Goal: Task Accomplishment & Management: Use online tool/utility

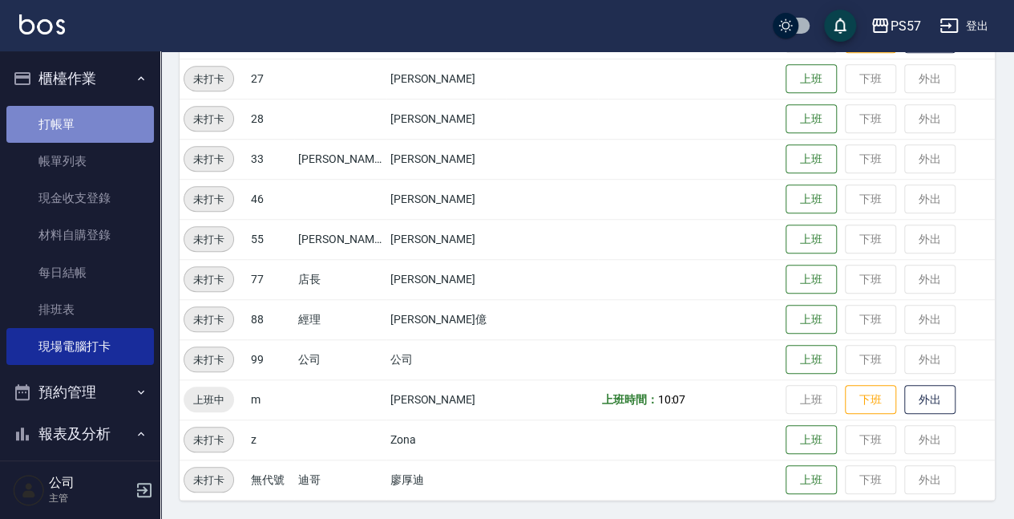
click at [80, 127] on link "打帳單" at bounding box center [80, 124] width 148 height 37
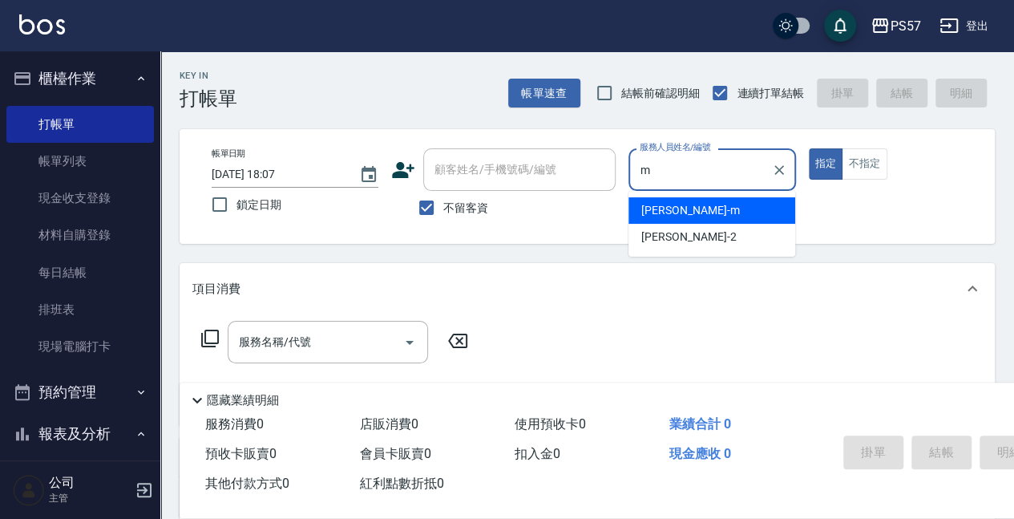
type input "[PERSON_NAME]-m"
type button "true"
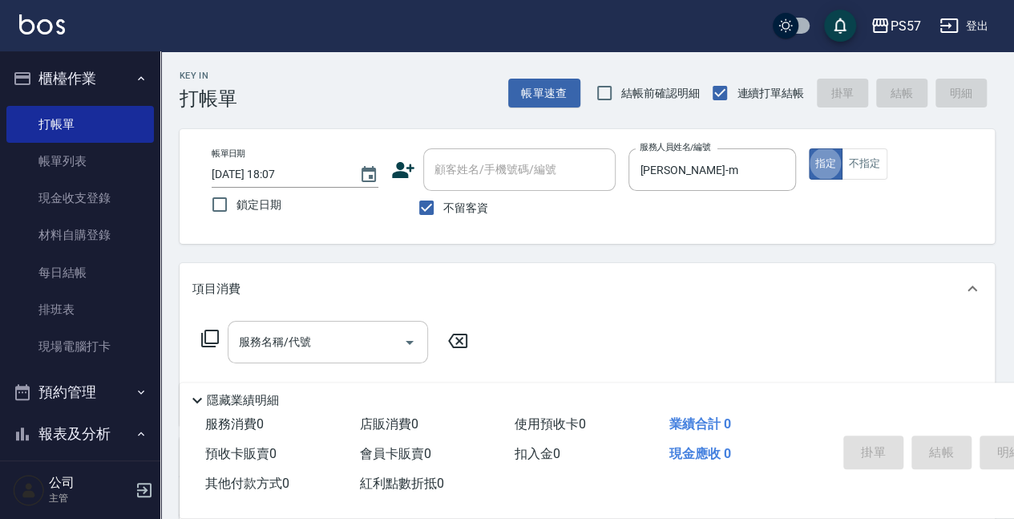
click at [273, 350] on input "服務名稱/代號" at bounding box center [316, 342] width 162 height 28
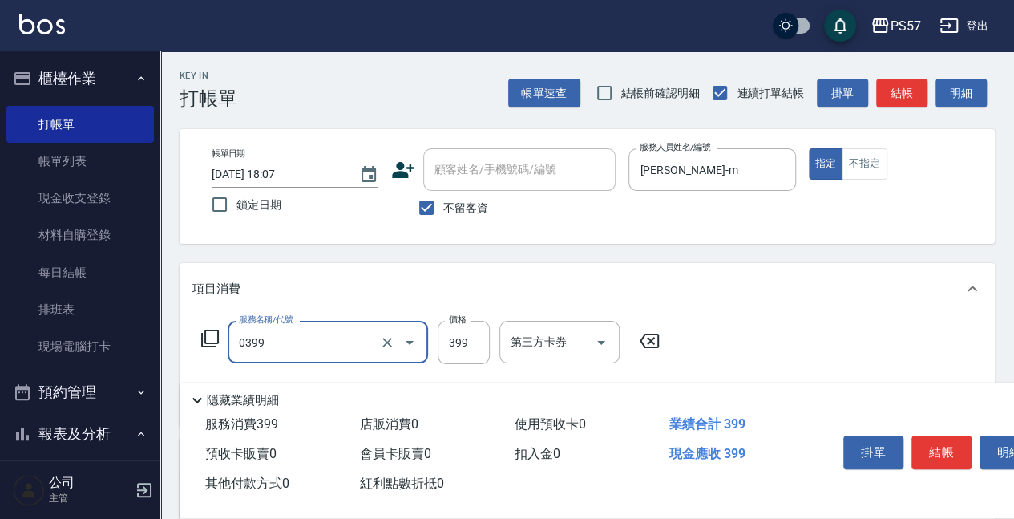
type input "SPA399(0399)"
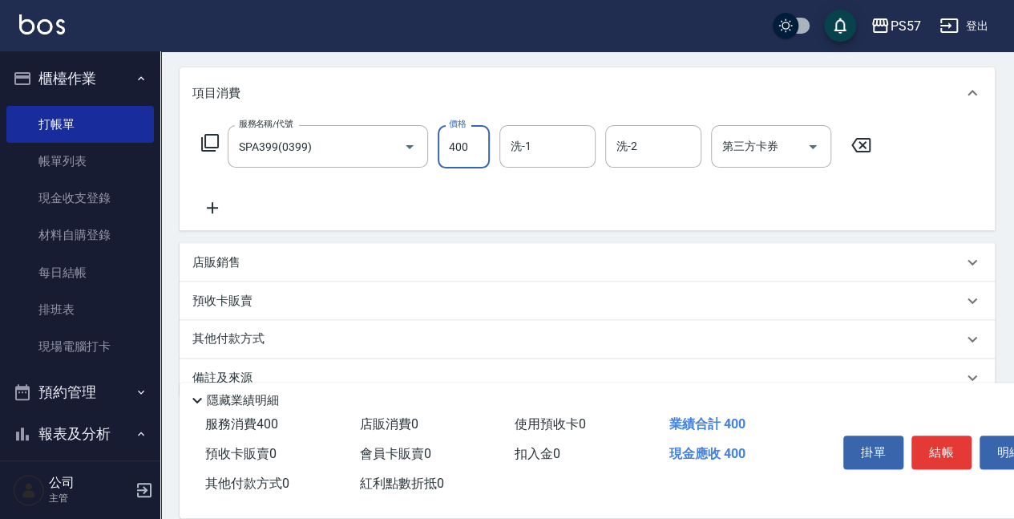
scroll to position [213, 0]
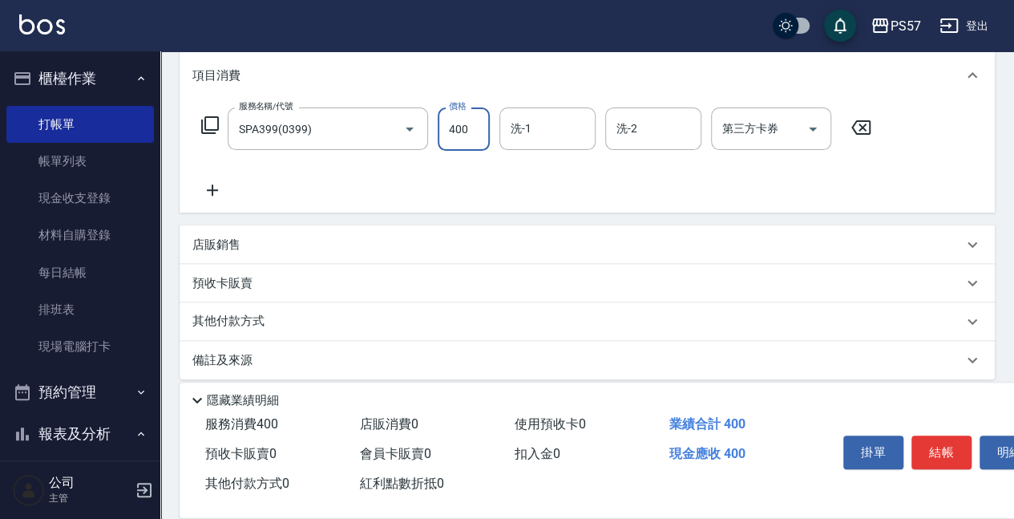
type input "400"
click at [208, 203] on div "服務名稱/代號 SPA399(0399) 服務名稱/代號 價格 400 價格 洗-1 洗-1 洗-2 洗-2 第三方卡券 第三方卡券" at bounding box center [587, 156] width 815 height 111
click at [216, 199] on icon at bounding box center [212, 189] width 40 height 19
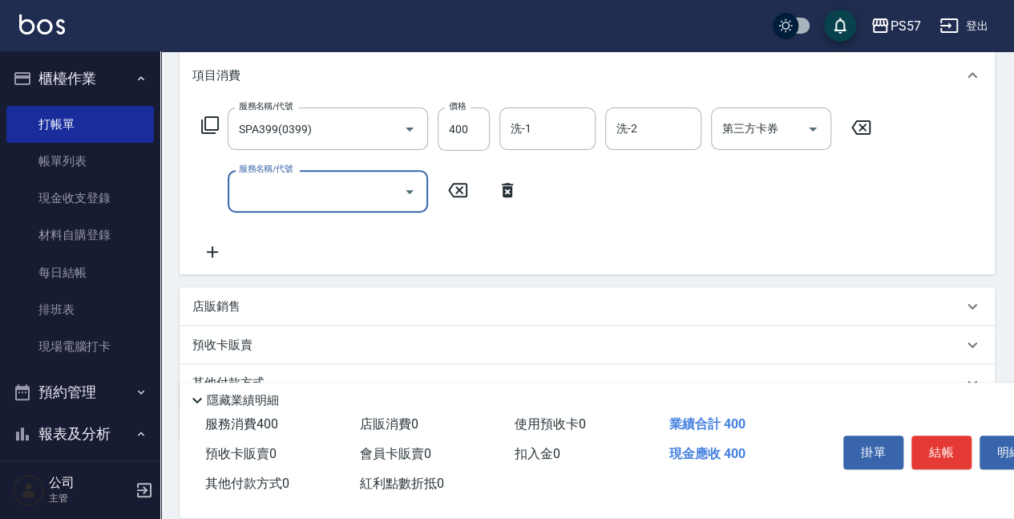
click at [314, 196] on input "服務名稱/代號" at bounding box center [316, 191] width 162 height 28
type input "剪髮100(2100)"
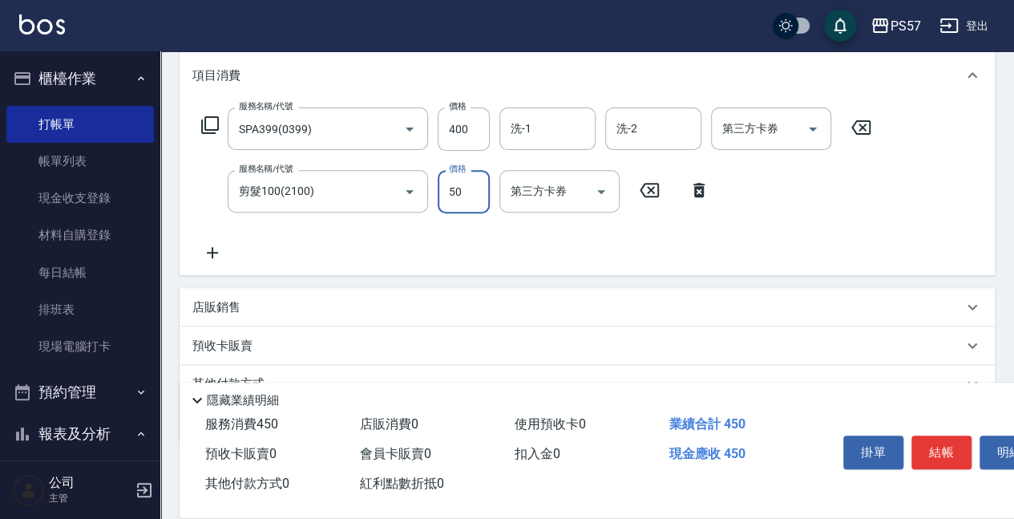
type input "50"
click at [209, 252] on icon at bounding box center [212, 252] width 11 height 11
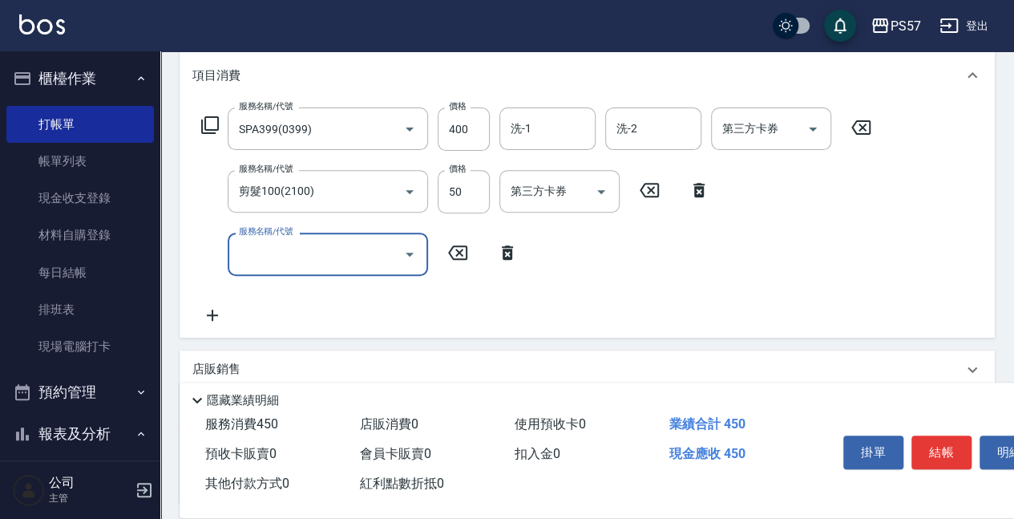
click at [327, 269] on div "服務名稱/代號" at bounding box center [328, 253] width 200 height 42
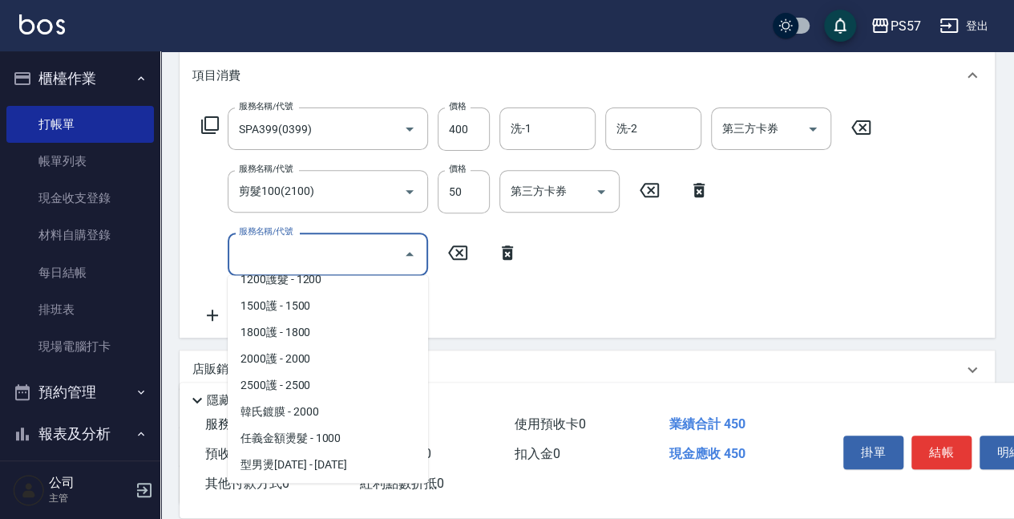
scroll to position [1525, 0]
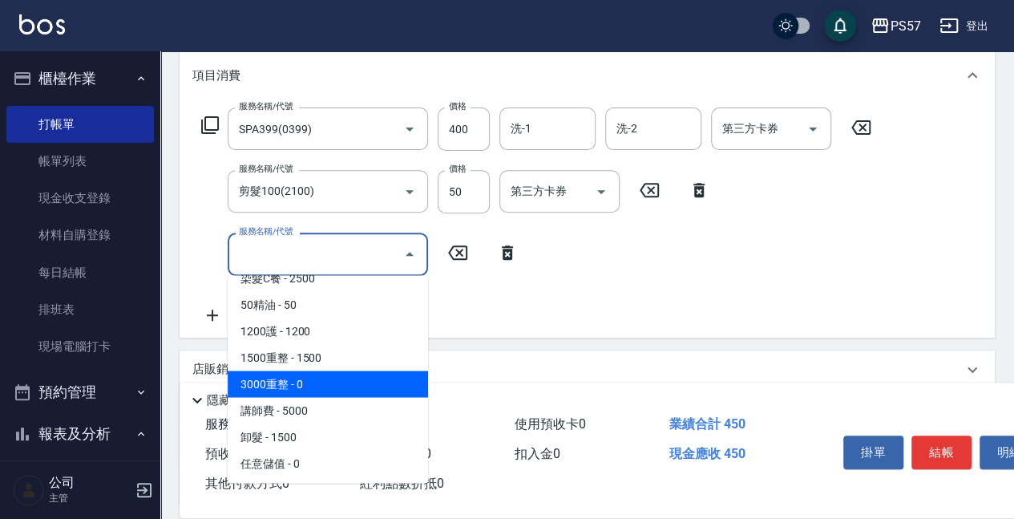
click at [311, 377] on span "3000重整 - 0" at bounding box center [328, 383] width 200 height 26
type input "3000重整(73000)"
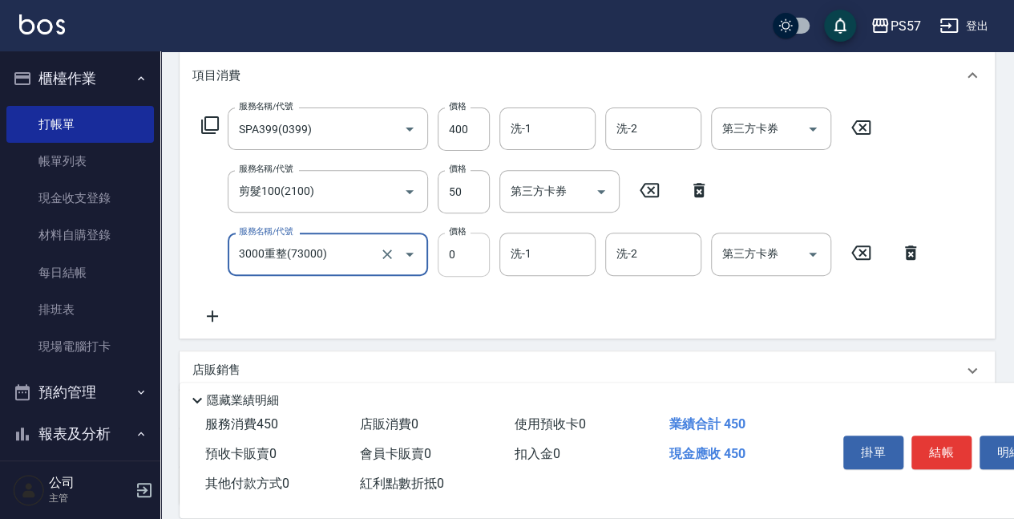
click at [443, 263] on input "0" at bounding box center [464, 253] width 52 height 43
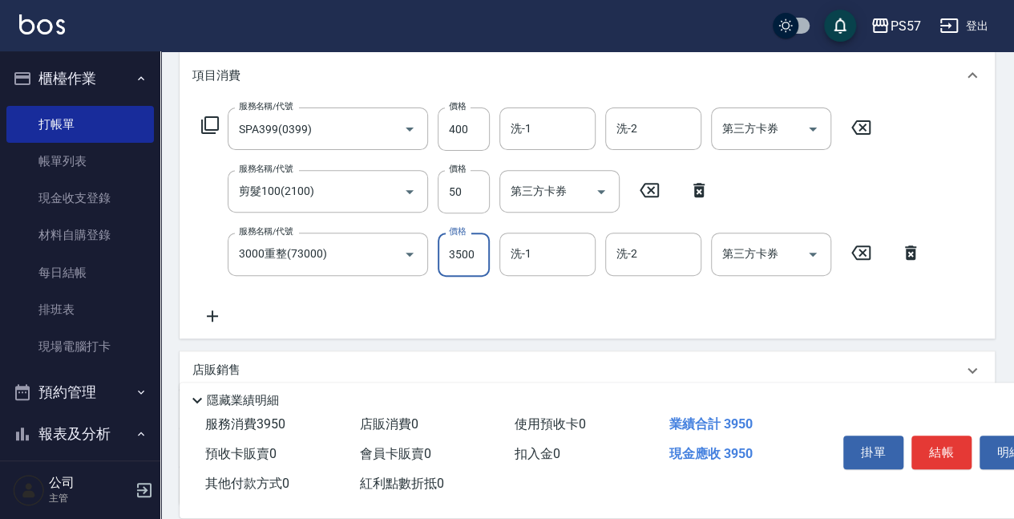
type input "3500"
click at [540, 94] on div "項目消費" at bounding box center [587, 75] width 815 height 51
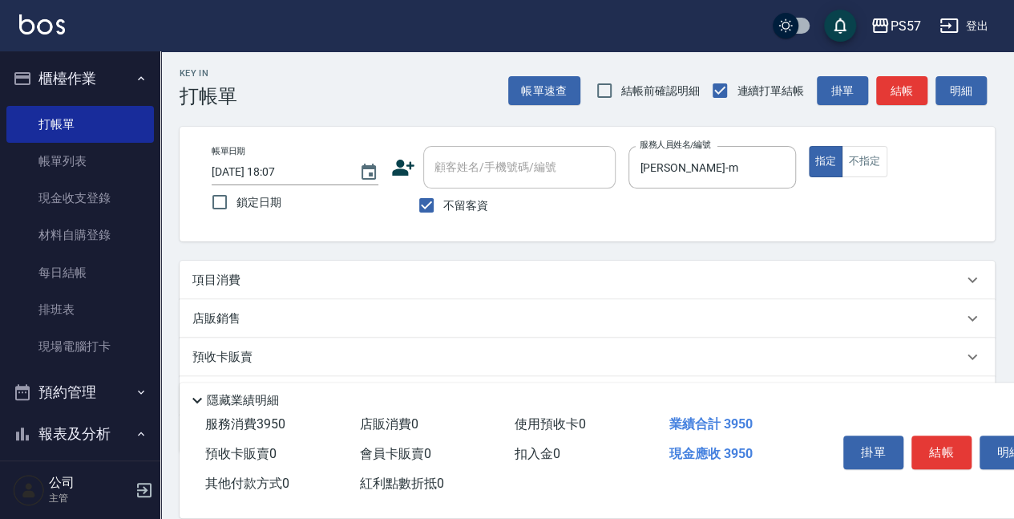
scroll to position [0, 0]
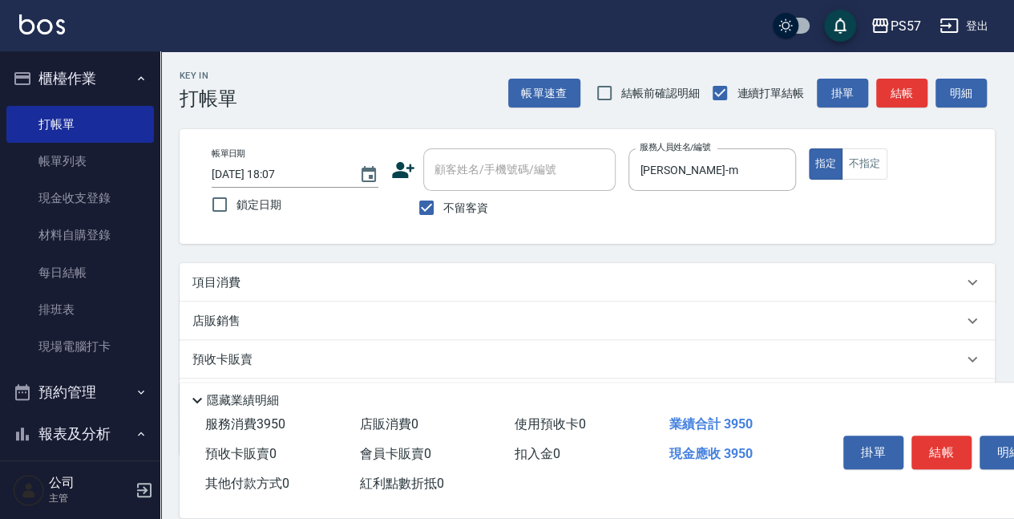
click at [470, 263] on div "項目消費" at bounding box center [587, 282] width 815 height 38
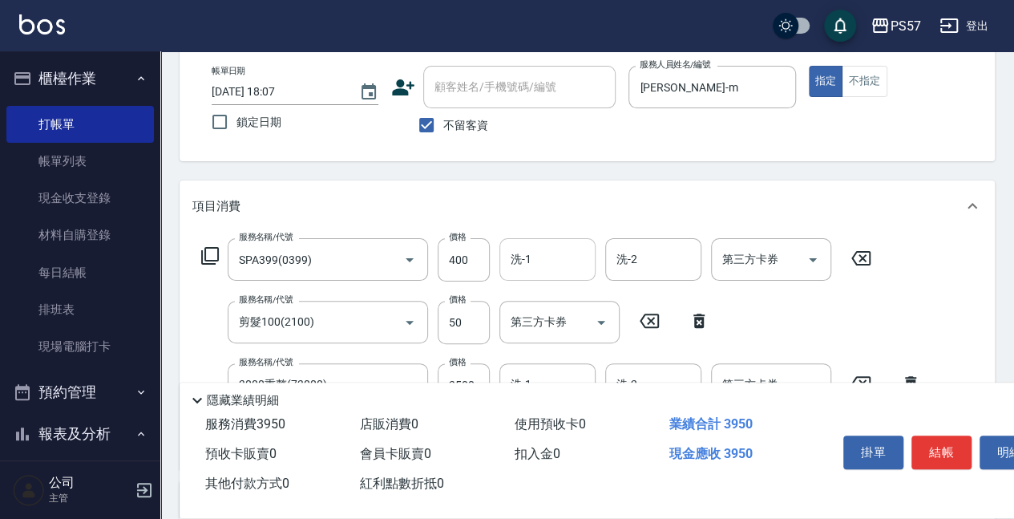
scroll to position [160, 0]
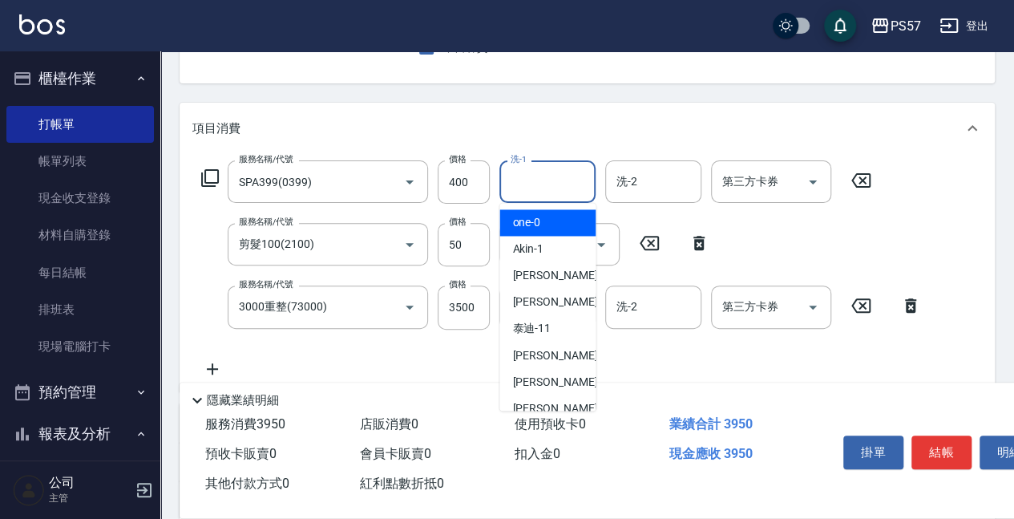
click at [511, 178] on input "洗-1" at bounding box center [548, 182] width 82 height 28
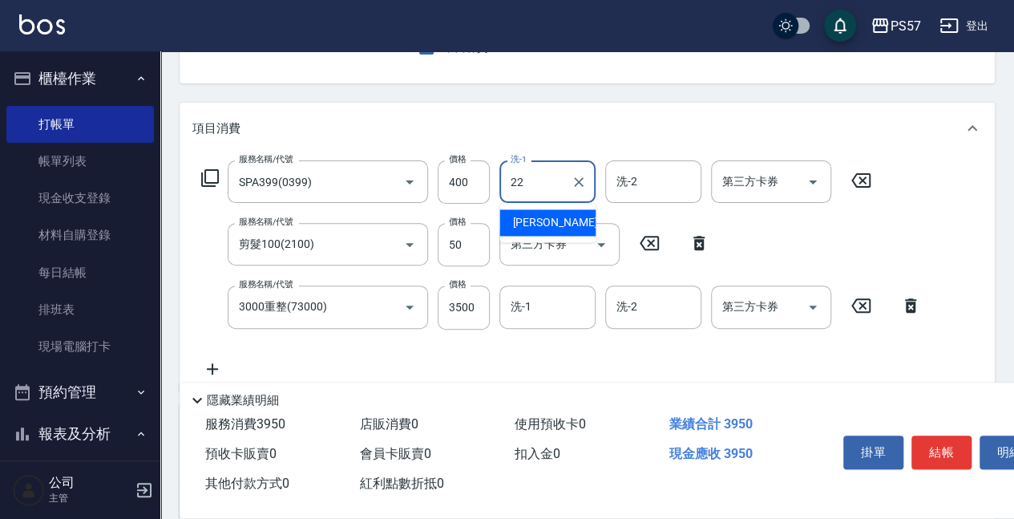
type input "[PERSON_NAME]-22"
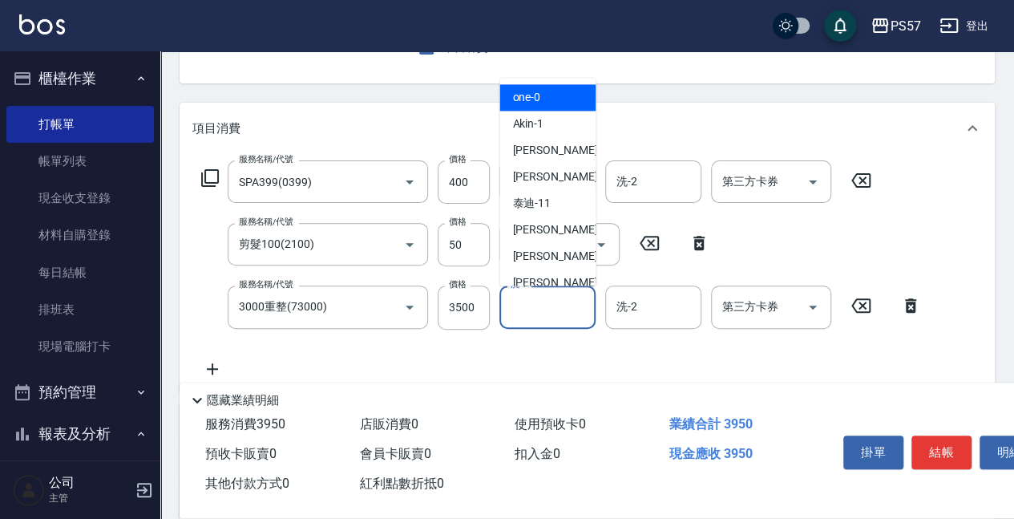
click at [544, 313] on input "洗-1" at bounding box center [548, 307] width 82 height 28
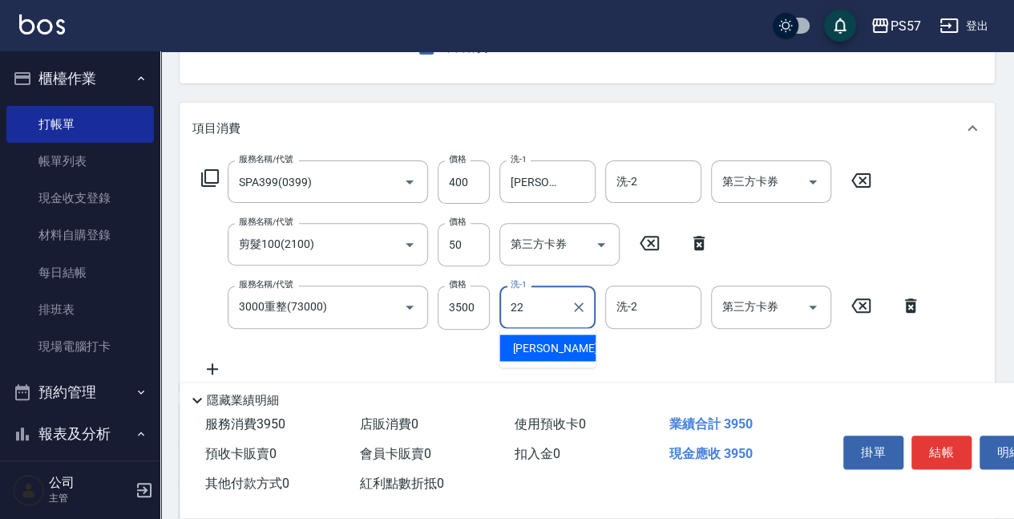
type input "[PERSON_NAME]-22"
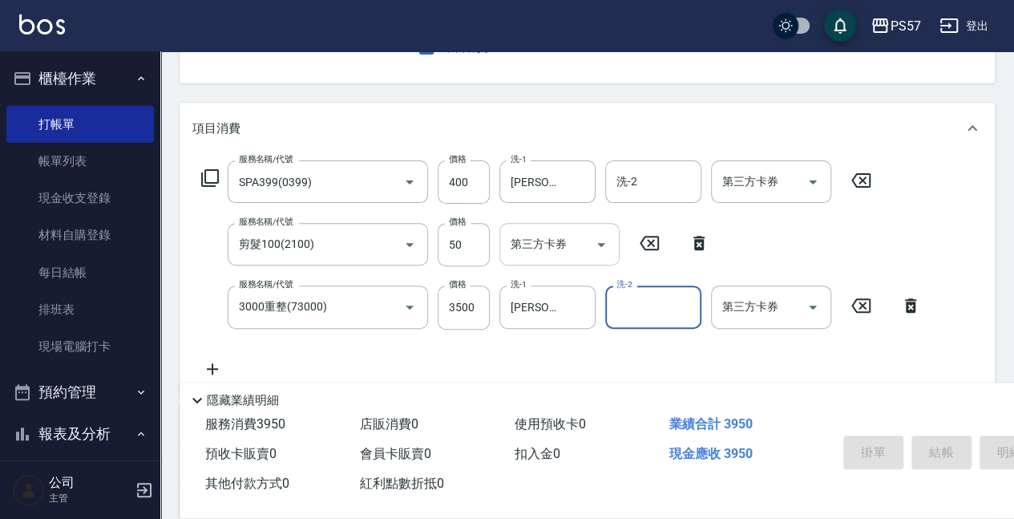
type input "[DATE] 18:08"
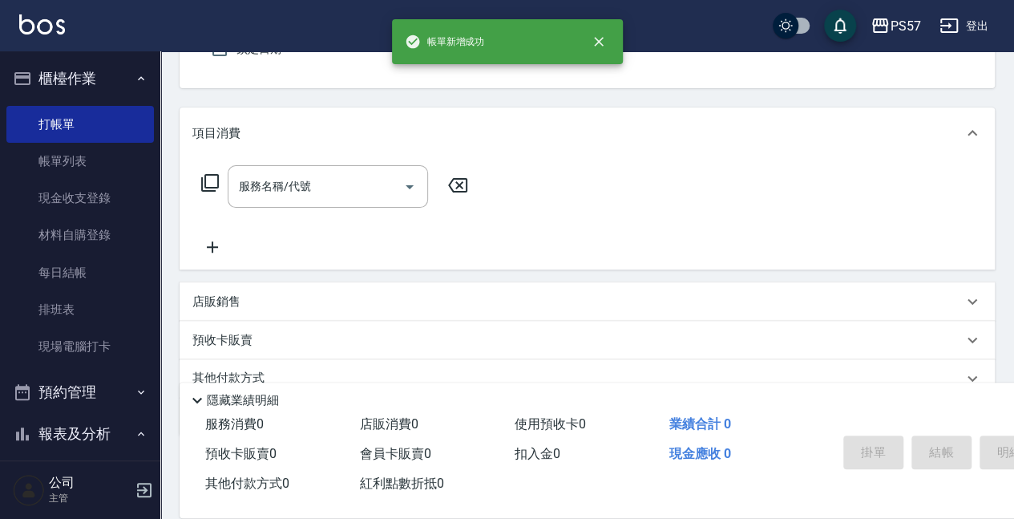
scroll to position [102, 0]
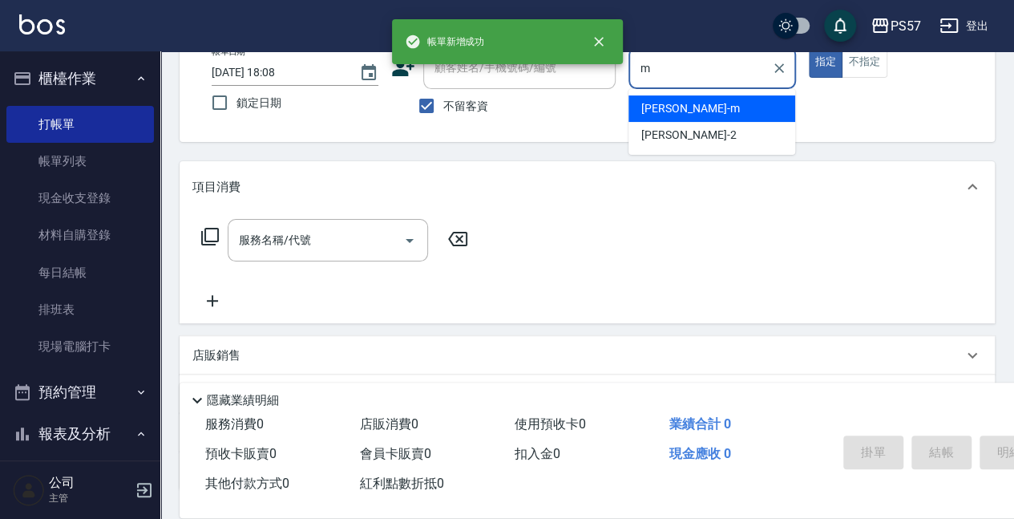
type input "[PERSON_NAME]-m"
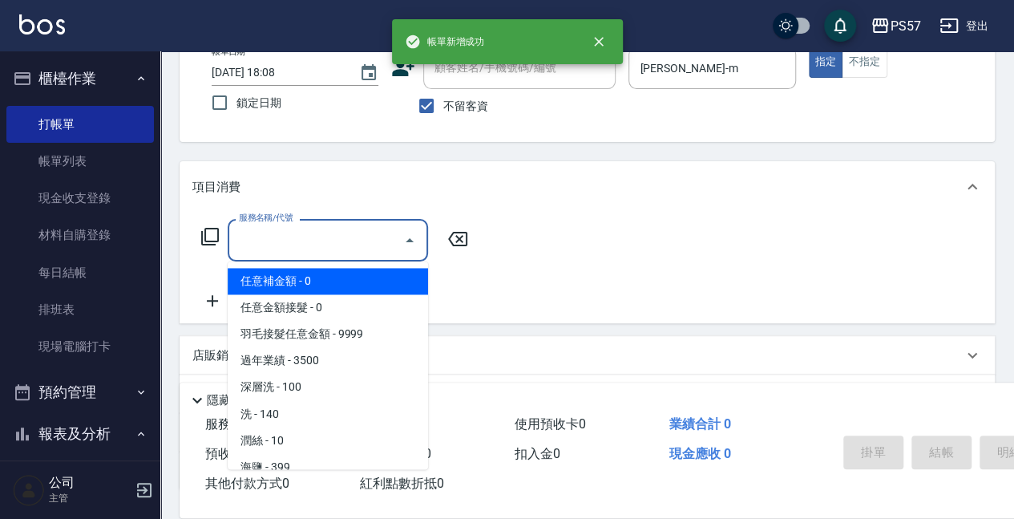
click at [281, 237] on input "服務名稱/代號" at bounding box center [316, 240] width 162 height 28
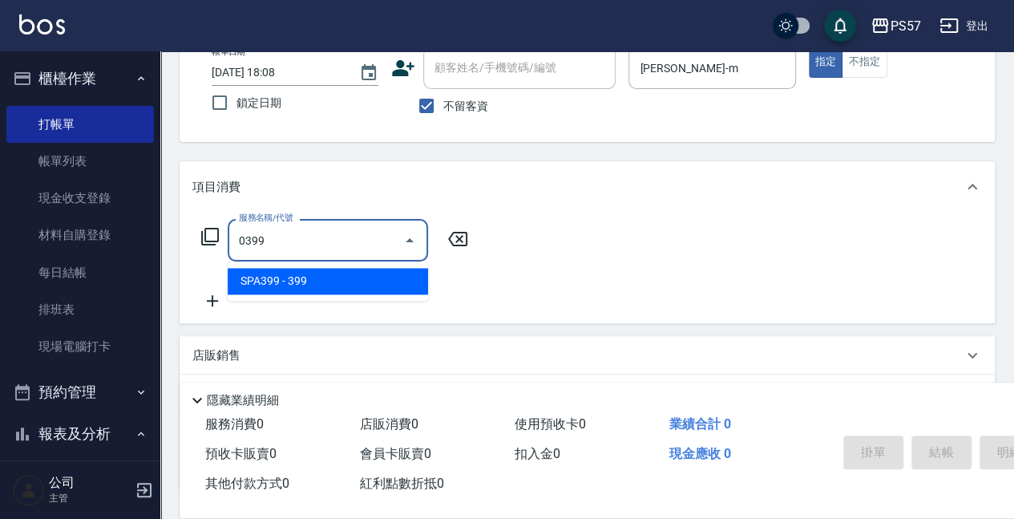
type input "SPA399(0399)"
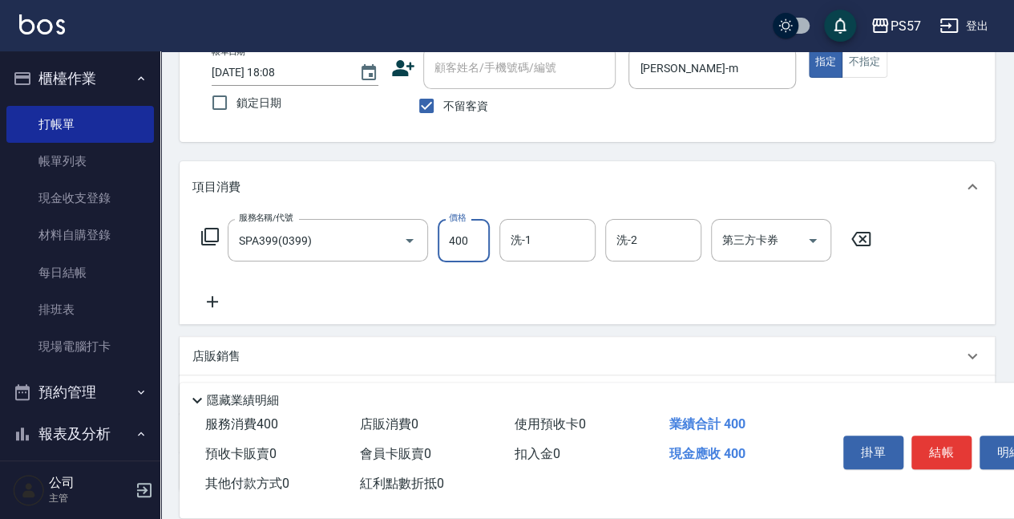
type input "400"
click at [222, 297] on icon at bounding box center [212, 301] width 40 height 19
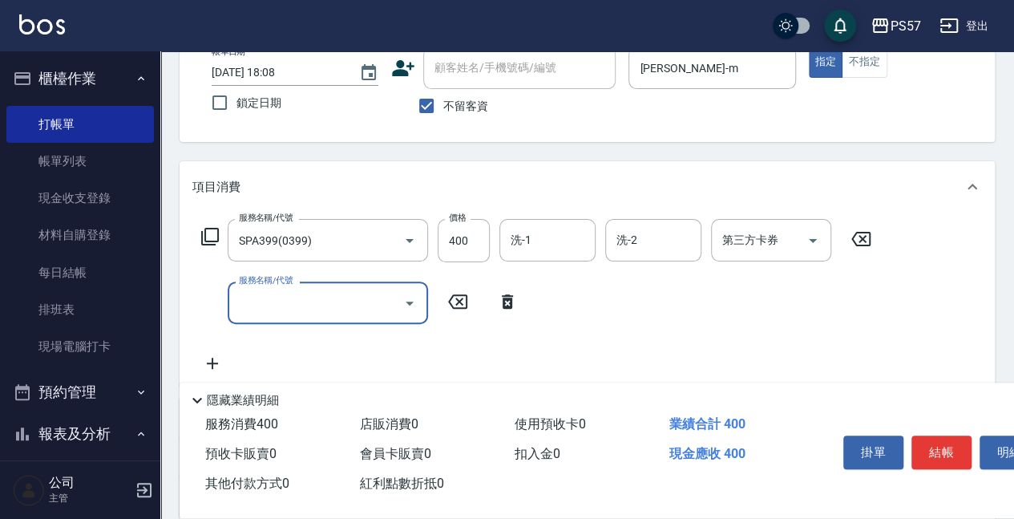
click at [320, 305] on input "服務名稱/代號" at bounding box center [316, 303] width 162 height 28
type input "剪髮100(2100)"
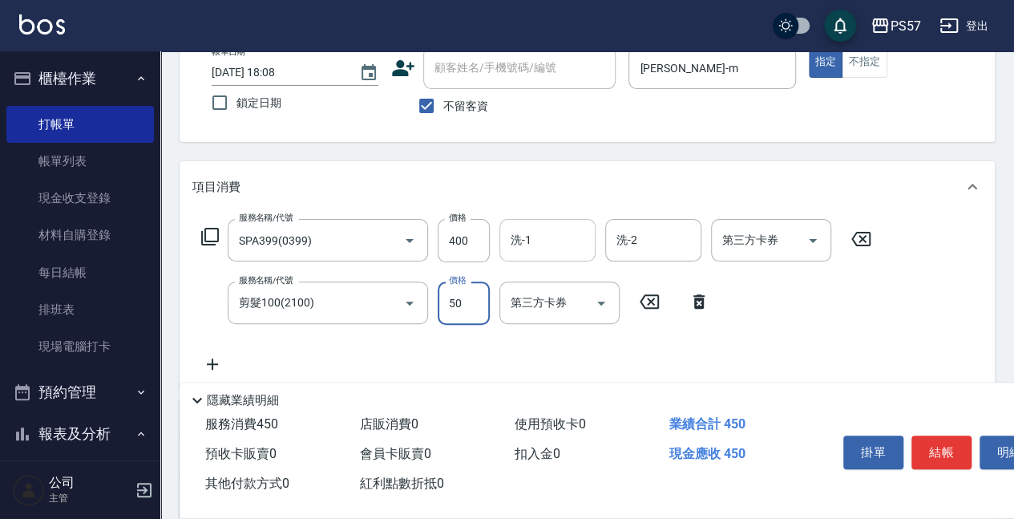
type input "50"
click at [508, 231] on input "洗-1" at bounding box center [548, 240] width 82 height 28
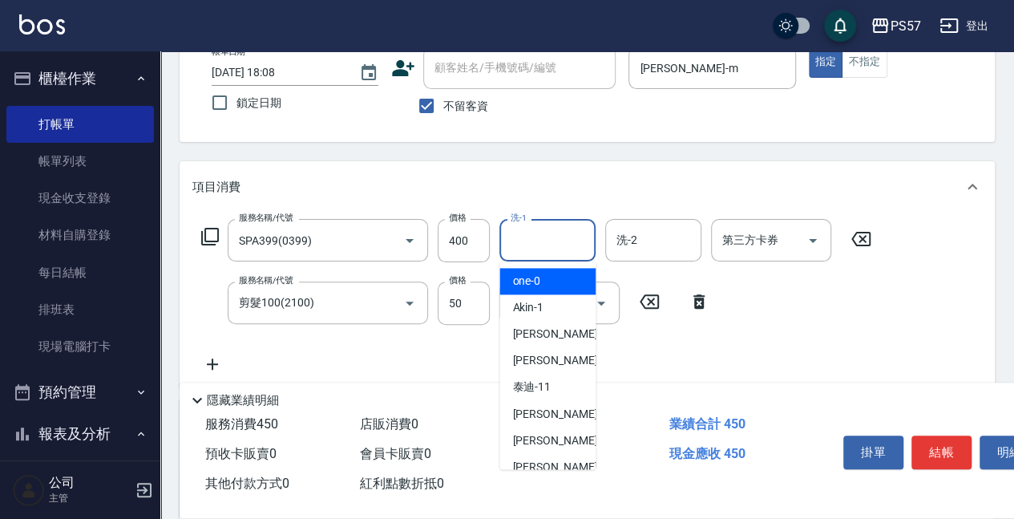
type input "m"
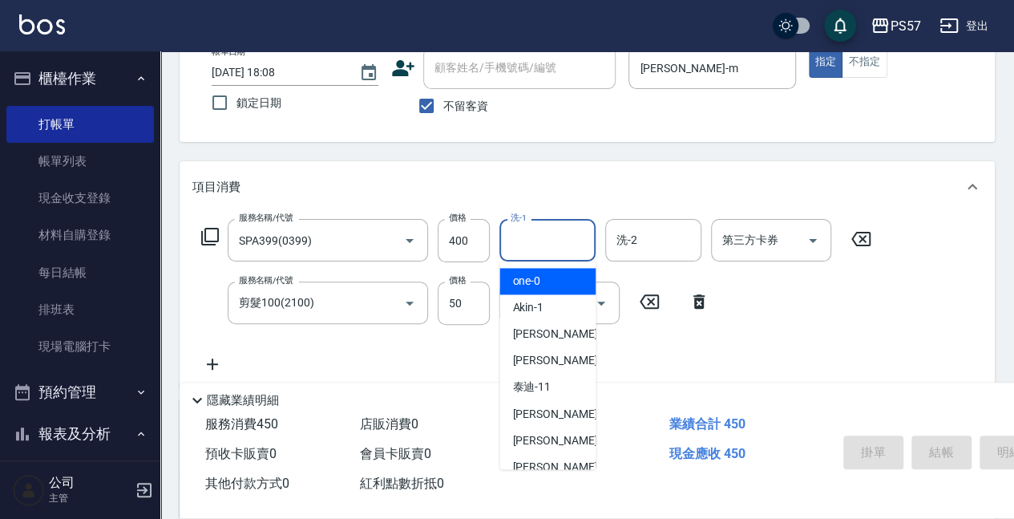
type input "[DATE] 18:09"
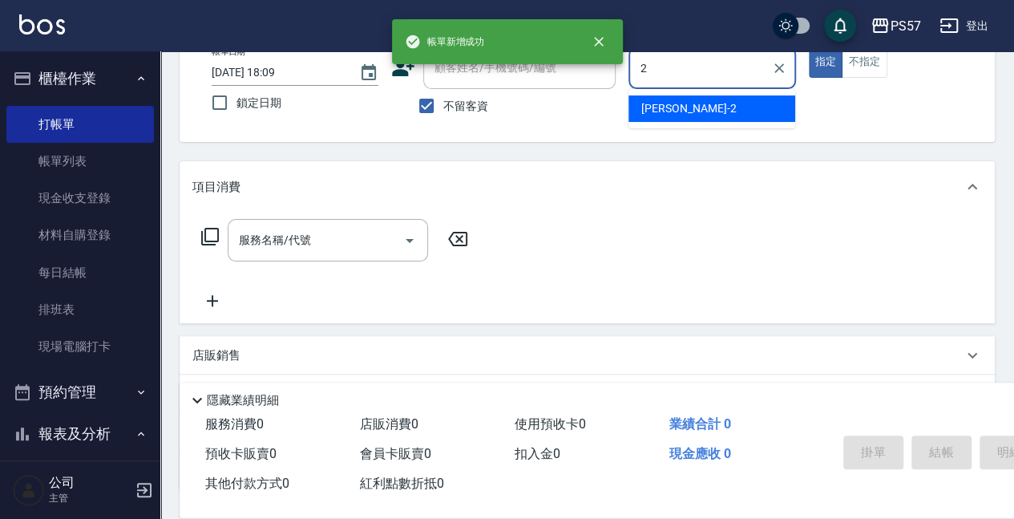
type input "[PERSON_NAME]-2"
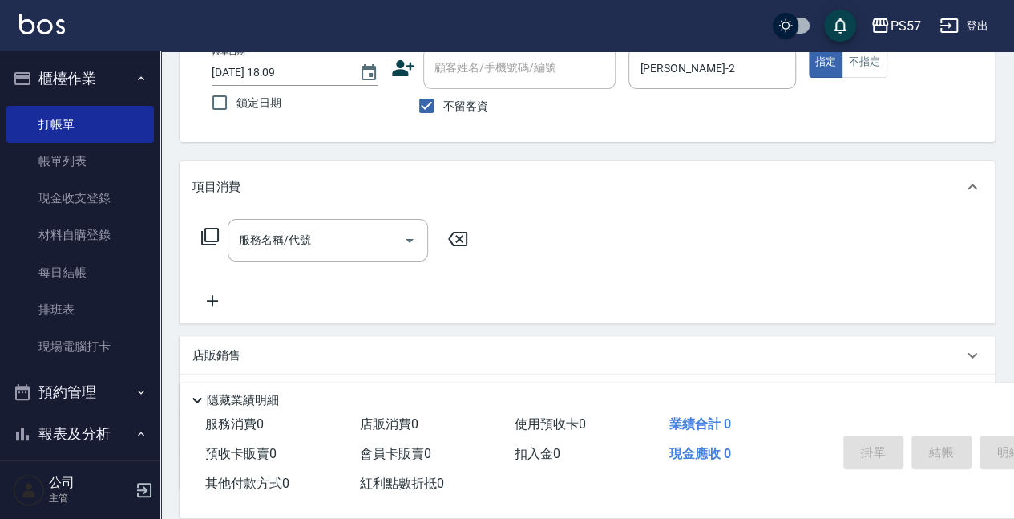
scroll to position [208, 0]
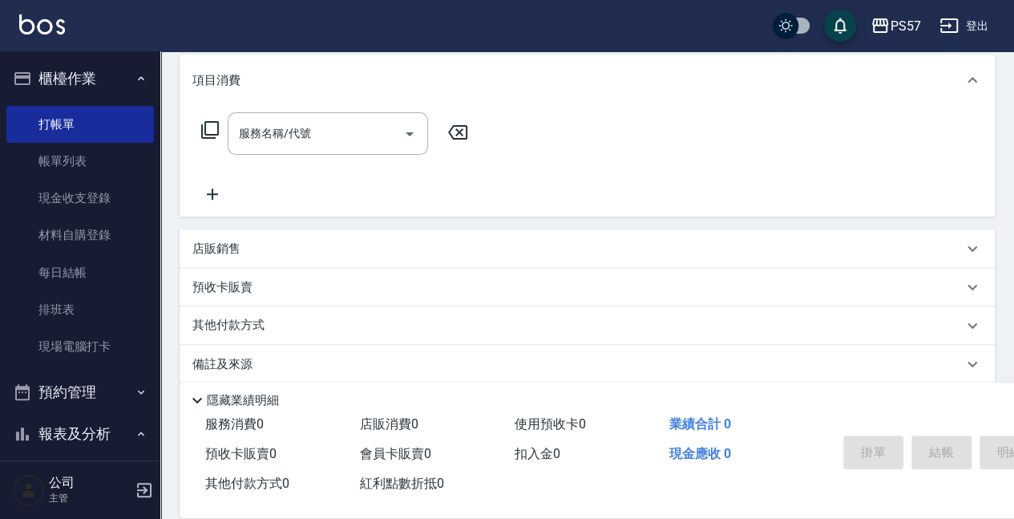
click at [223, 241] on p "店販銷售" at bounding box center [216, 249] width 48 height 17
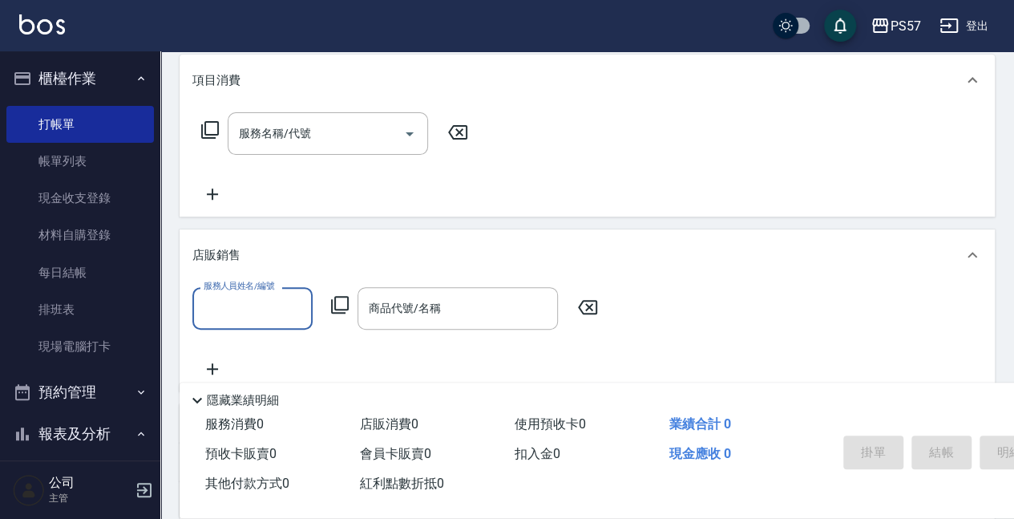
scroll to position [0, 0]
type input "[PERSON_NAME]-2"
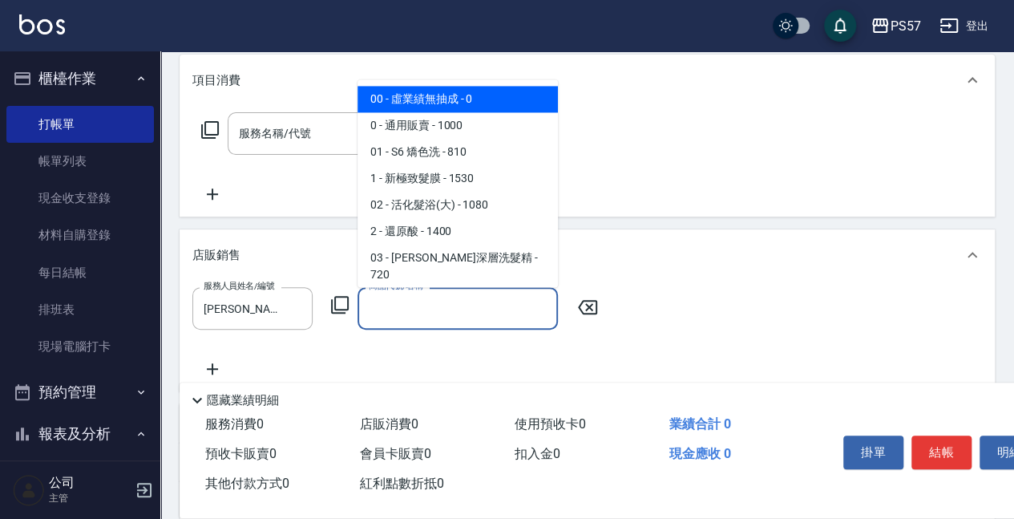
click at [422, 297] on input "商品代號/名稱" at bounding box center [458, 308] width 186 height 28
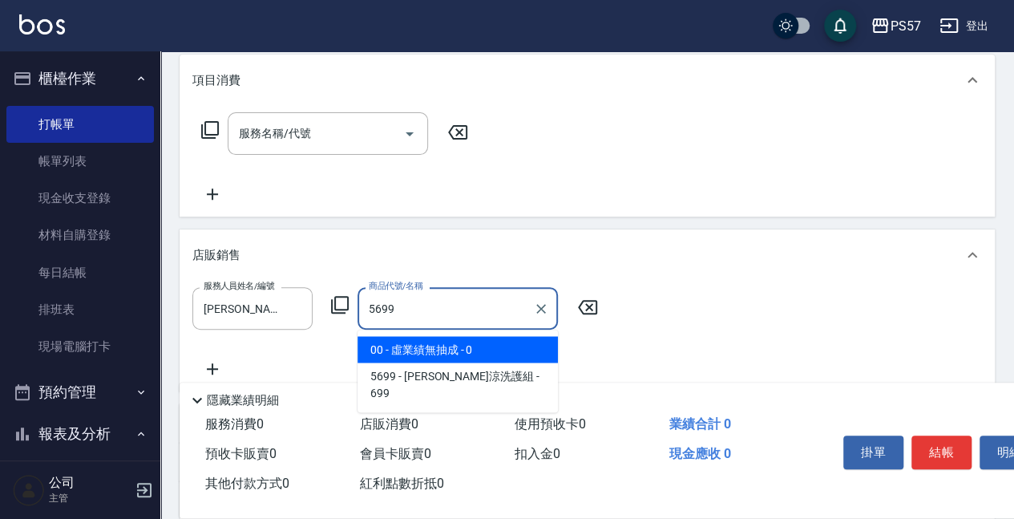
type input "[PERSON_NAME]涼洗護組"
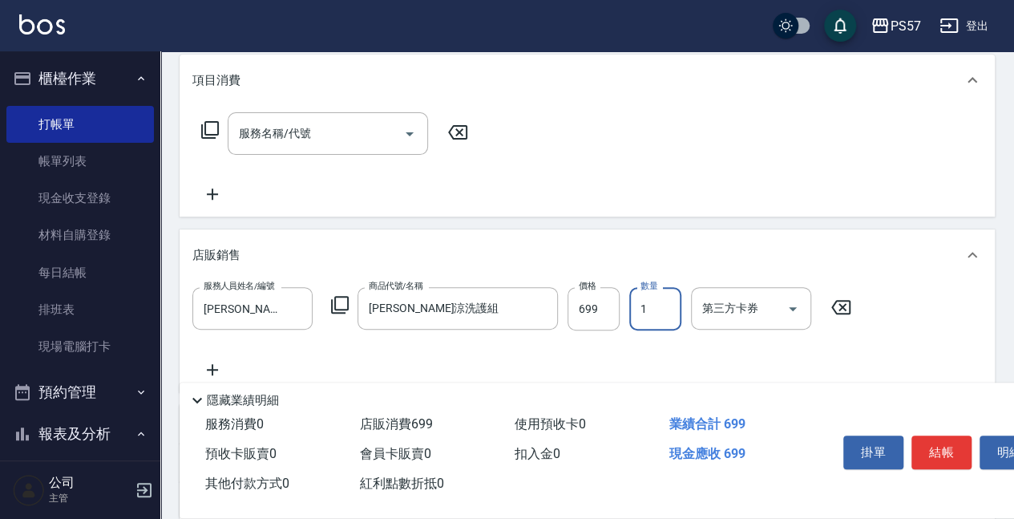
type input "2"
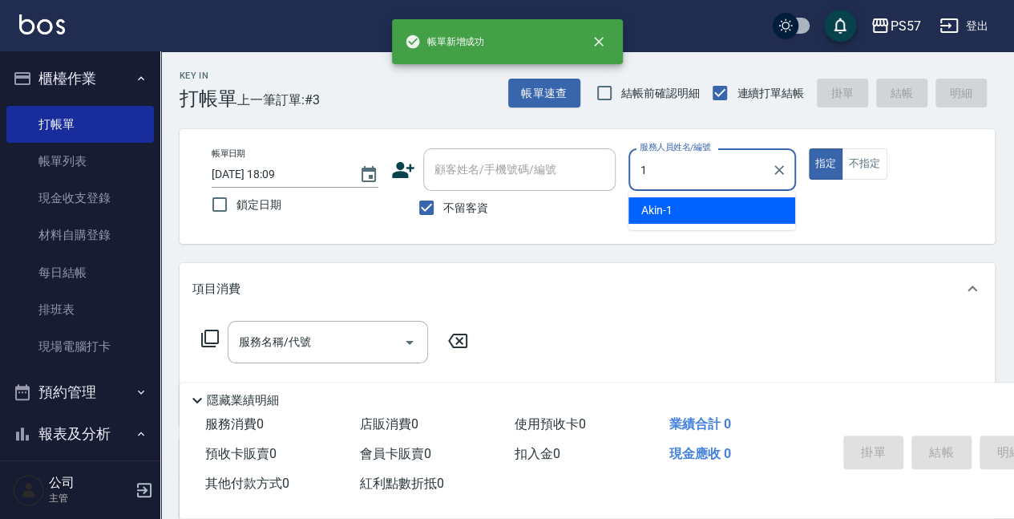
type input "Akin-1"
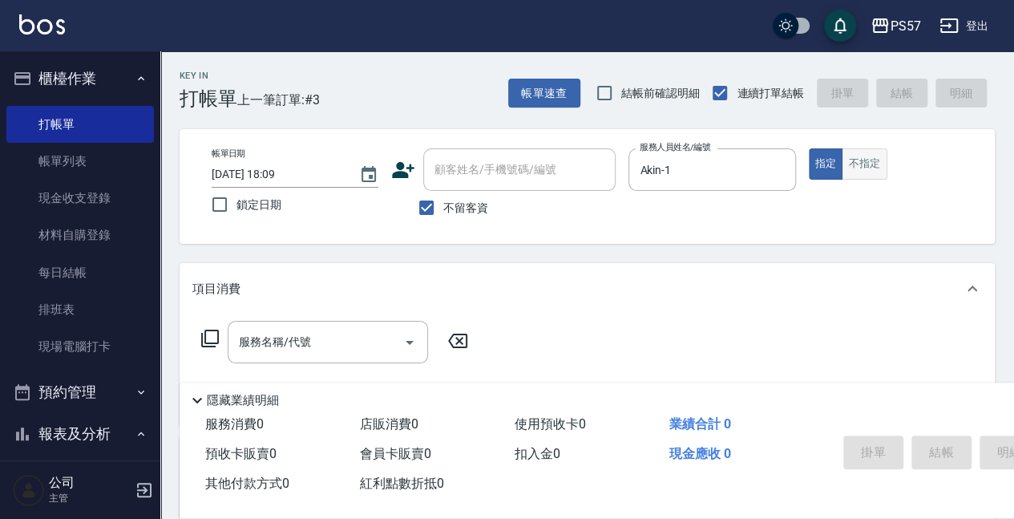
click at [858, 176] on button "不指定" at bounding box center [864, 163] width 45 height 31
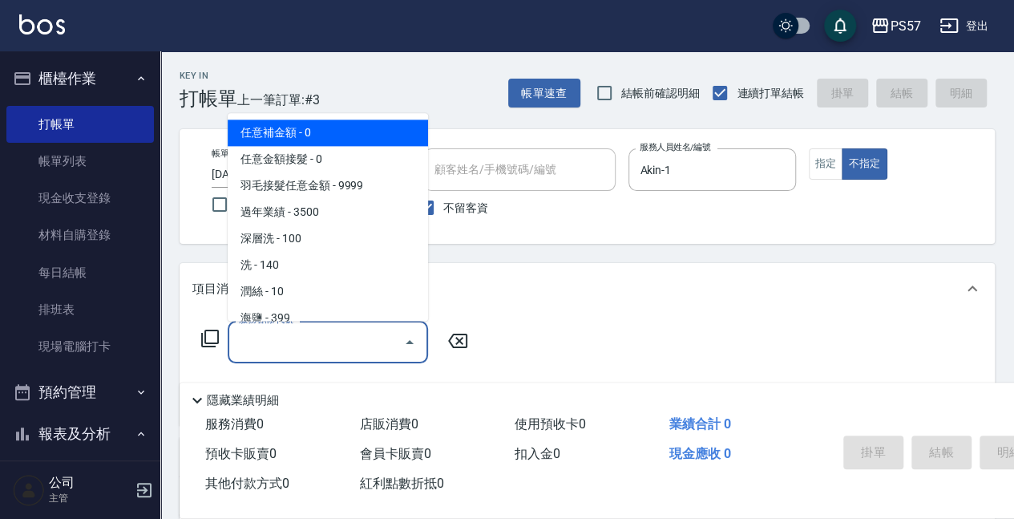
click at [282, 344] on input "服務名稱/代號" at bounding box center [316, 342] width 162 height 28
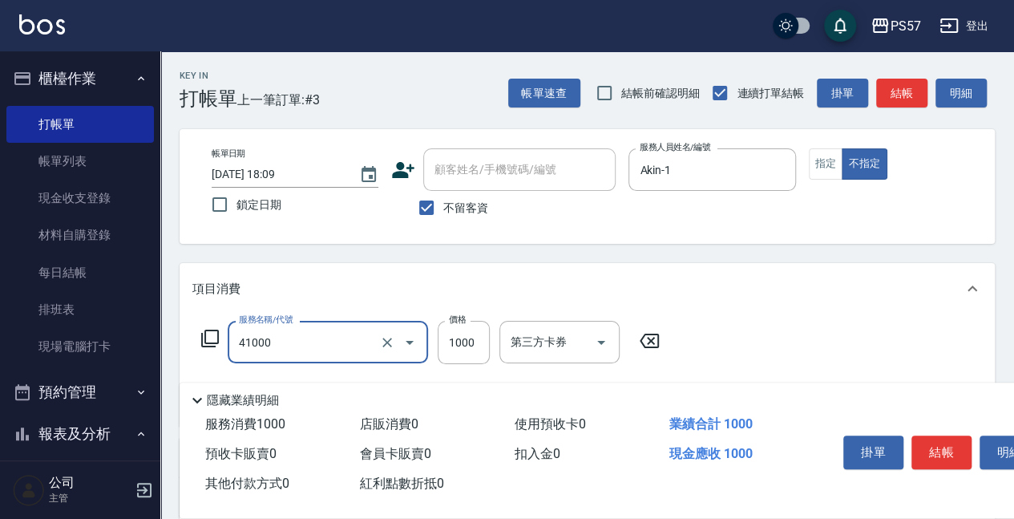
type input "任義金額燙髮(41000)"
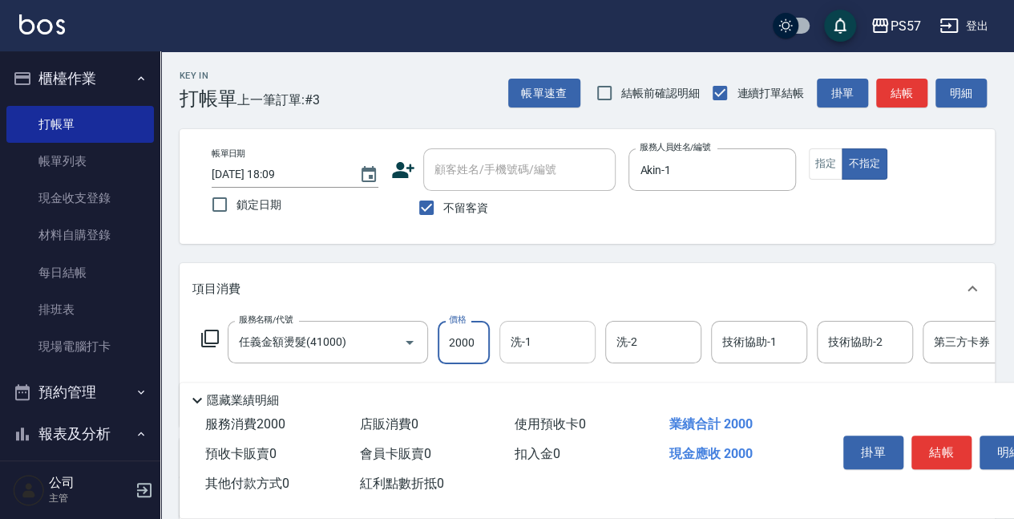
click at [511, 322] on div "洗-1" at bounding box center [547, 342] width 96 height 42
type input "2000"
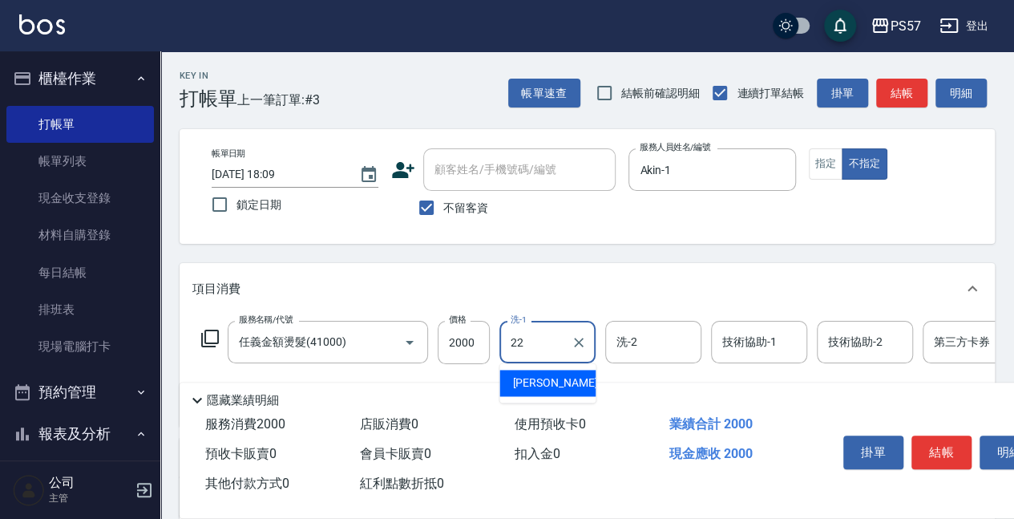
type input "[PERSON_NAME]-22"
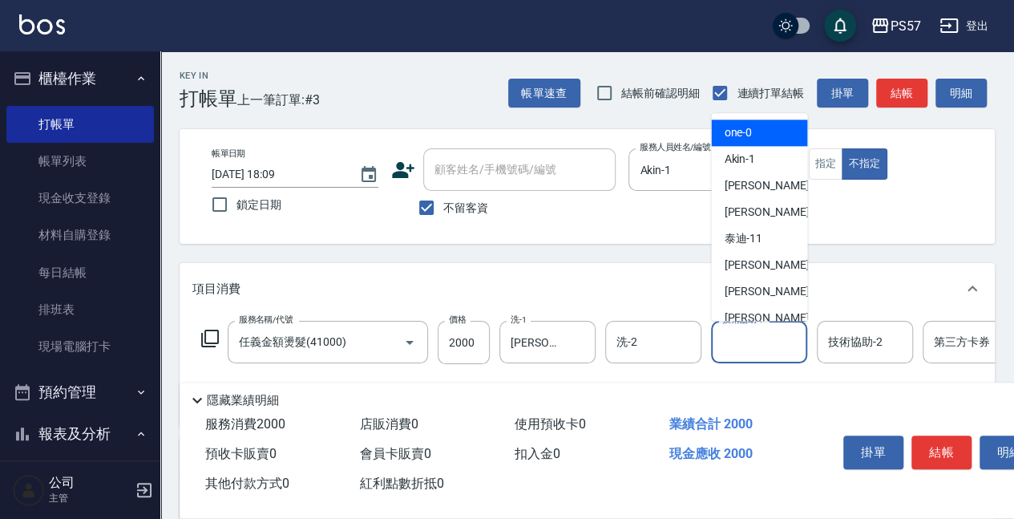
click at [736, 329] on div "技術協助-1 技術協助-1" at bounding box center [759, 342] width 96 height 42
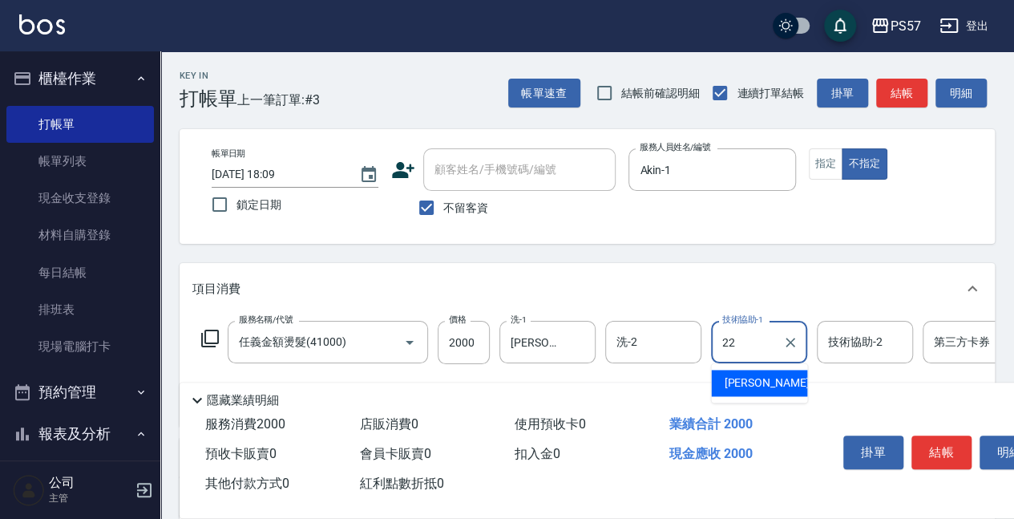
type input "[PERSON_NAME]-22"
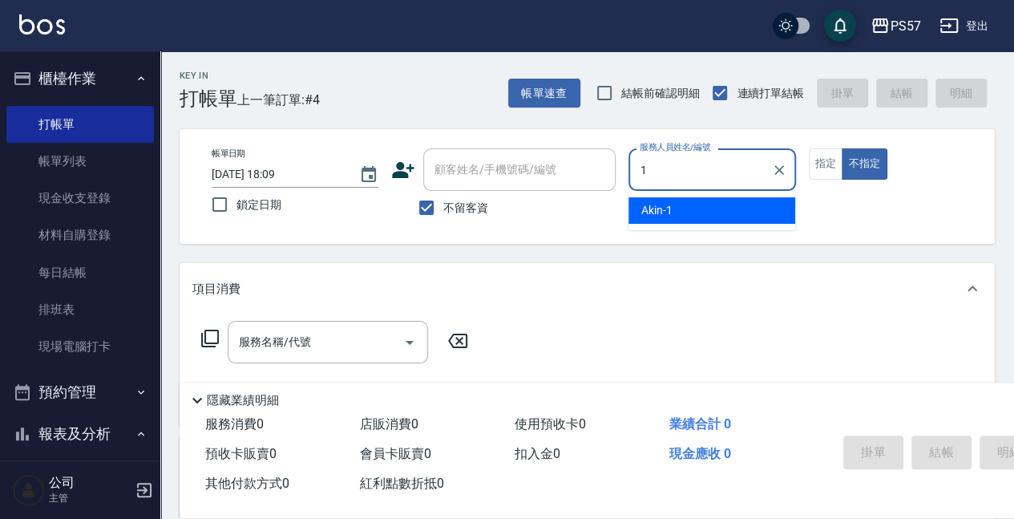
type input "Akin-1"
type button "false"
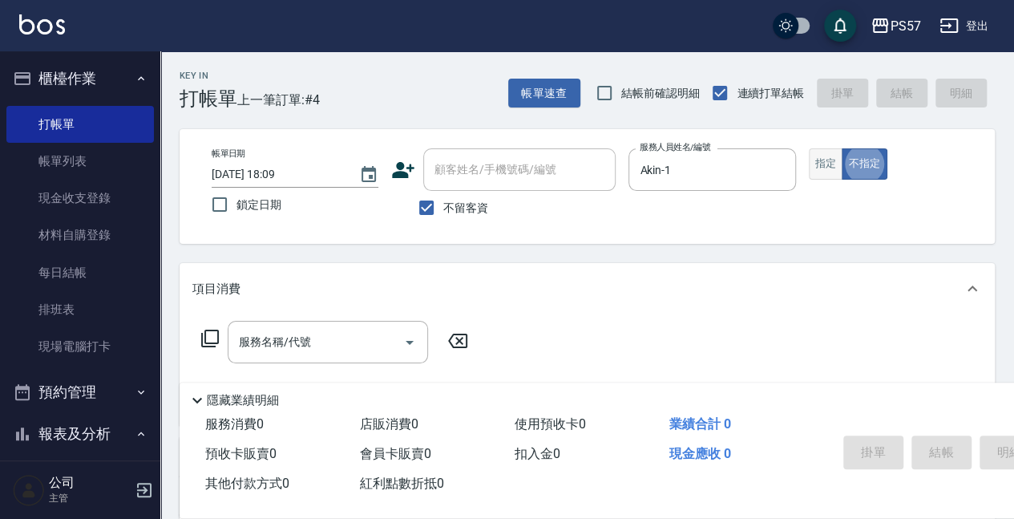
click at [816, 168] on button "指定" at bounding box center [826, 163] width 34 height 31
click at [259, 343] on input "服務名稱/代號" at bounding box center [316, 342] width 162 height 28
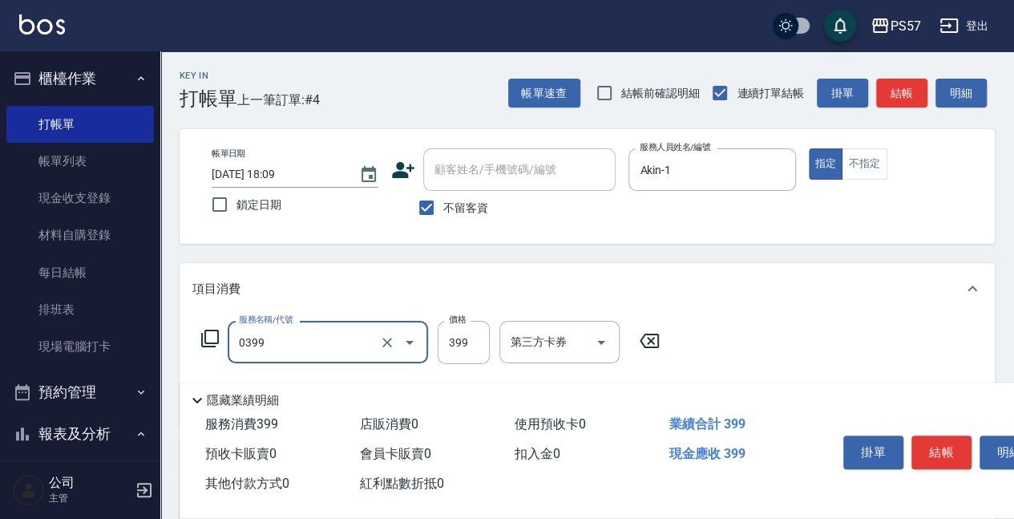
type input "SPA399(0399)"
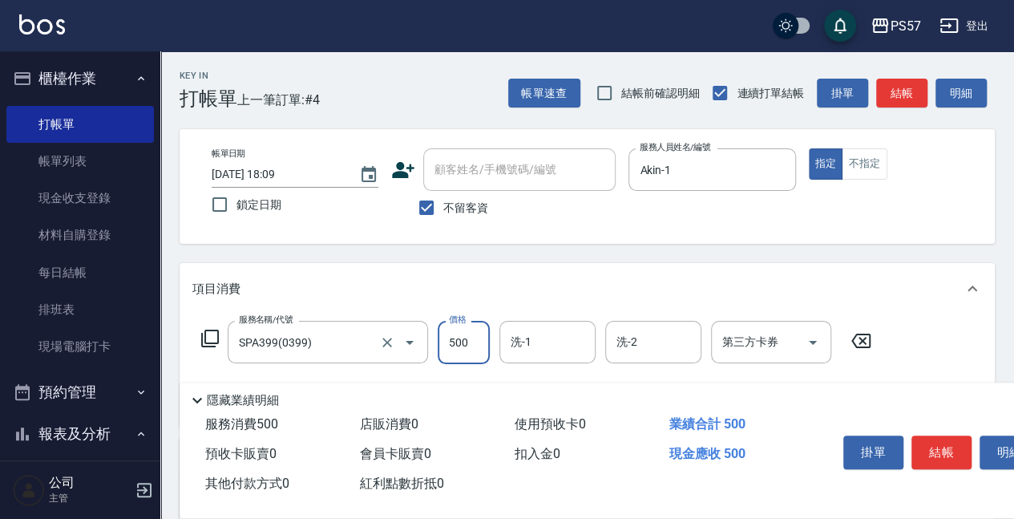
type input "500"
type input "1"
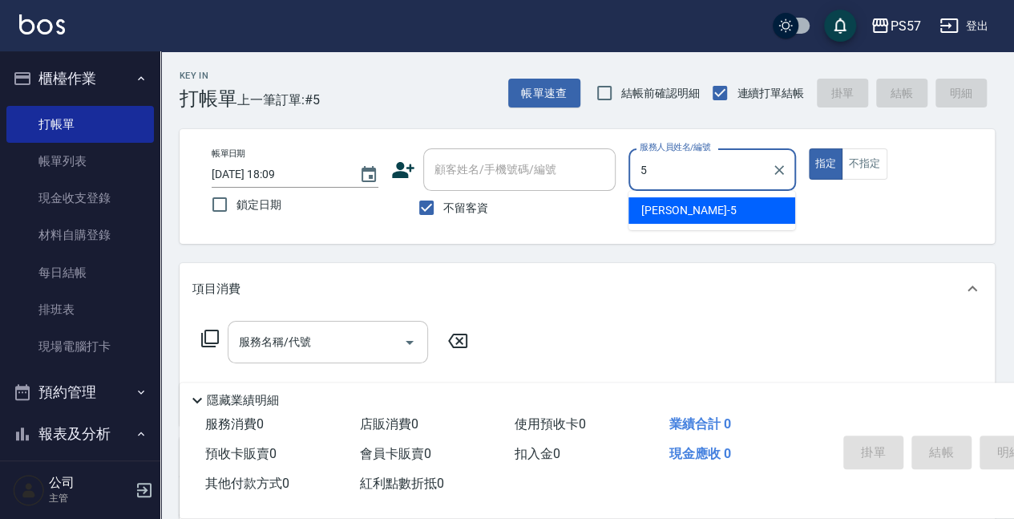
type input "[PERSON_NAME]5"
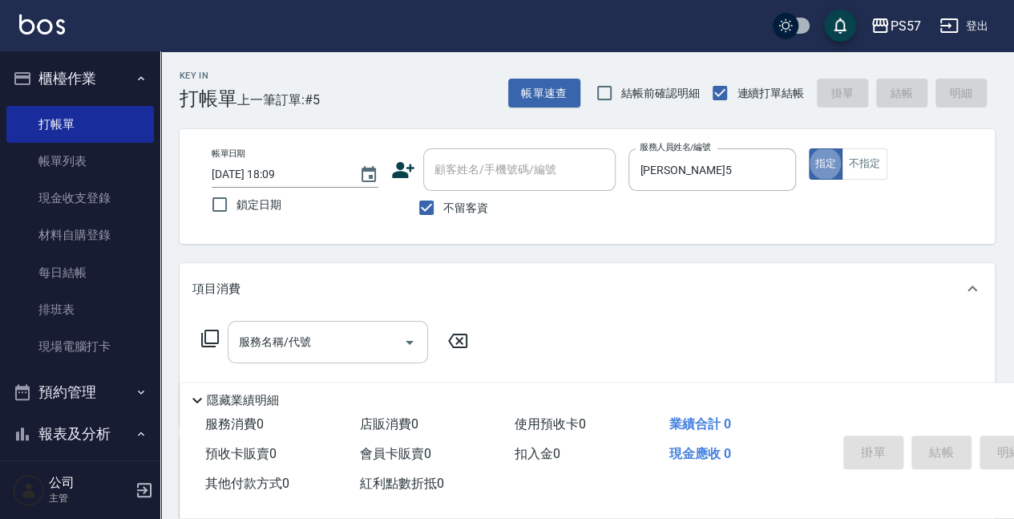
click at [263, 358] on div "服務名稱/代號" at bounding box center [328, 342] width 200 height 42
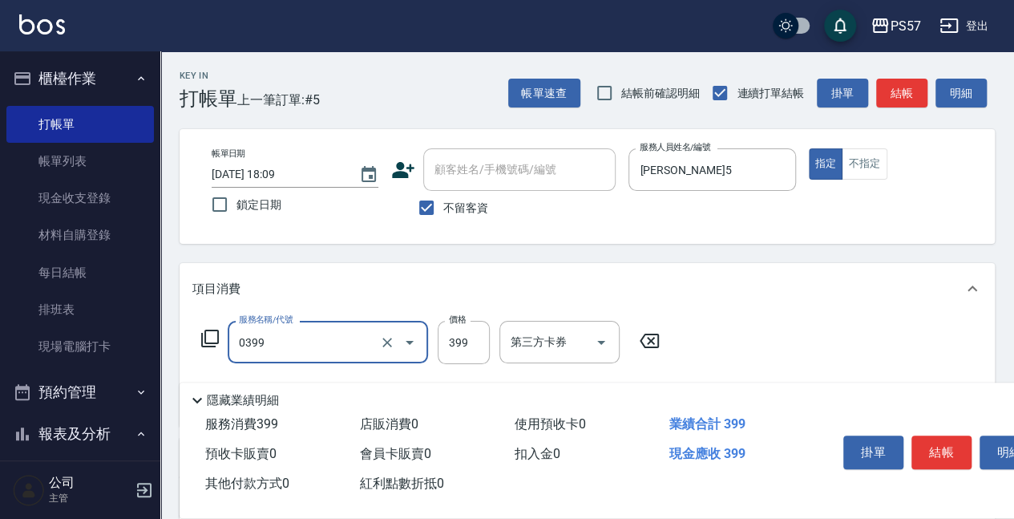
type input "SPA399(0399)"
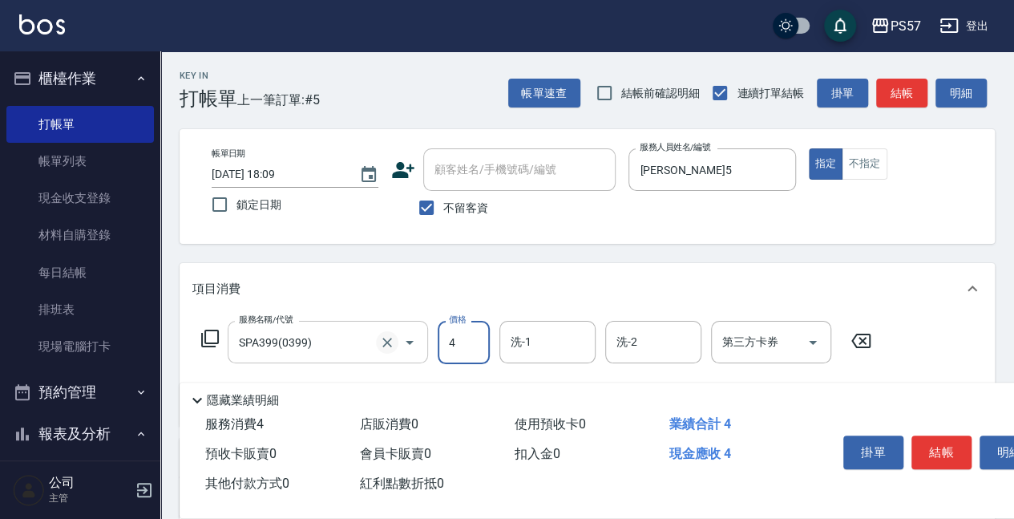
click at [388, 337] on icon "Clear" at bounding box center [387, 342] width 16 height 16
type input "4"
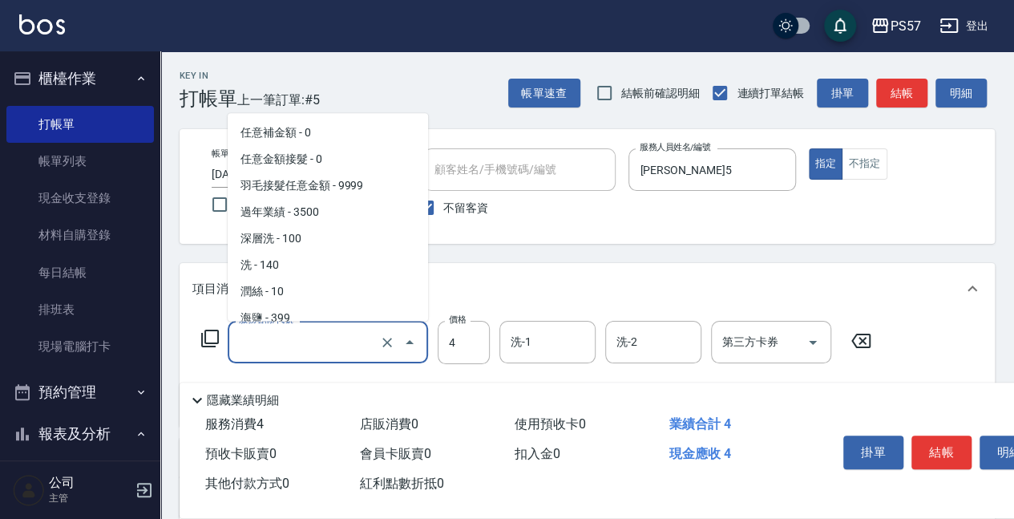
click at [362, 352] on input "服務名稱/代號" at bounding box center [305, 342] width 141 height 28
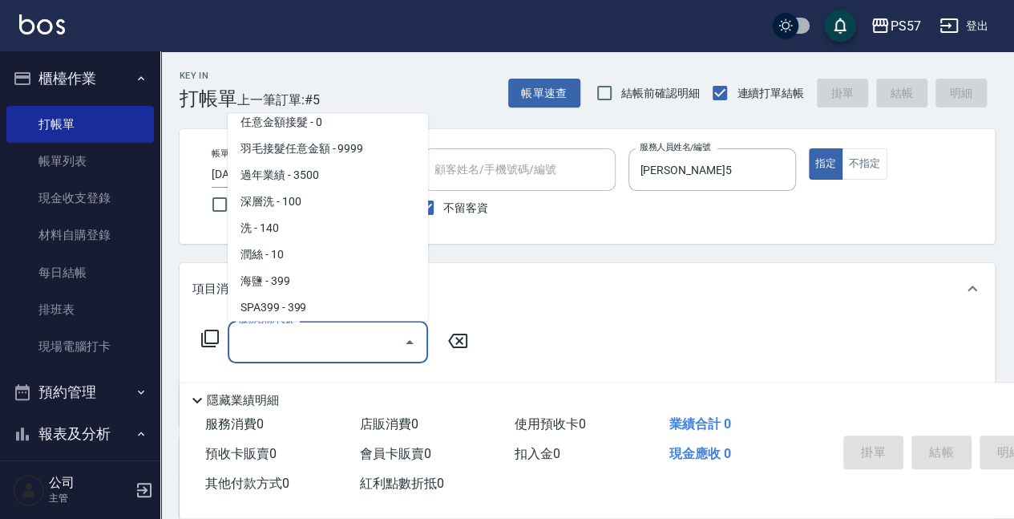
scroll to position [6, 0]
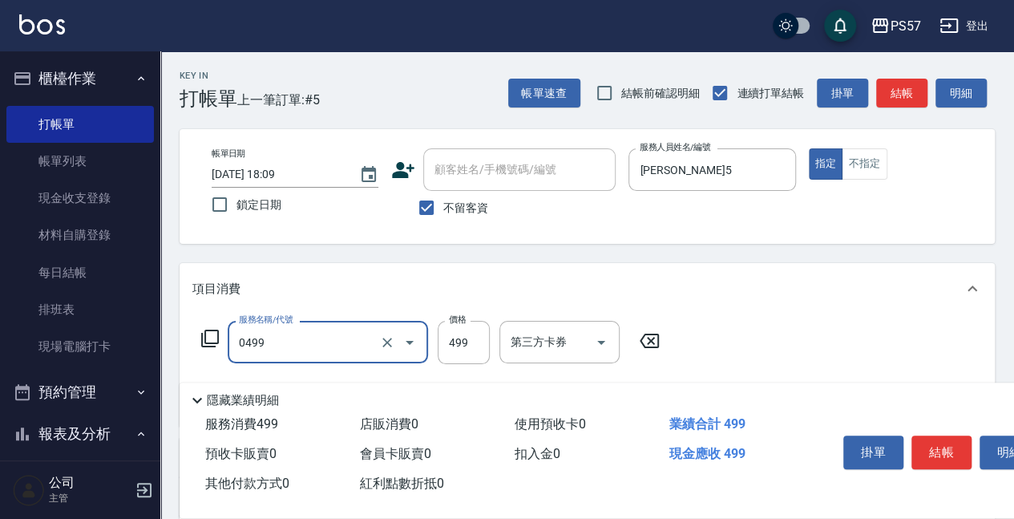
type input "SPA499(0499)"
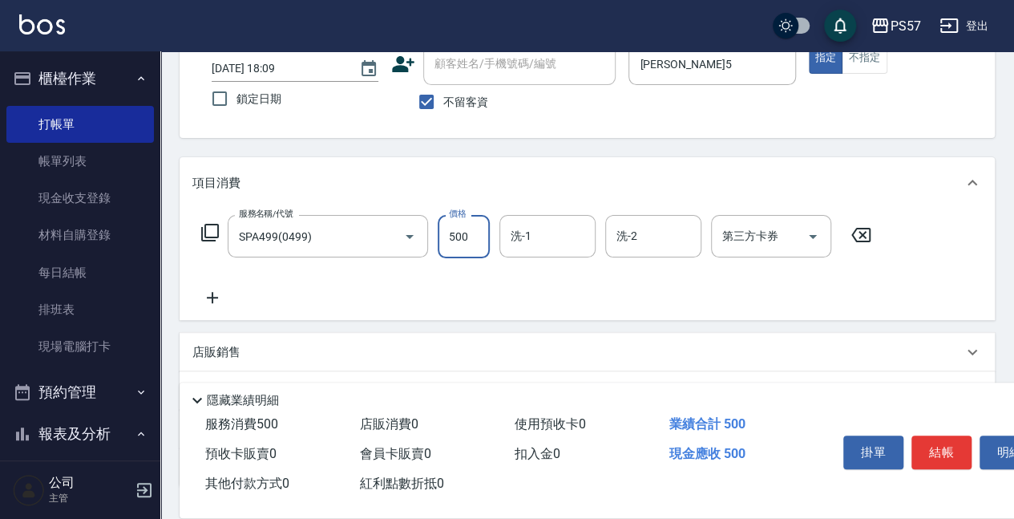
scroll to position [107, 0]
type input "500"
click at [216, 297] on icon at bounding box center [212, 296] width 40 height 19
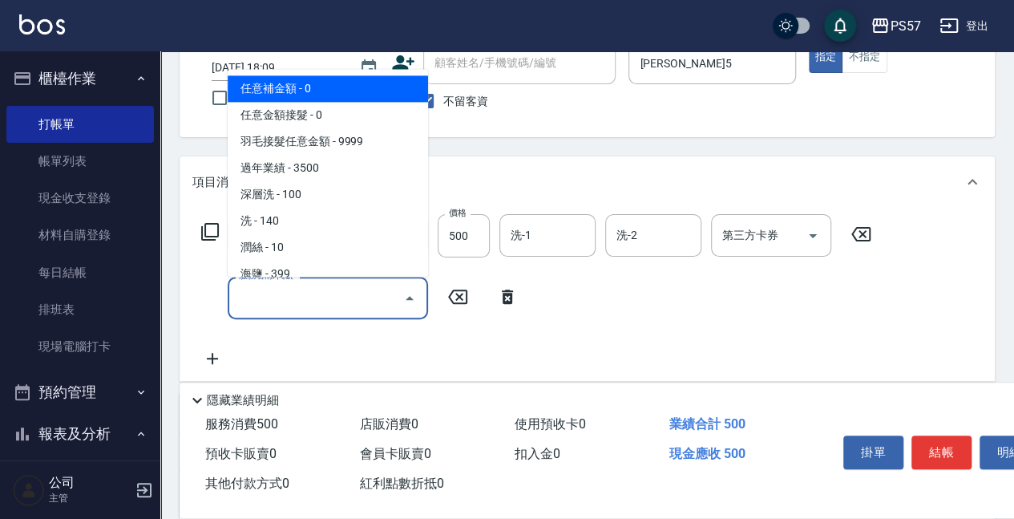
click at [325, 299] on input "服務名稱/代號" at bounding box center [316, 298] width 162 height 28
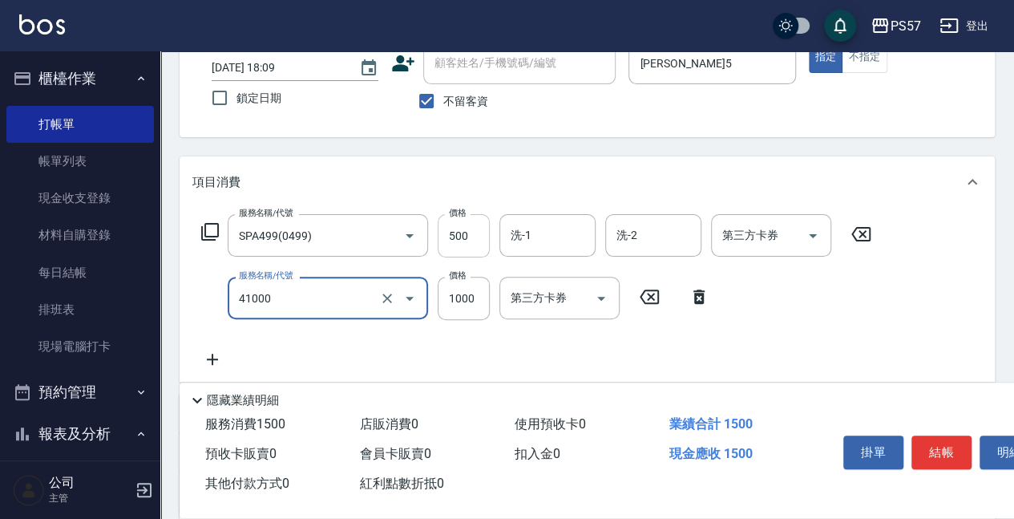
type input "任義金額燙髮(41000)"
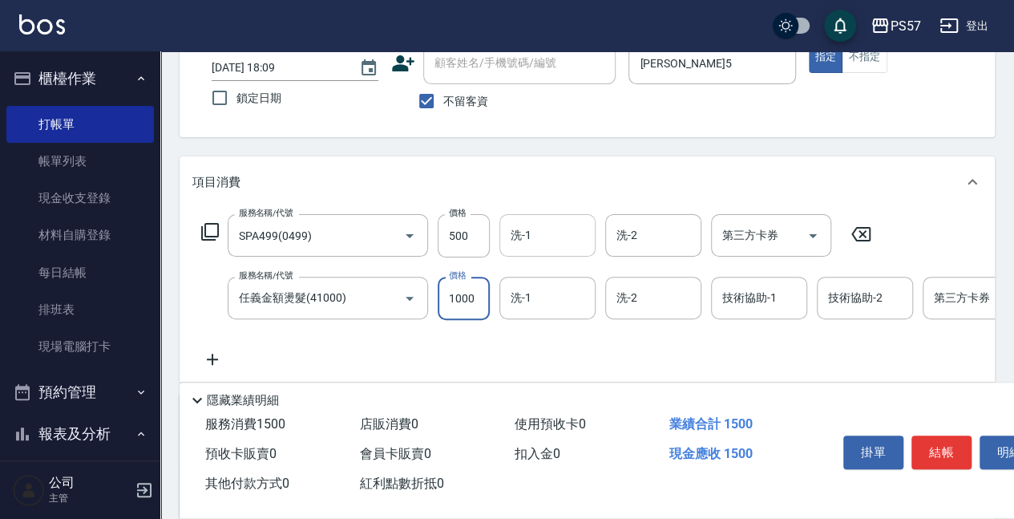
click at [561, 236] on input "洗-1" at bounding box center [548, 235] width 82 height 28
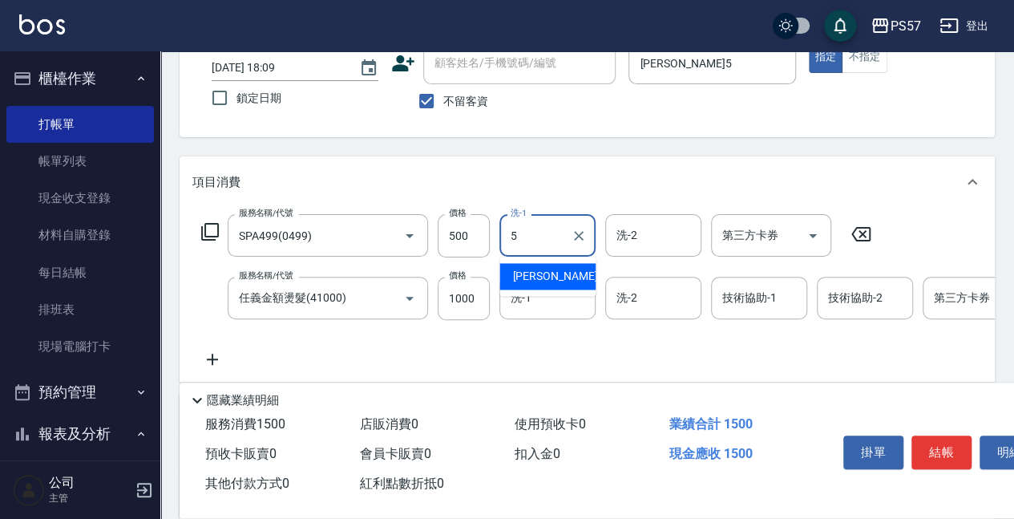
type input "[PERSON_NAME]5"
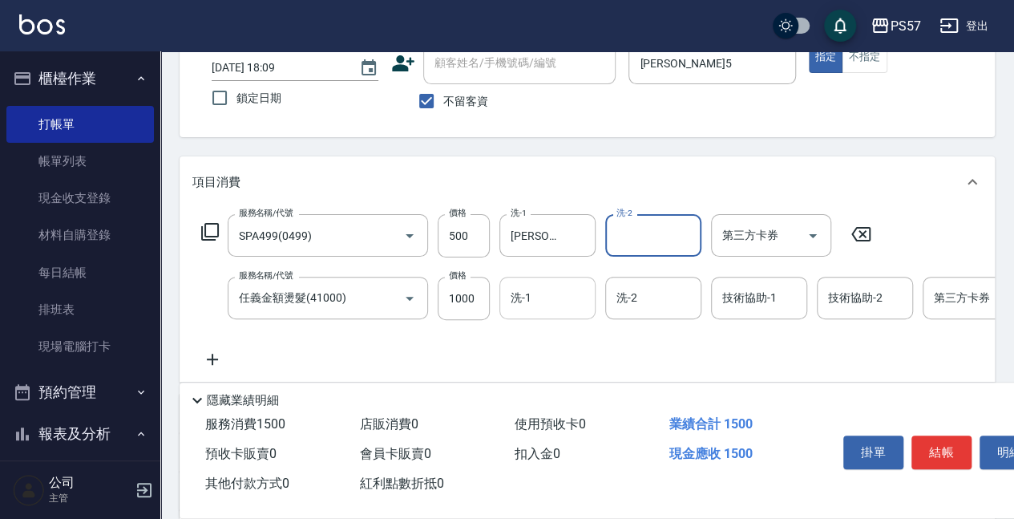
click at [524, 281] on div "洗-1" at bounding box center [547, 298] width 96 height 42
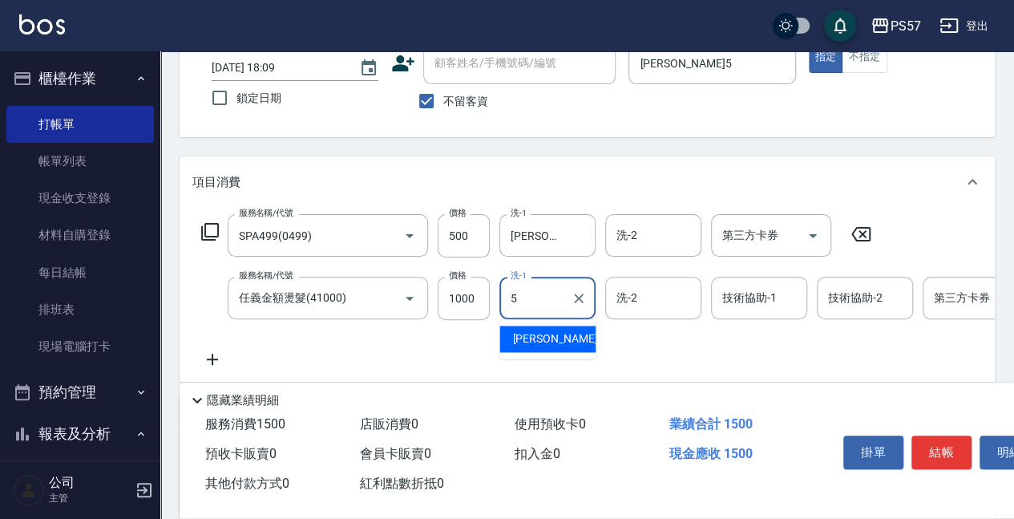
type input "[PERSON_NAME]5"
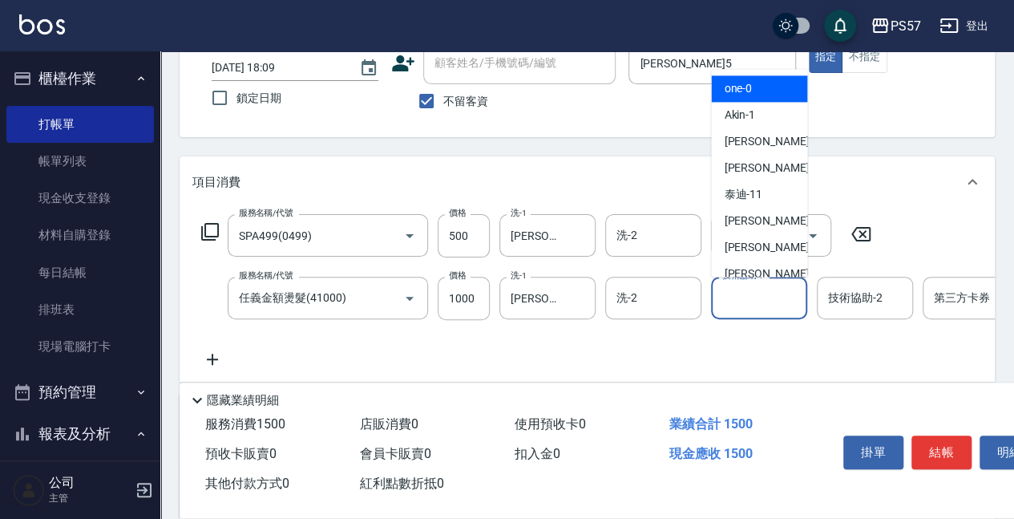
click at [758, 309] on input "技術協助-1" at bounding box center [759, 298] width 82 height 28
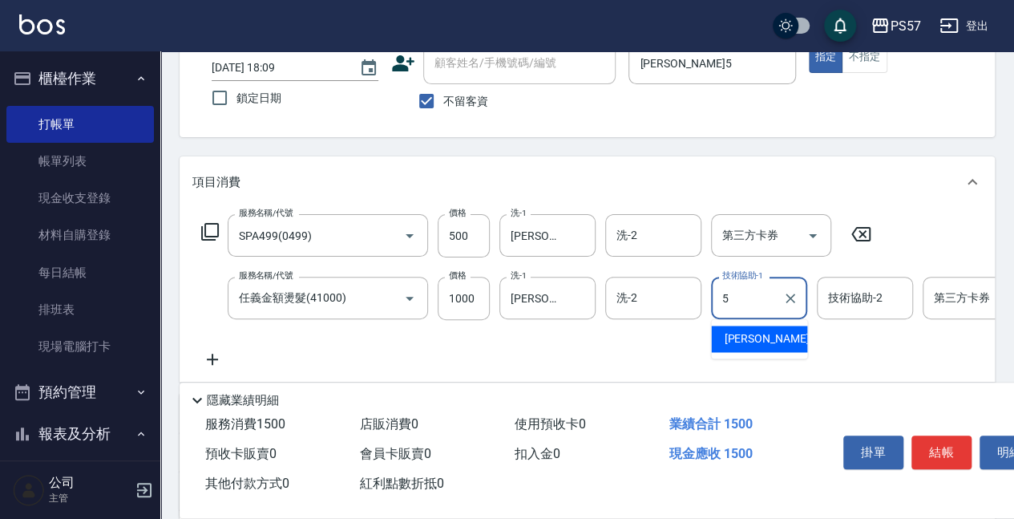
type input "[PERSON_NAME]5"
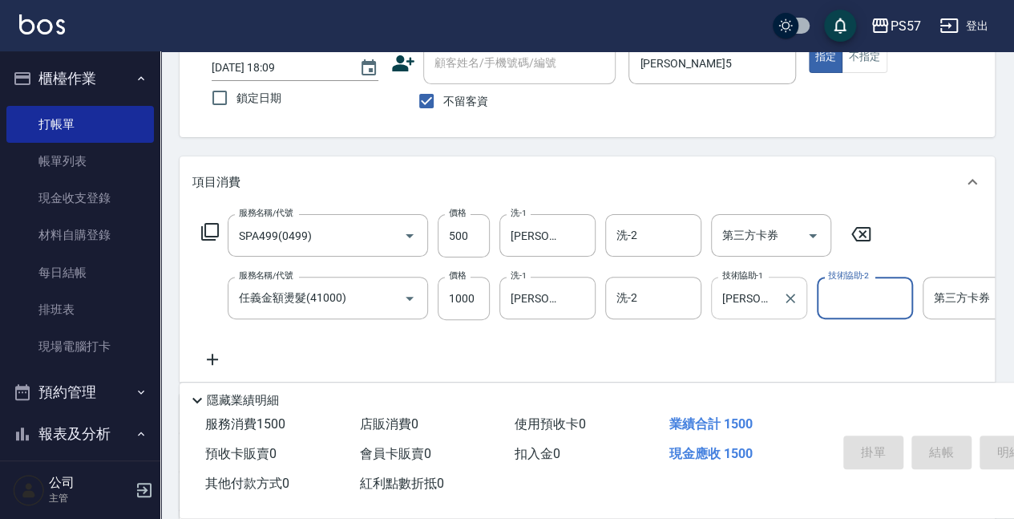
type input "[DATE] 18:10"
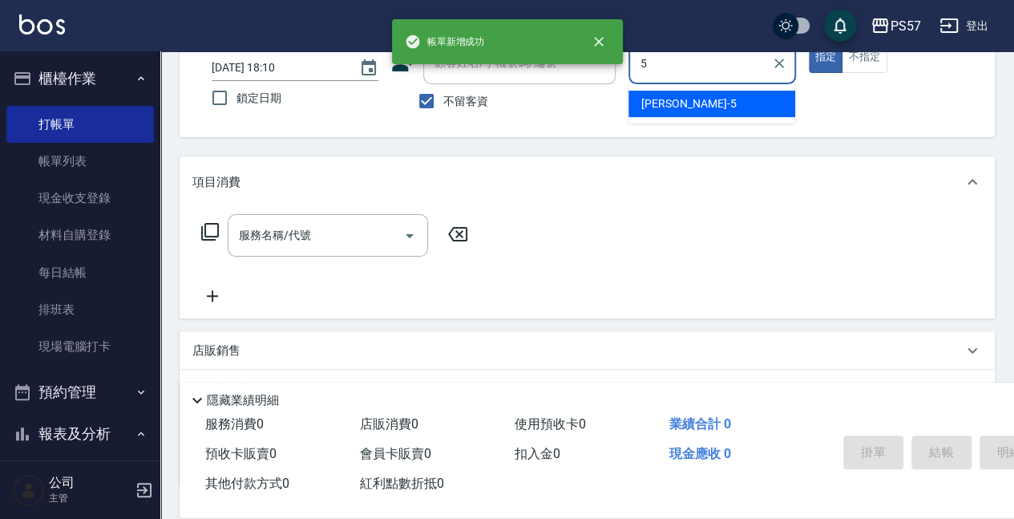
type input "[PERSON_NAME]5"
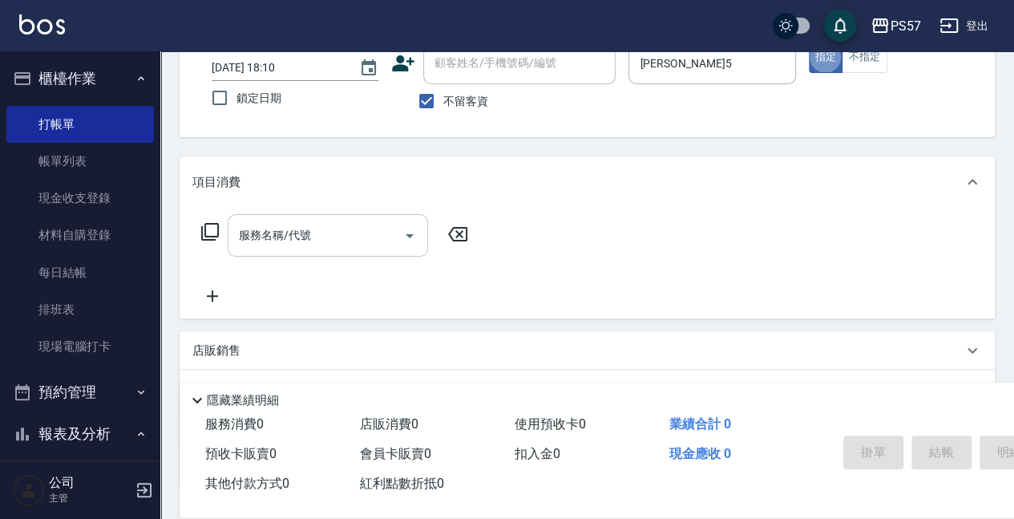
click at [282, 219] on div "服務名稱/代號" at bounding box center [328, 235] width 200 height 42
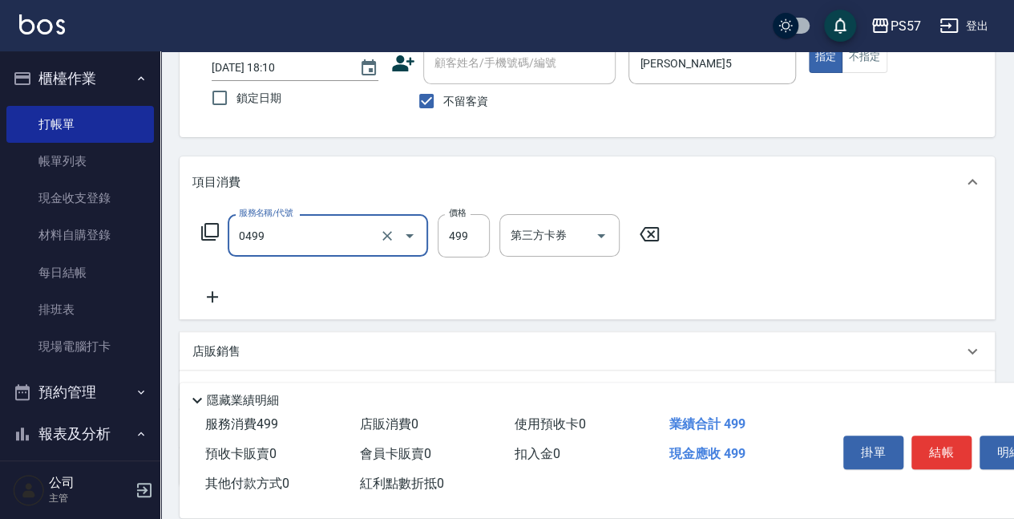
type input "SPA499(0499)"
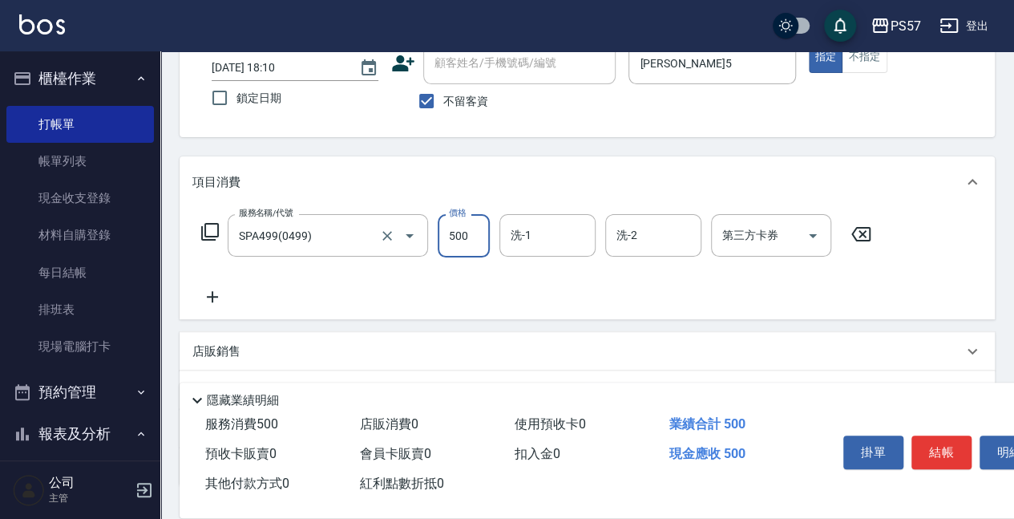
type input "500"
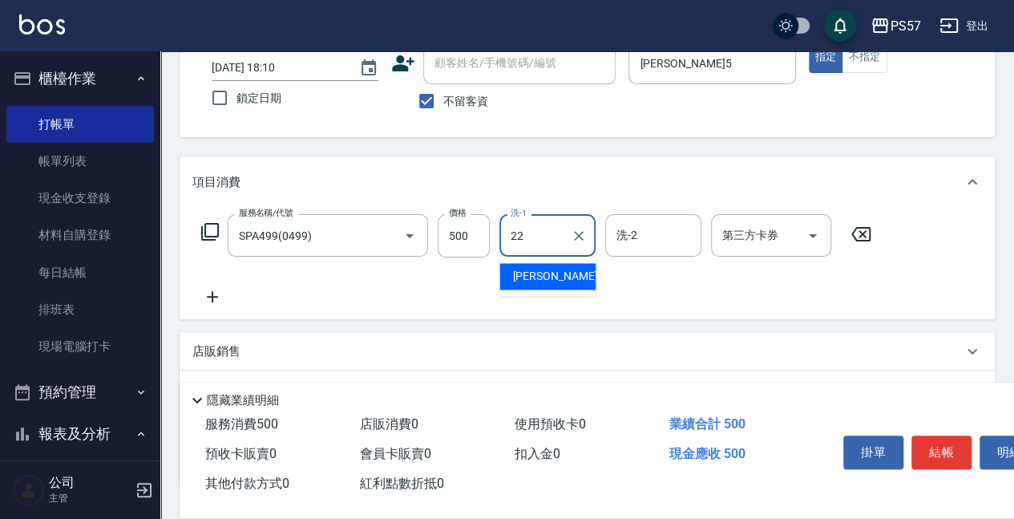
type input "[PERSON_NAME]-22"
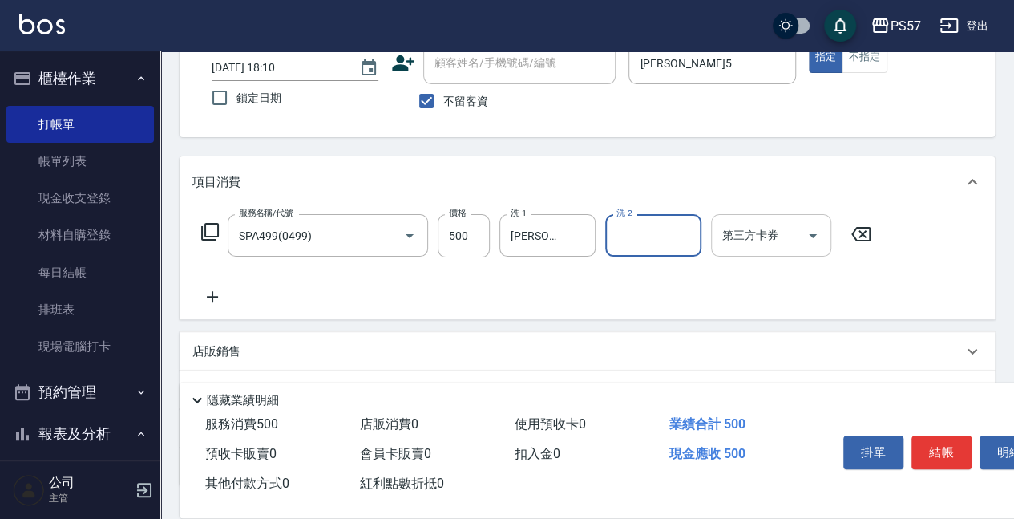
click at [784, 224] on input "第三方卡券" at bounding box center [759, 235] width 82 height 28
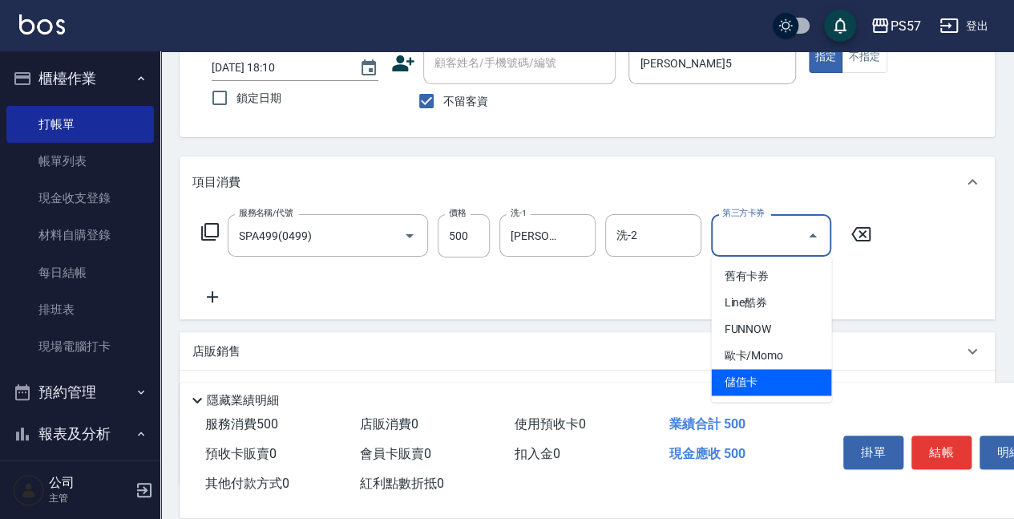
click at [724, 374] on span "儲值卡" at bounding box center [771, 382] width 120 height 26
type input "儲值卡"
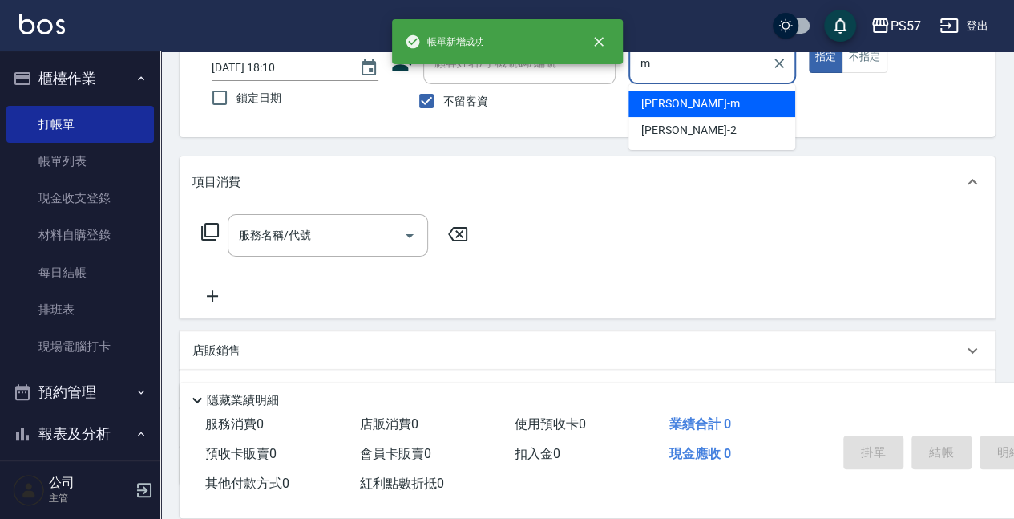
type input "[PERSON_NAME]-m"
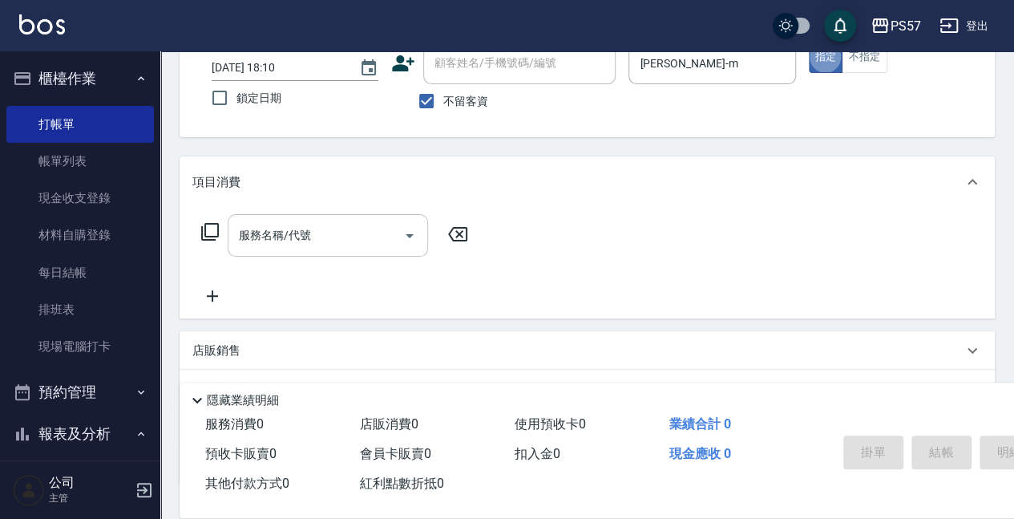
click at [317, 218] on div "服務名稱/代號" at bounding box center [328, 235] width 200 height 42
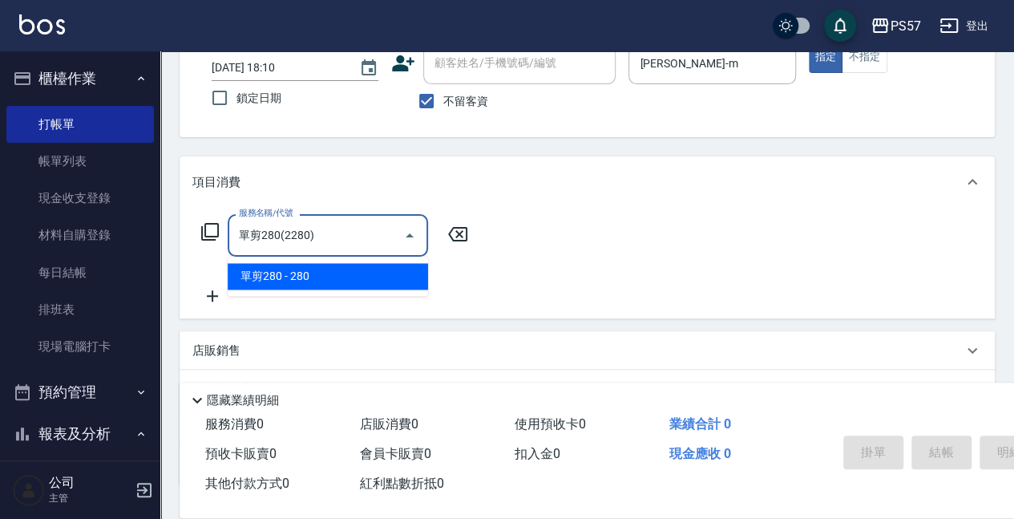
type input "單剪280(2280)"
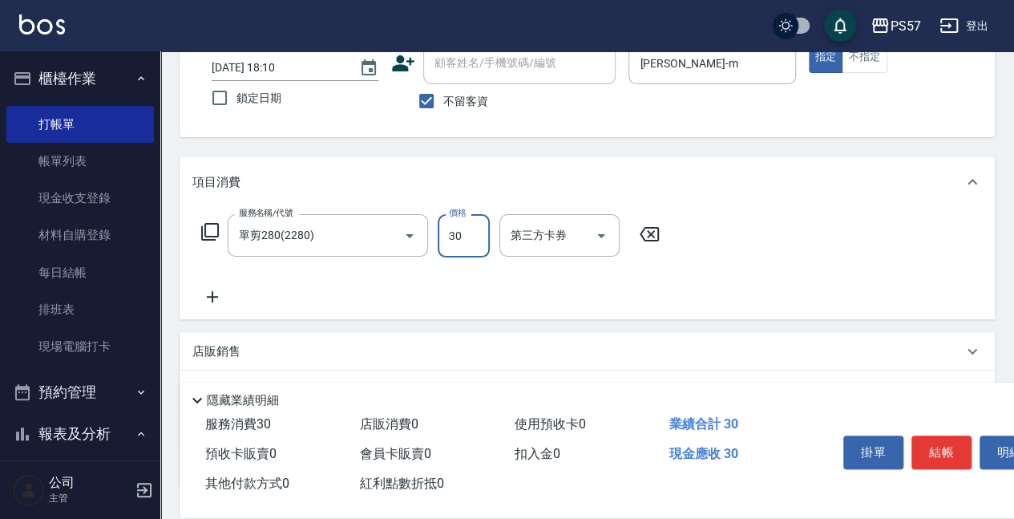
type input "300"
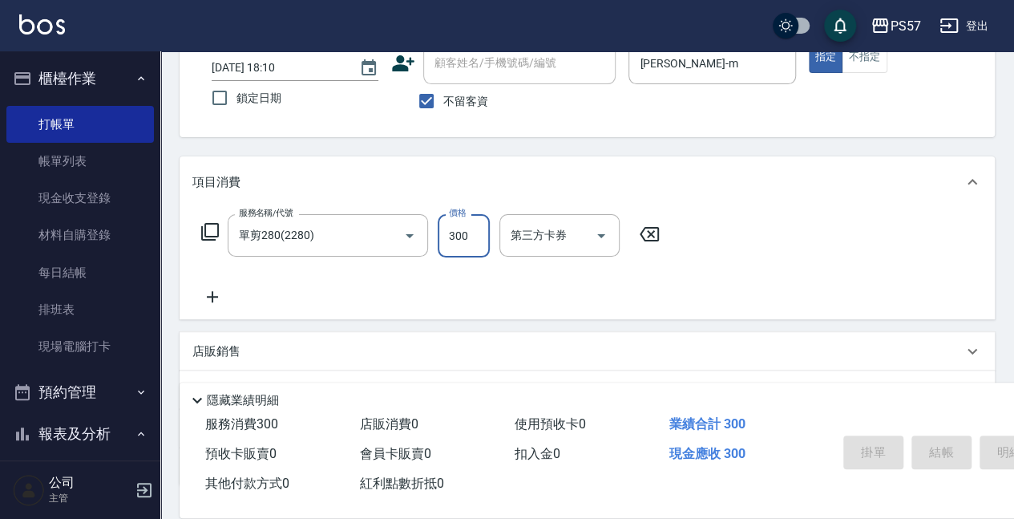
type input "[DATE] 18:11"
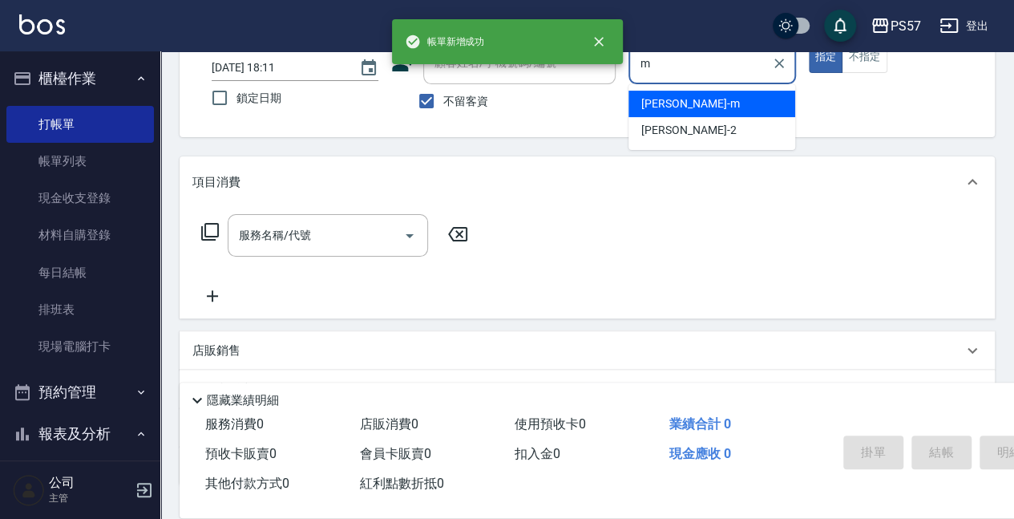
type input "[PERSON_NAME]-m"
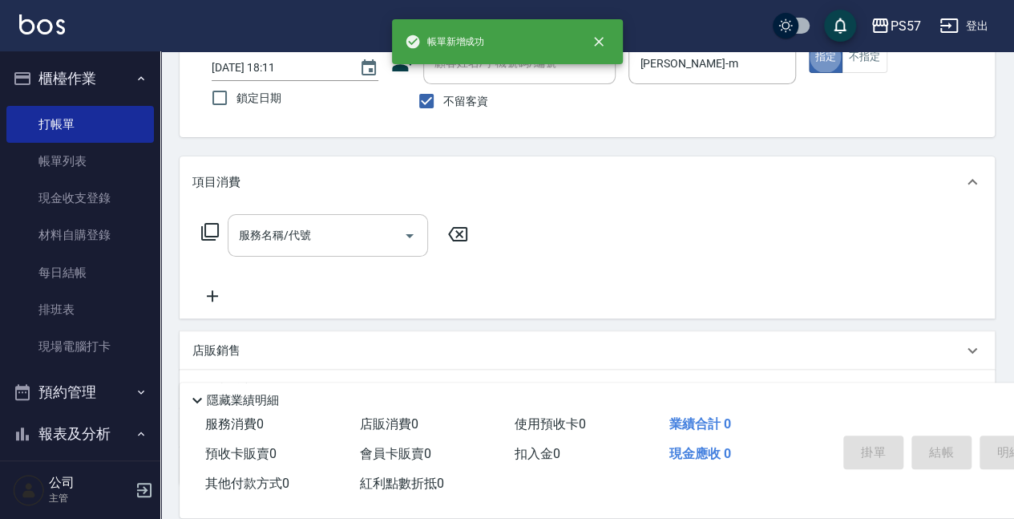
click at [235, 216] on div "服務名稱/代號" at bounding box center [328, 235] width 200 height 42
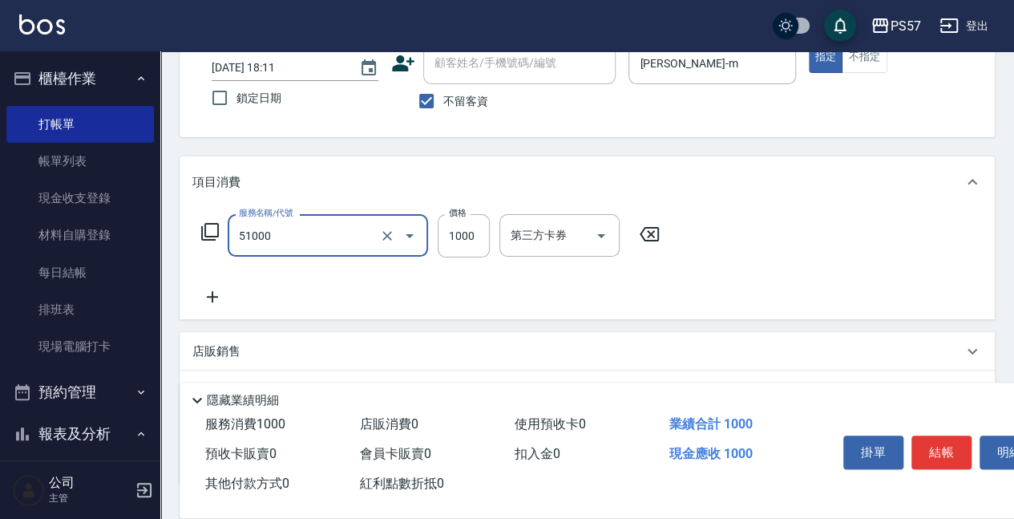
type input "任意金額染髮(51000)"
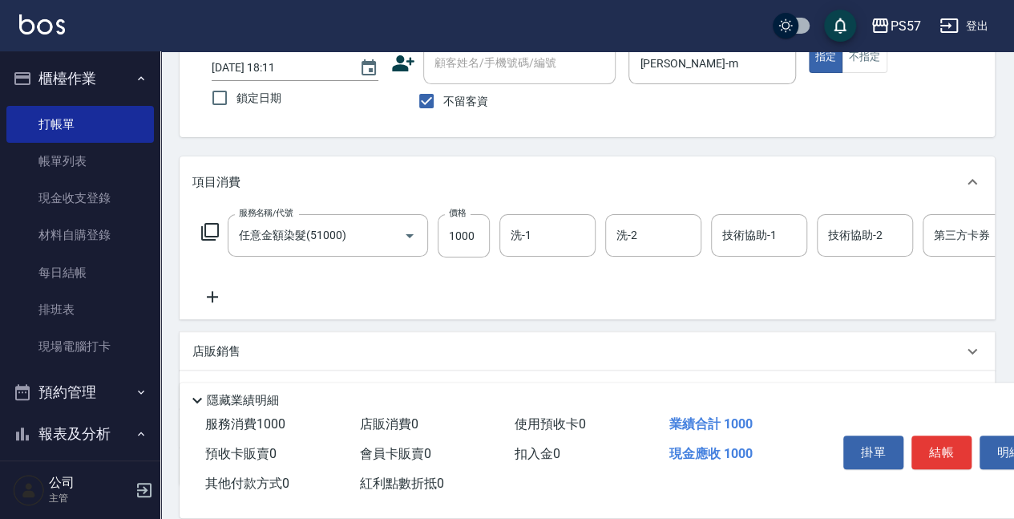
click at [197, 301] on icon at bounding box center [212, 296] width 40 height 19
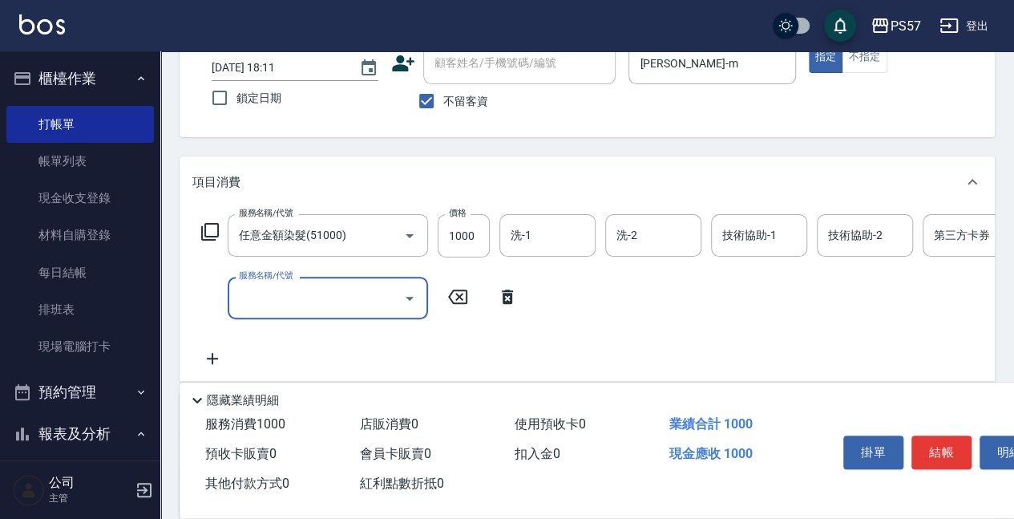
click at [305, 280] on div "服務名稱/代號" at bounding box center [328, 298] width 200 height 42
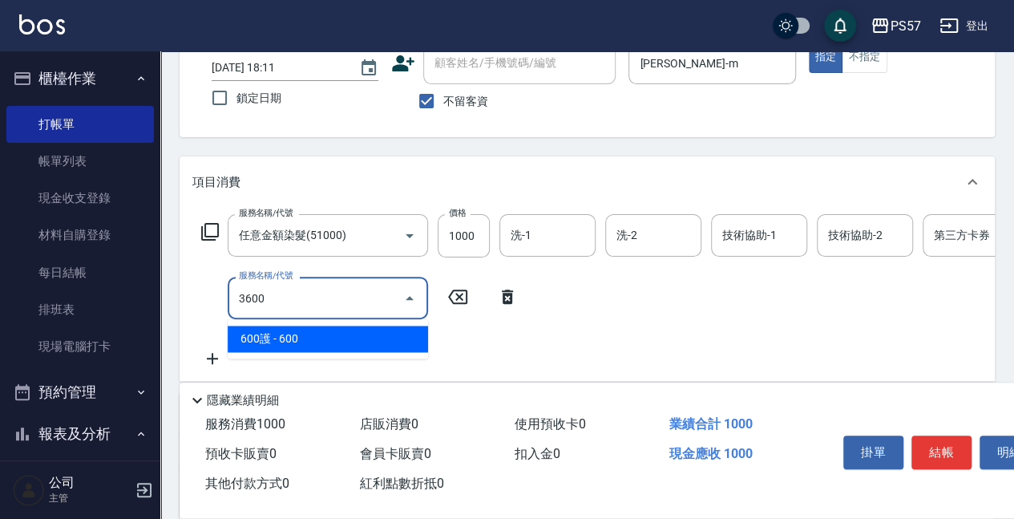
type input "600護(3600)"
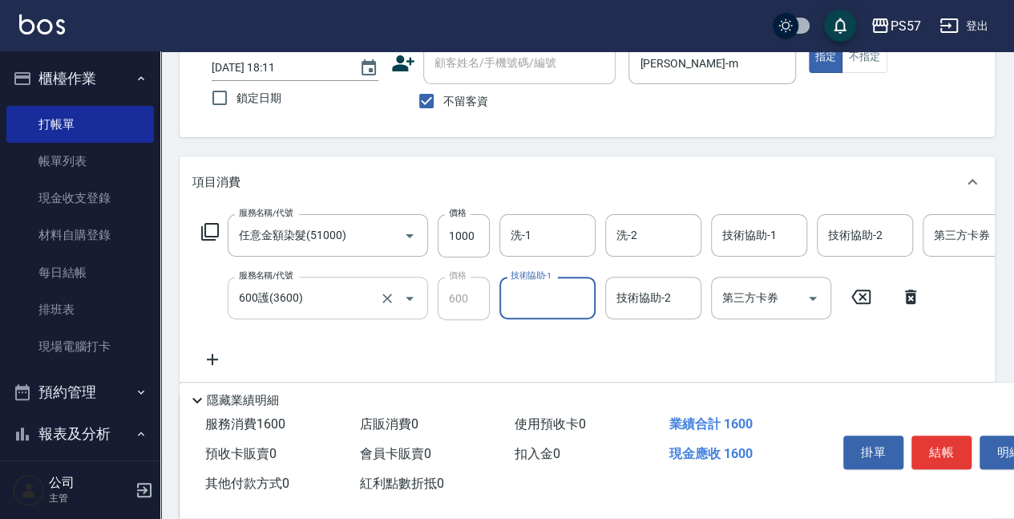
scroll to position [160, 0]
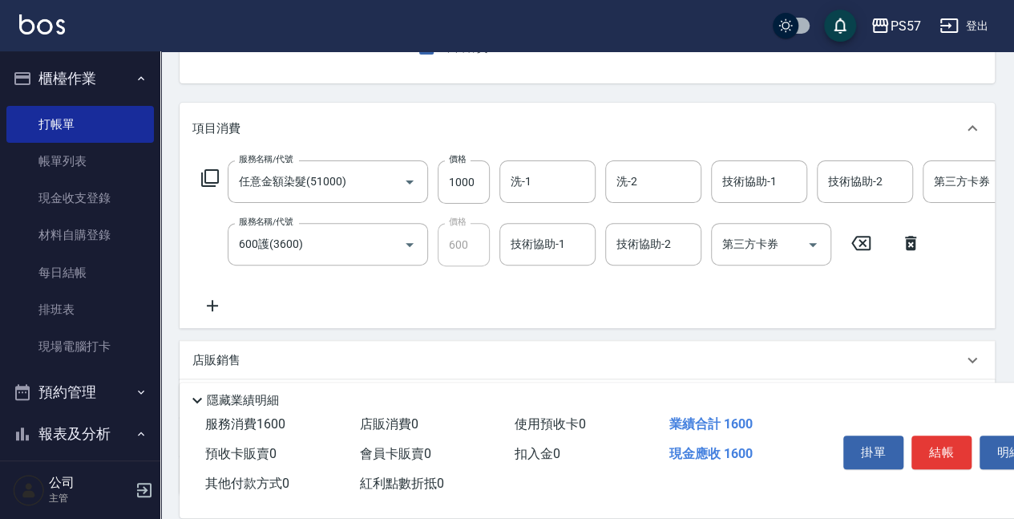
click at [228, 365] on p "店販銷售" at bounding box center [216, 360] width 48 height 17
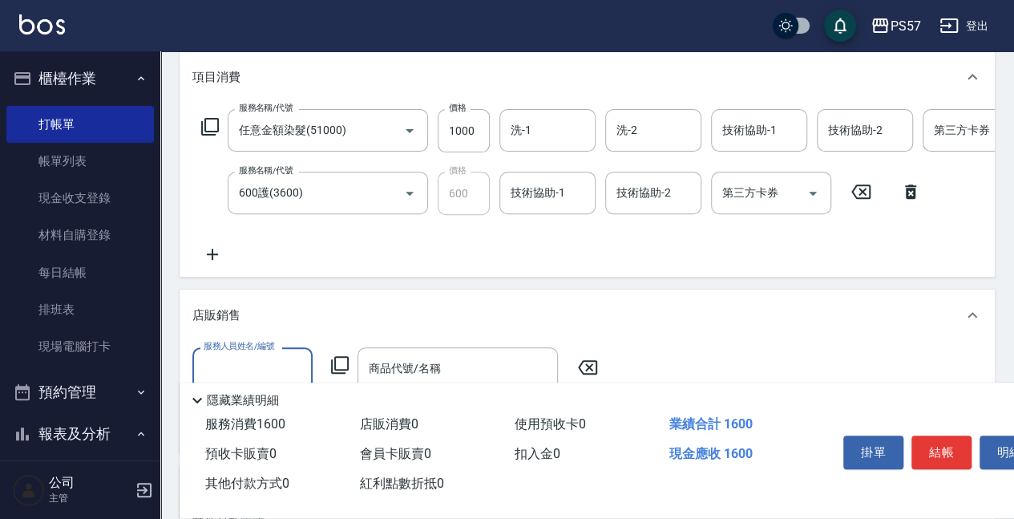
scroll to position [321, 0]
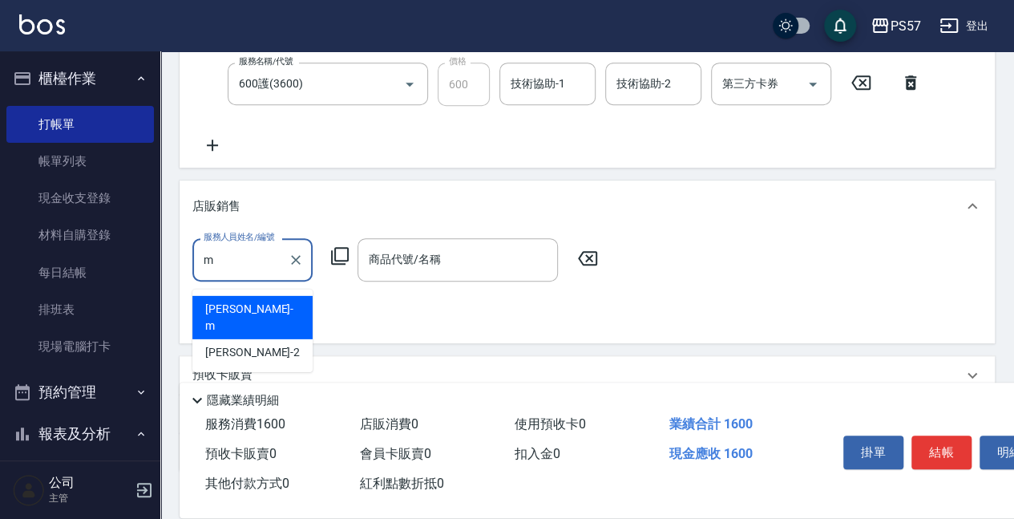
type input "[PERSON_NAME]-m"
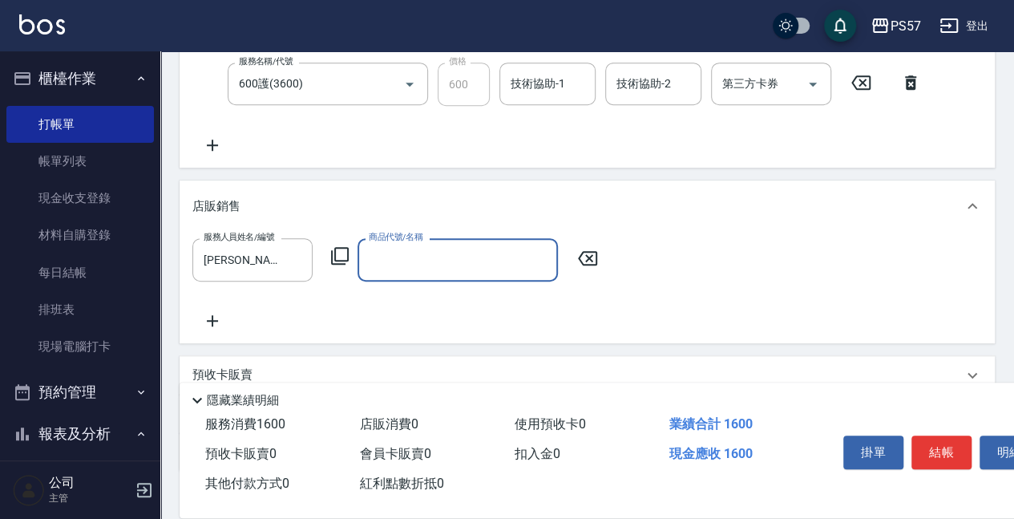
click at [479, 281] on div "商品代號/名稱" at bounding box center [458, 259] width 200 height 42
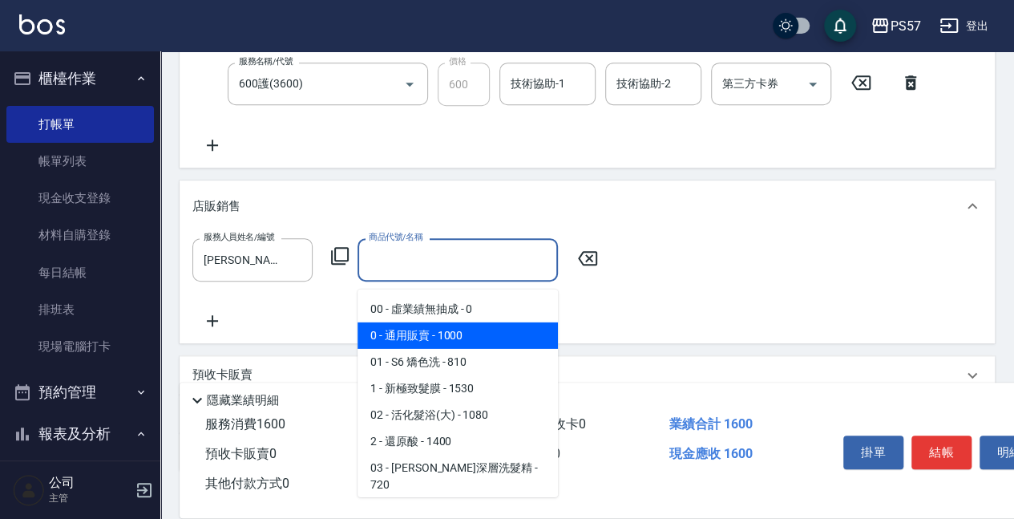
click at [428, 337] on span "0 - 通用販賣 - 1000" at bounding box center [458, 335] width 200 height 26
type input "通用販賣"
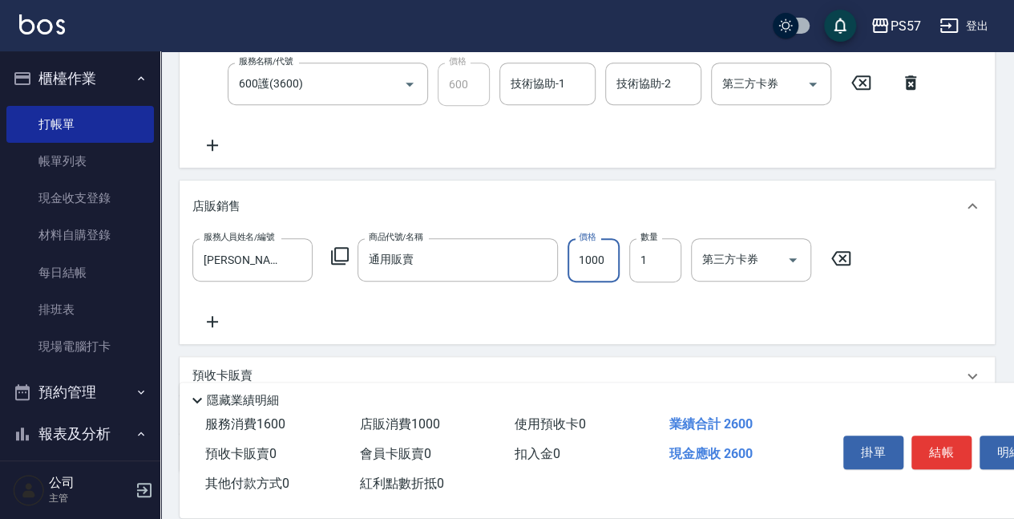
click at [601, 273] on input "1000" at bounding box center [594, 259] width 52 height 43
type input "400"
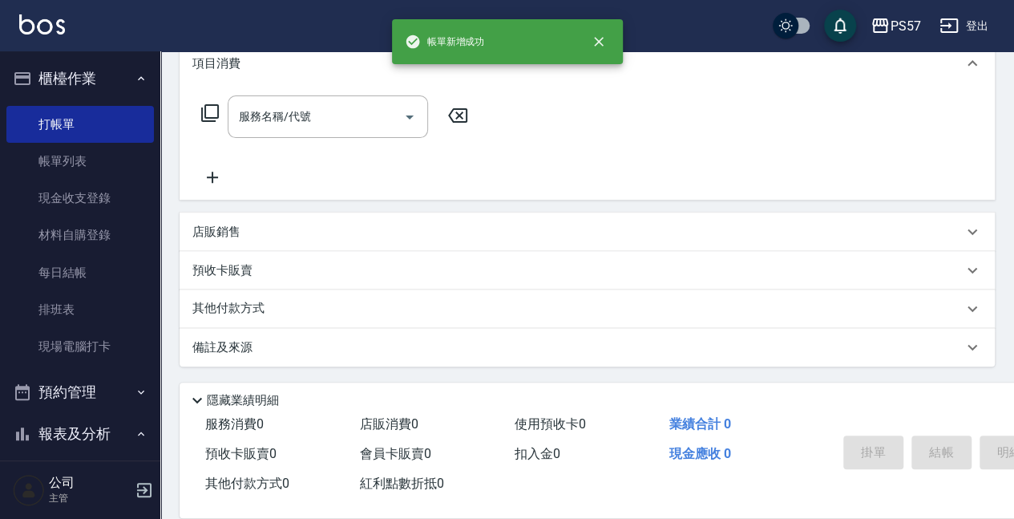
scroll to position [0, 0]
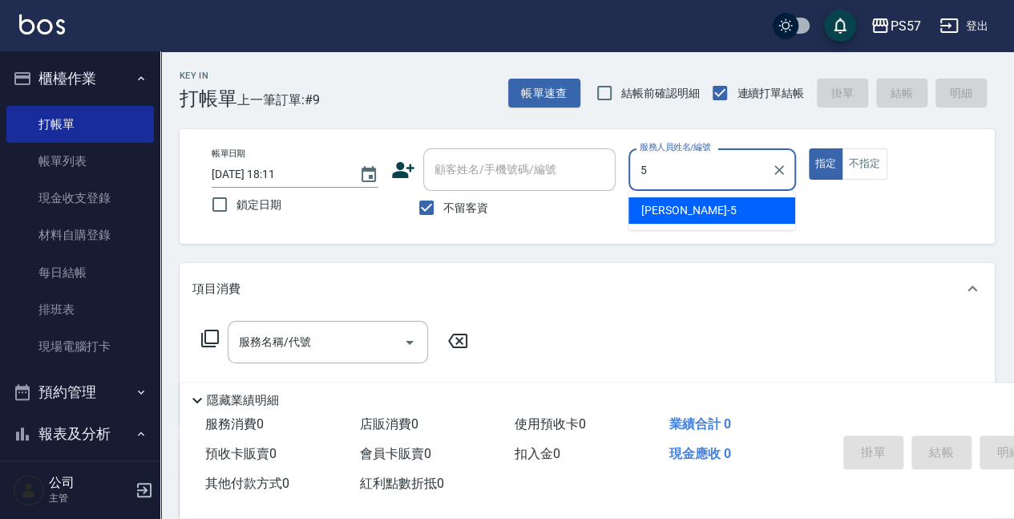
type input "[PERSON_NAME]5"
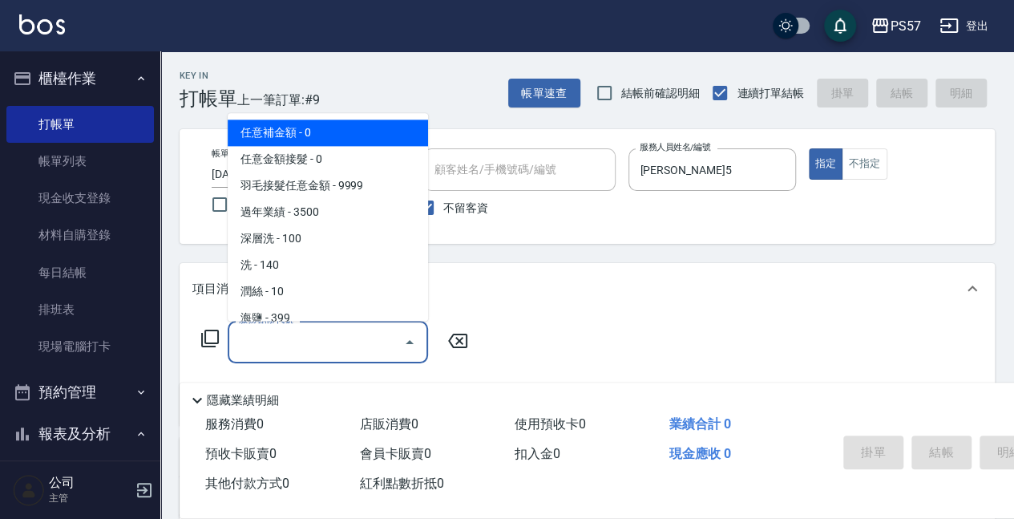
click at [269, 348] on input "服務名稱/代號" at bounding box center [316, 342] width 162 height 28
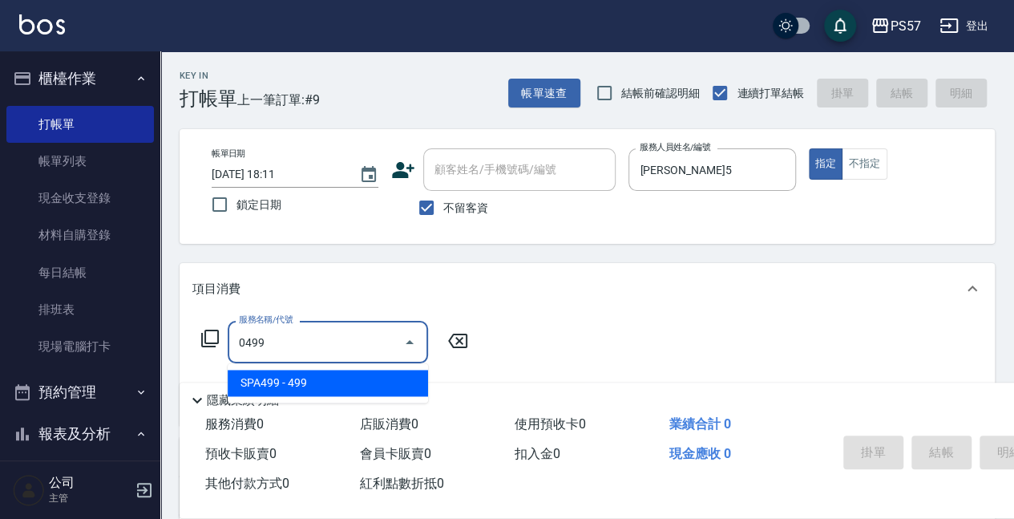
type input "SPA499(0499)"
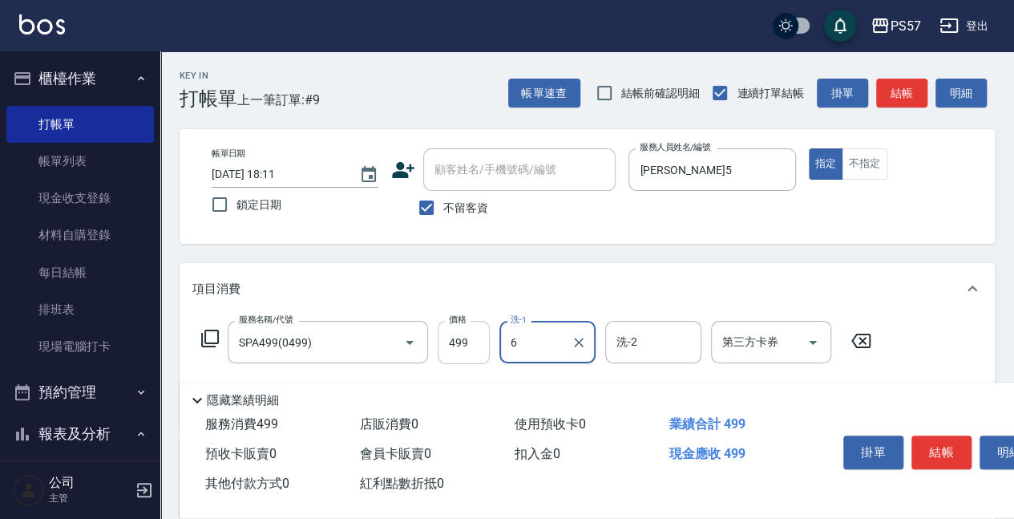
type input "6"
type input "600"
type input "[PERSON_NAME]-22"
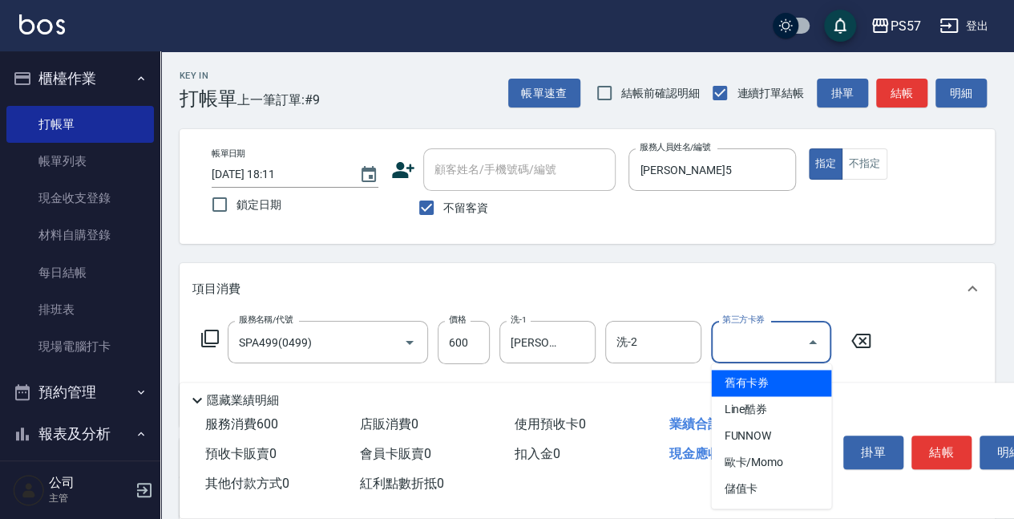
click at [778, 328] on input "第三方卡券" at bounding box center [759, 342] width 82 height 28
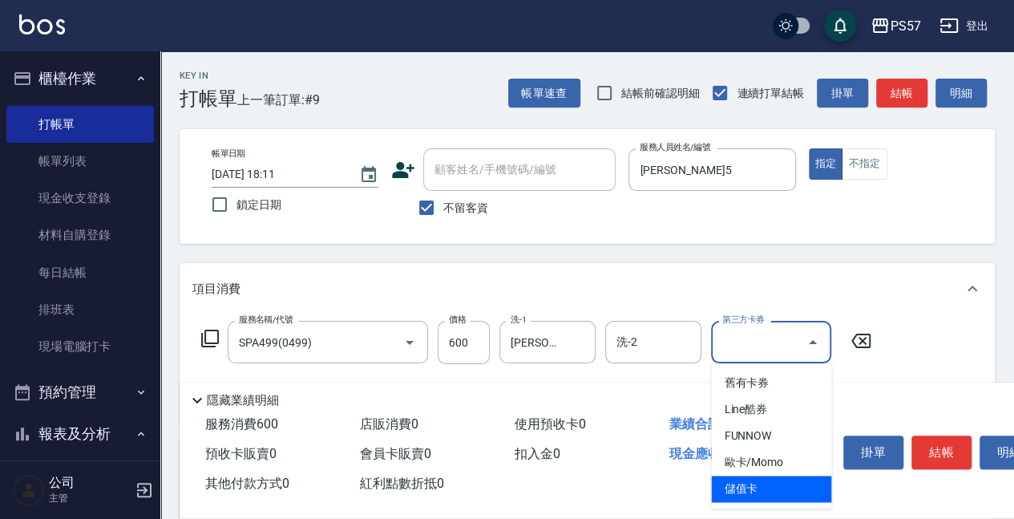
click at [746, 487] on span "儲值卡" at bounding box center [771, 488] width 120 height 26
type input "儲值卡"
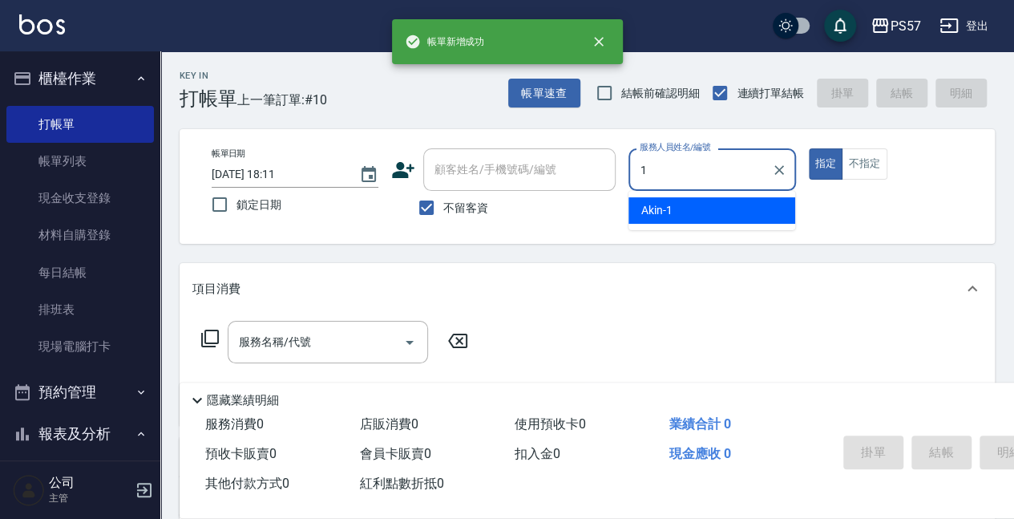
type input "Akin-1"
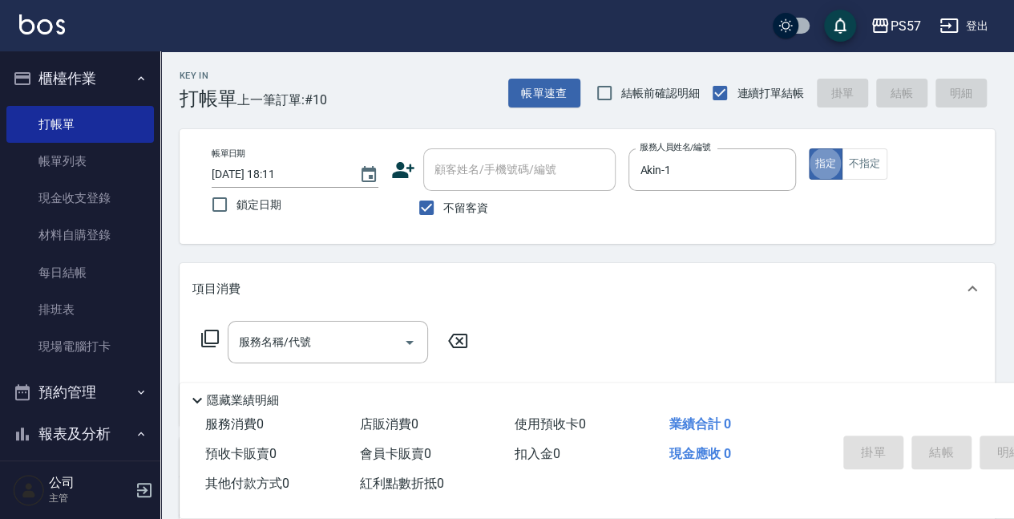
click at [248, 370] on div "服務名稱/代號 服務名稱/代號" at bounding box center [334, 366] width 285 height 91
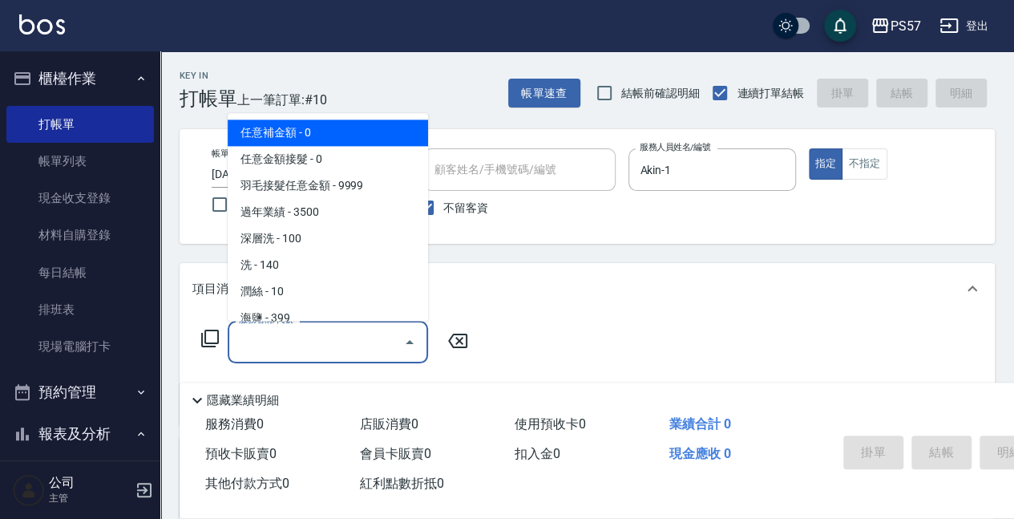
click at [253, 342] on input "服務名稱/代號" at bounding box center [316, 342] width 162 height 28
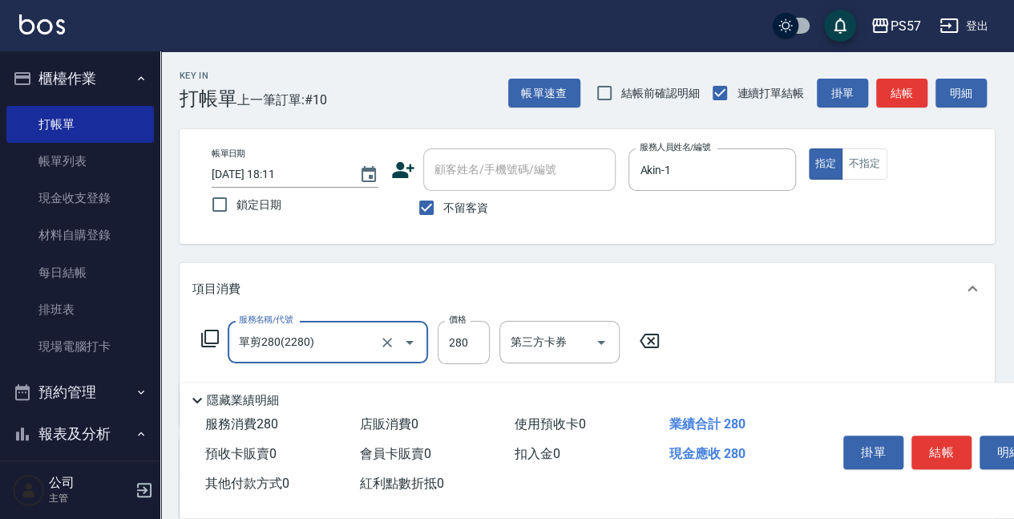
type input "單剪280(2280)"
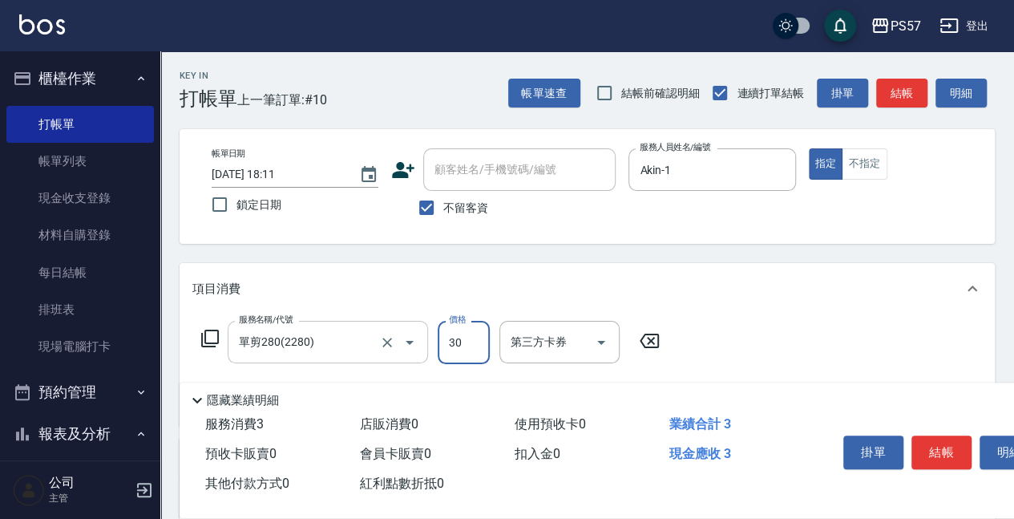
type input "300"
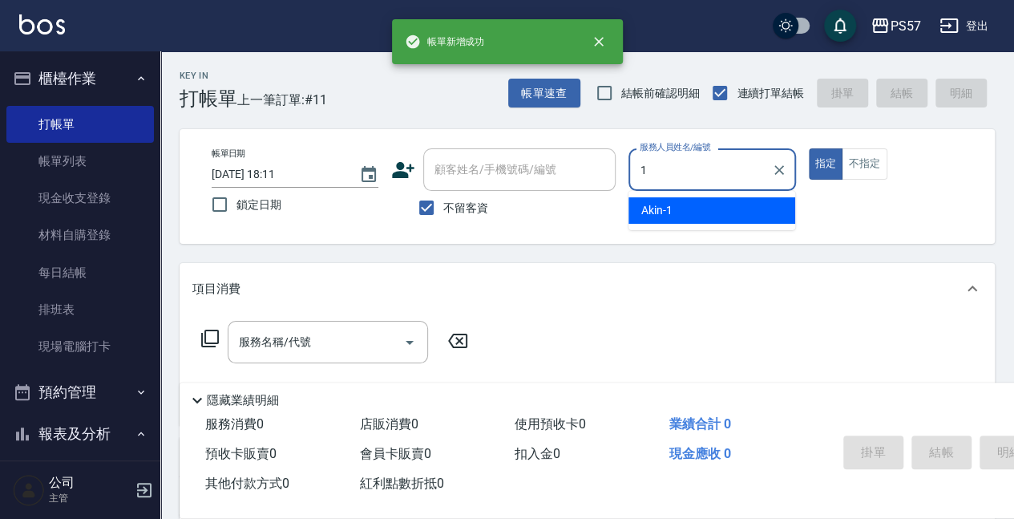
type input "Akin-1"
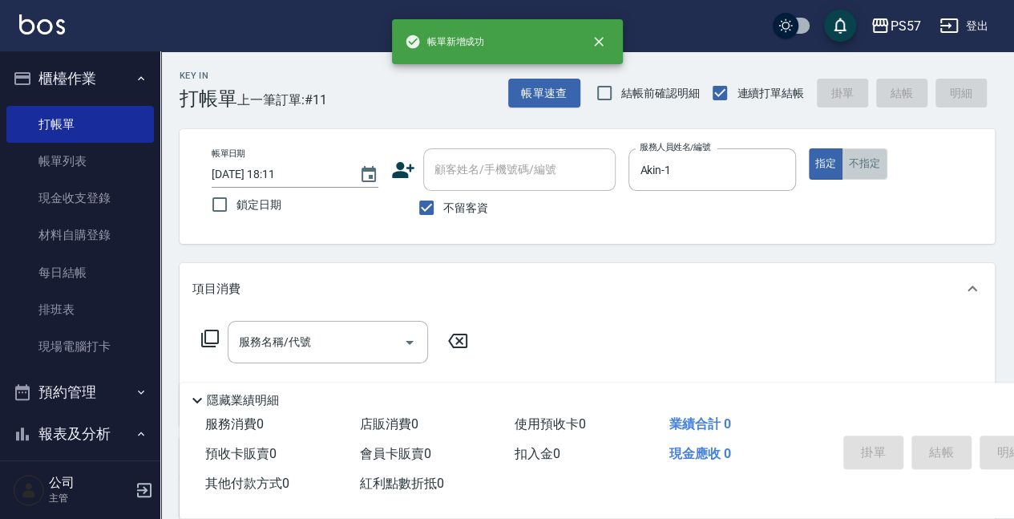
click at [875, 167] on button "不指定" at bounding box center [864, 163] width 45 height 31
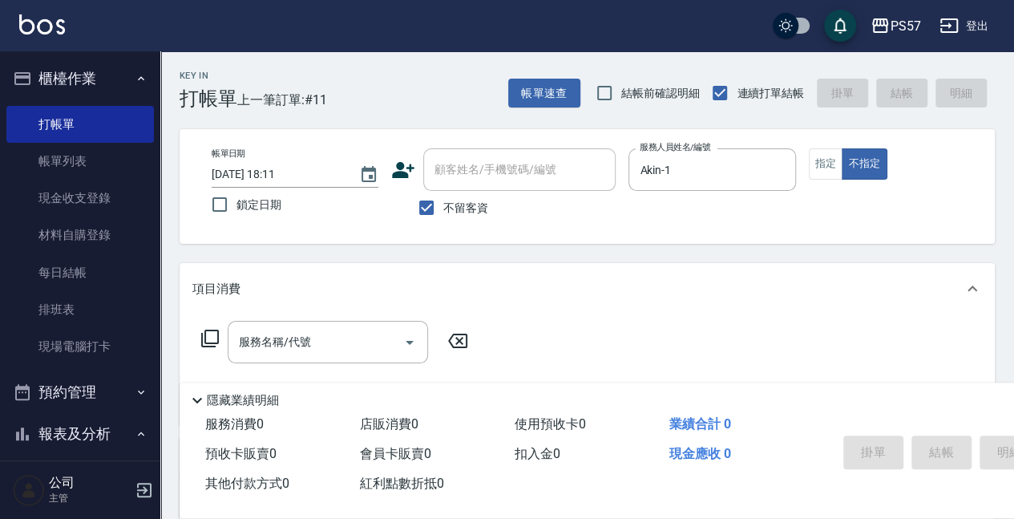
click at [289, 334] on input "服務名稱/代號" at bounding box center [316, 342] width 162 height 28
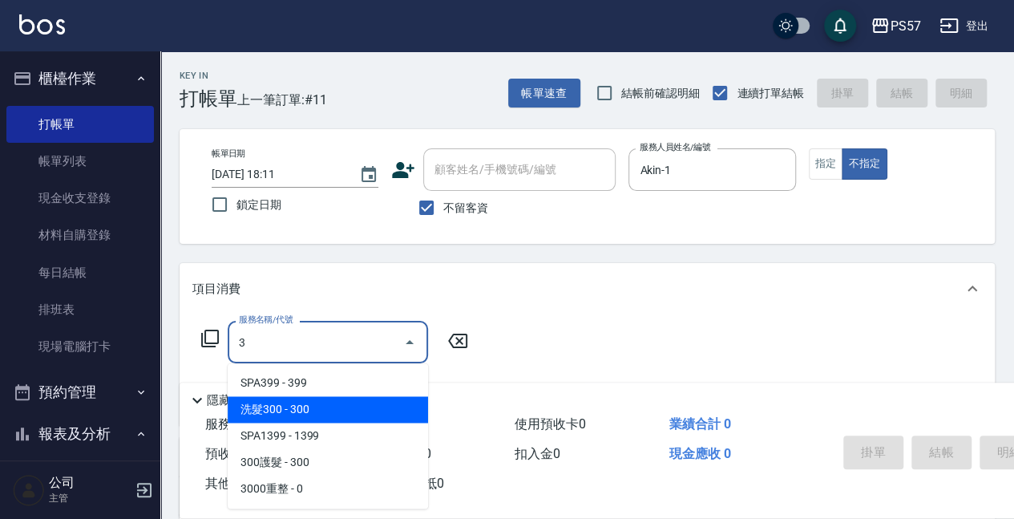
click at [289, 410] on span "洗髮300 - 300" at bounding box center [328, 409] width 200 height 26
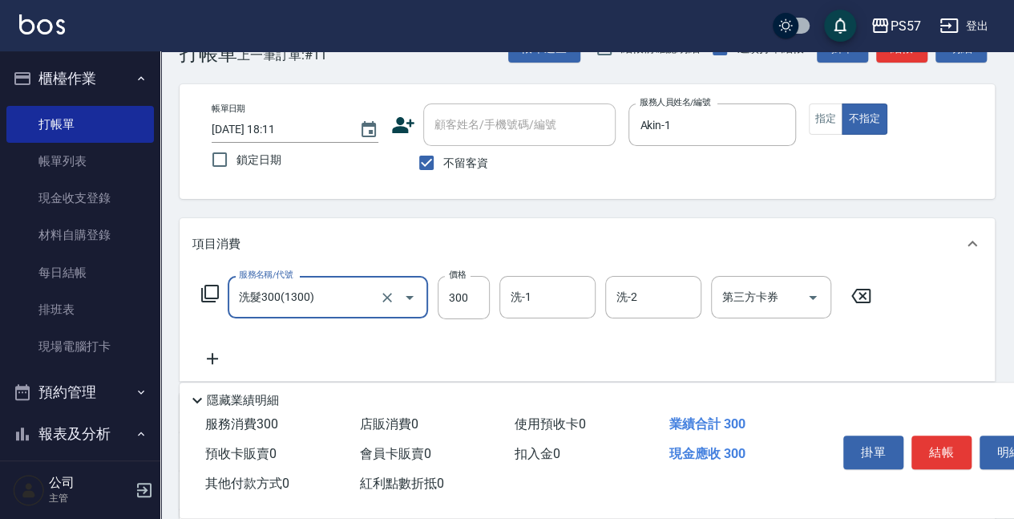
scroll to position [160, 0]
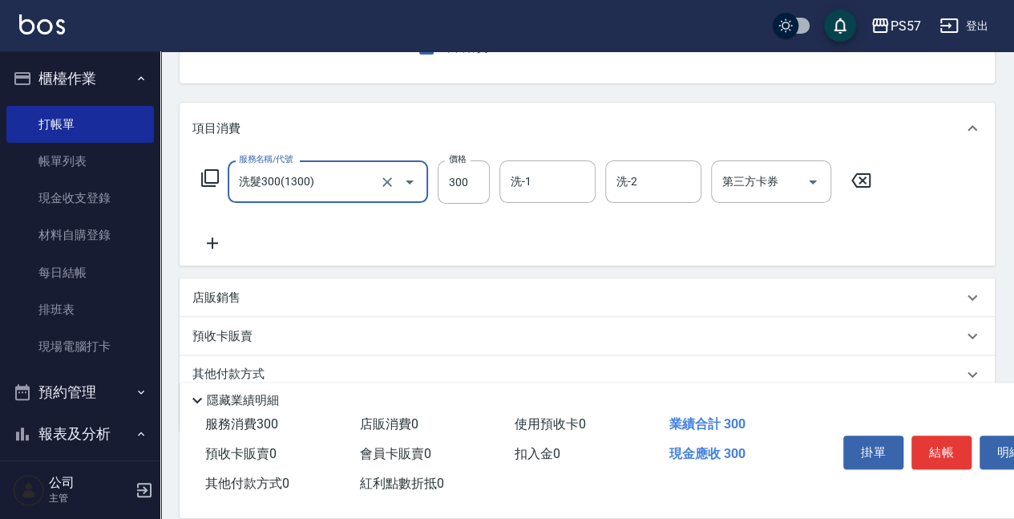
type input "洗髮300(1300)"
click at [215, 241] on icon at bounding box center [212, 242] width 40 height 19
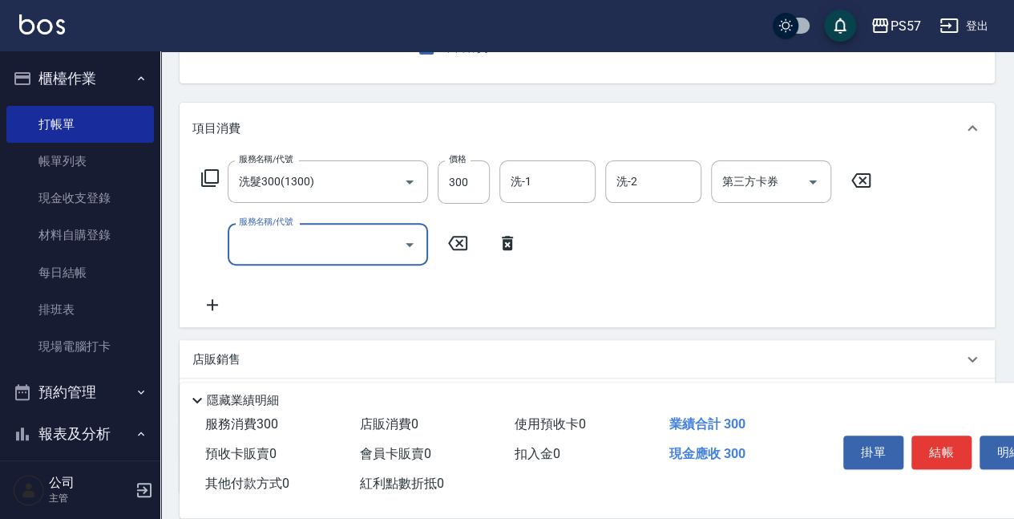
click at [277, 241] on input "服務名稱/代號" at bounding box center [316, 244] width 162 height 28
type input "剪髮100(2100)"
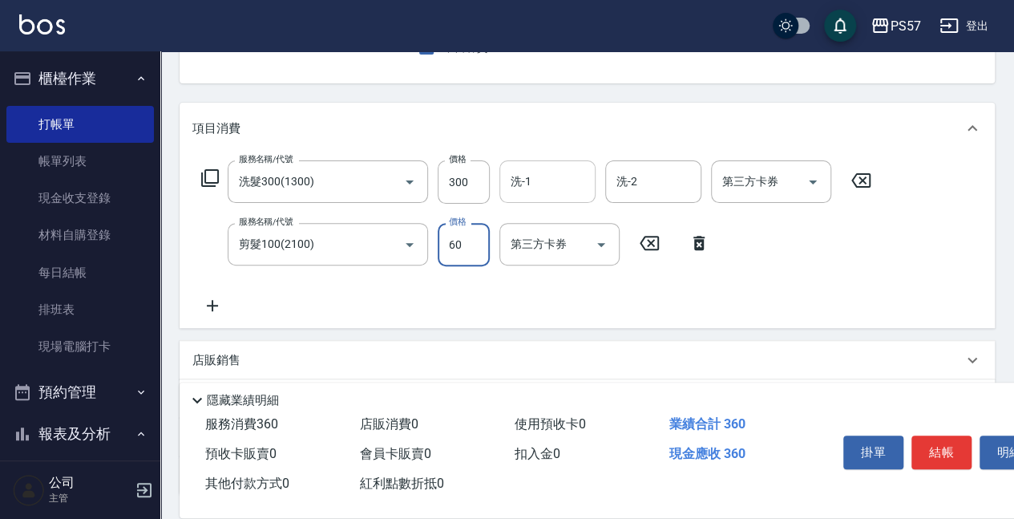
click at [561, 202] on div "洗-1" at bounding box center [547, 181] width 96 height 42
type input "60"
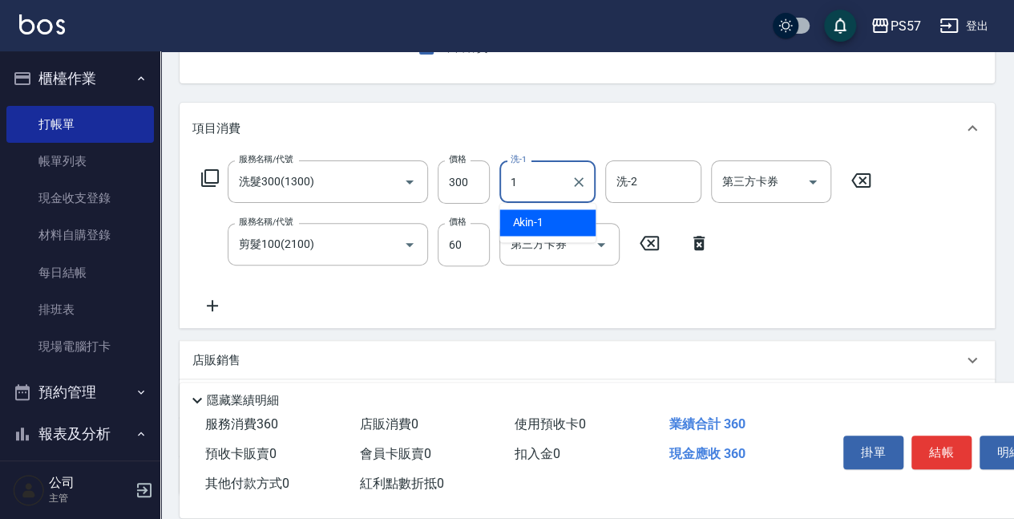
type input "Akin-1"
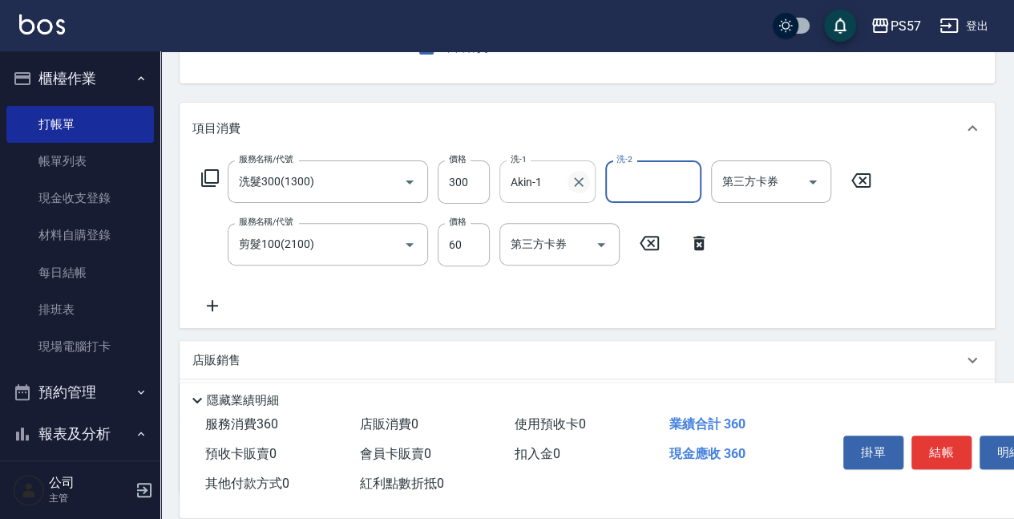
click at [570, 188] on button "Clear" at bounding box center [579, 182] width 22 height 22
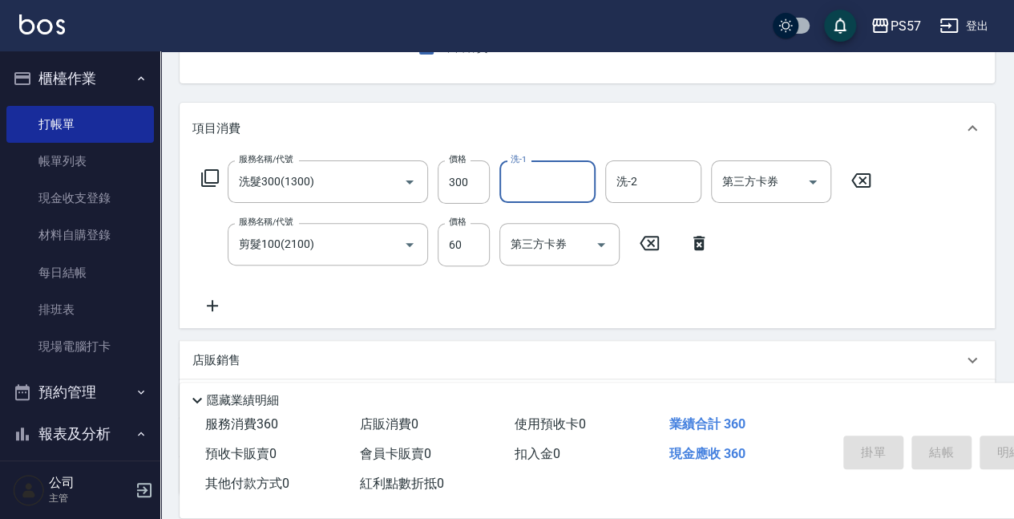
type input "[DATE] 18:12"
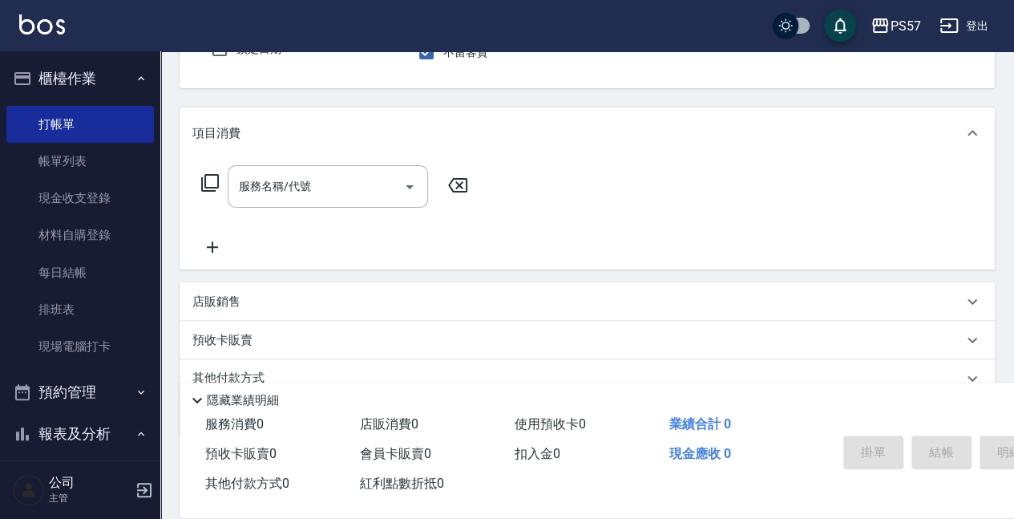
scroll to position [102, 0]
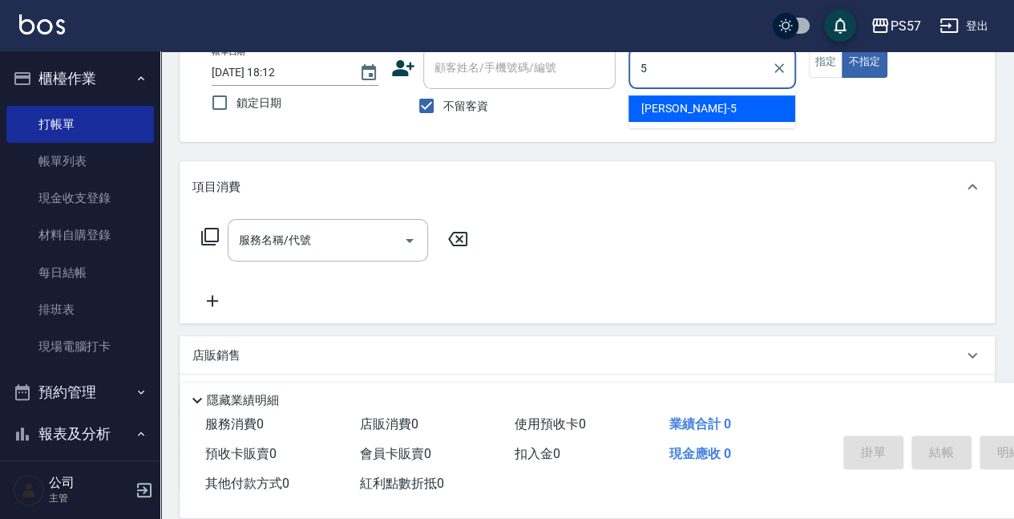
type input "[PERSON_NAME]5"
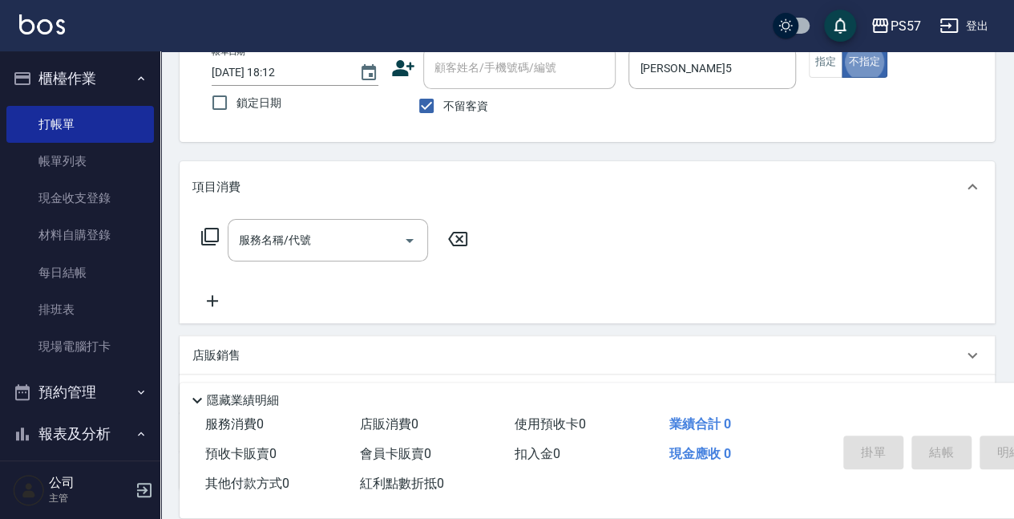
scroll to position [48, 0]
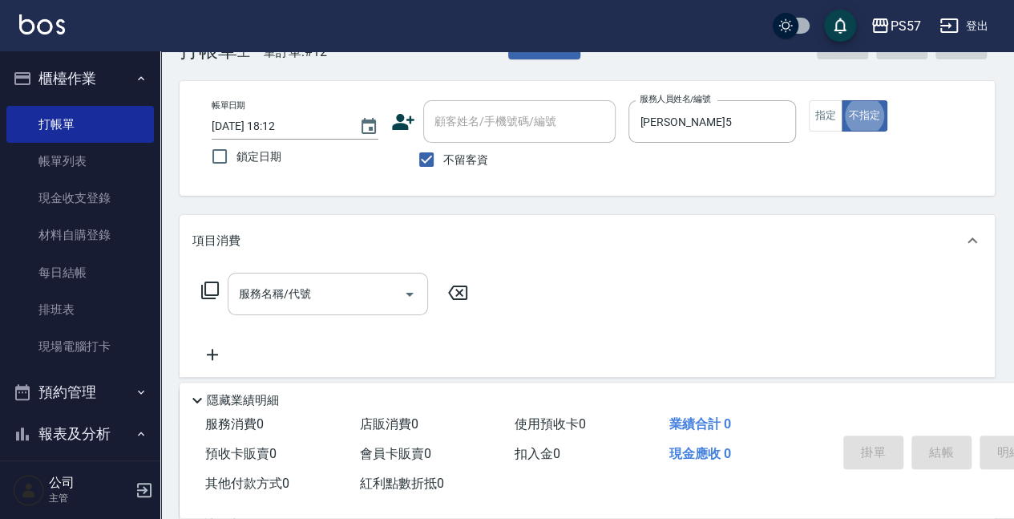
click at [305, 290] on input "服務名稱/代號" at bounding box center [316, 294] width 162 height 28
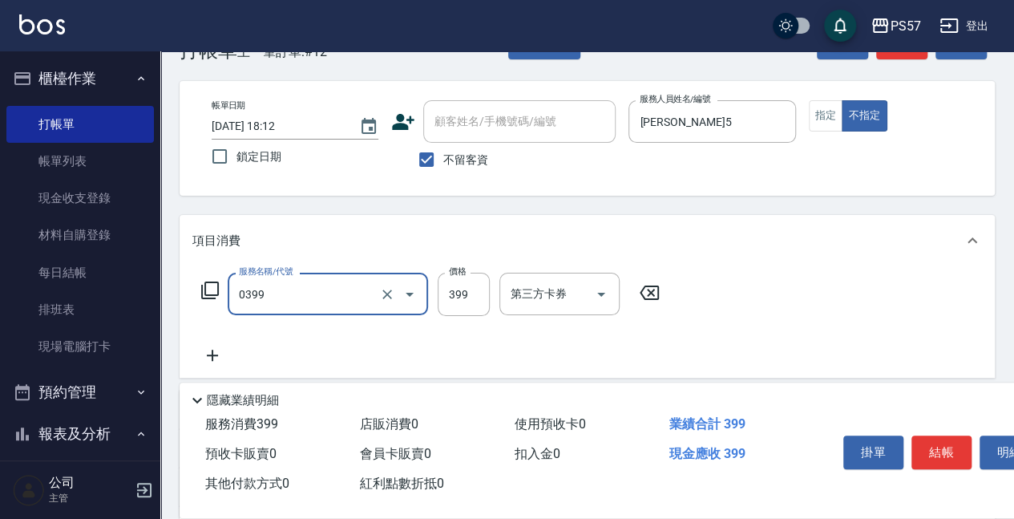
type input "SPA399(0399)"
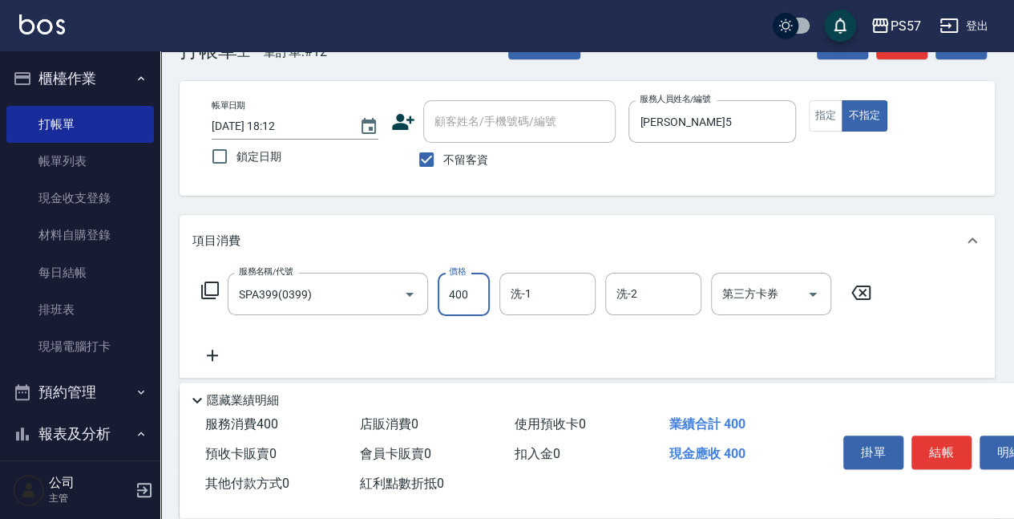
type input "400"
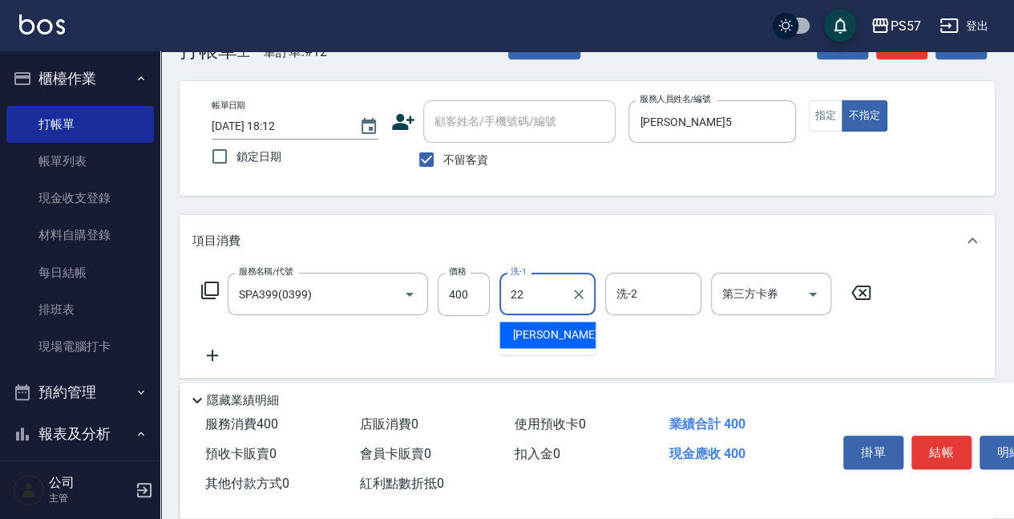
type input "[PERSON_NAME]-22"
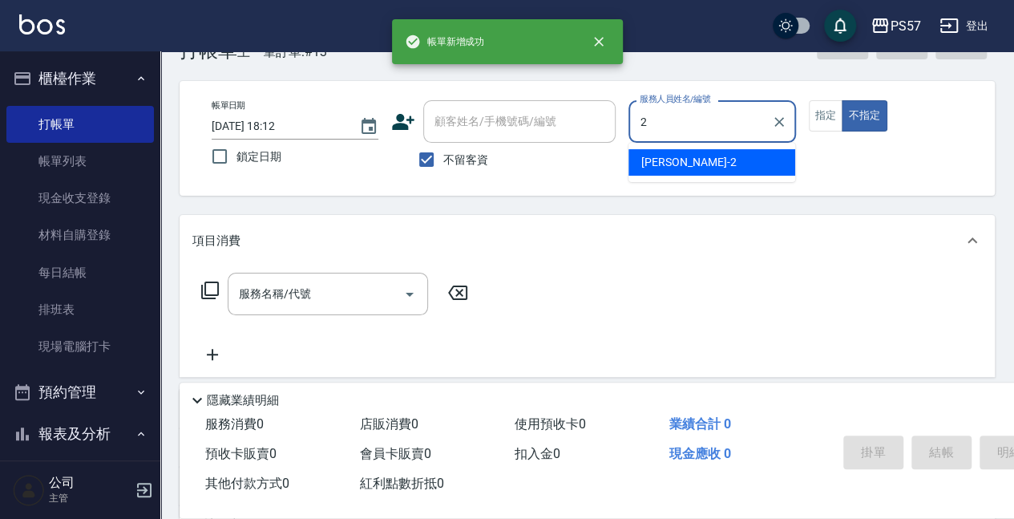
type input "[PERSON_NAME]-2"
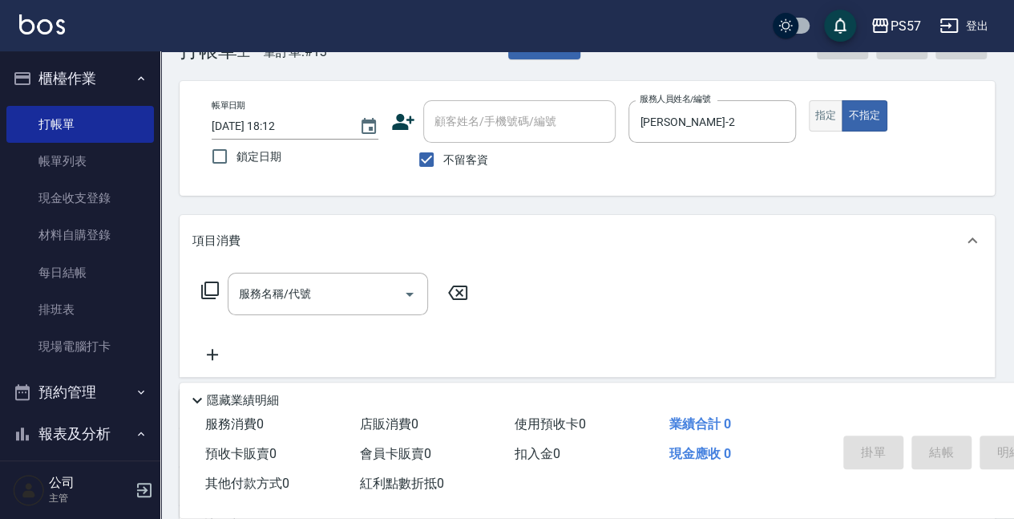
click at [837, 116] on button "指定" at bounding box center [826, 115] width 34 height 31
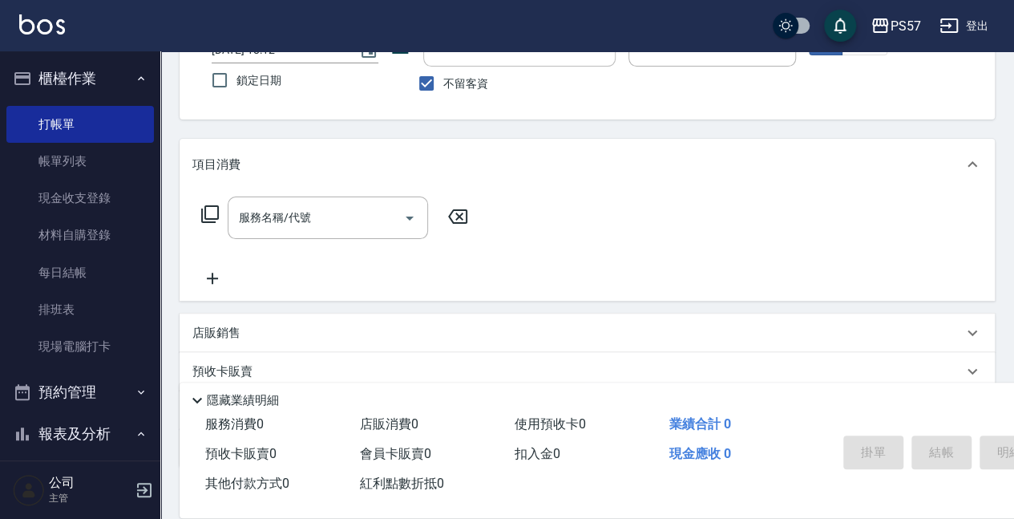
scroll to position [225, 0]
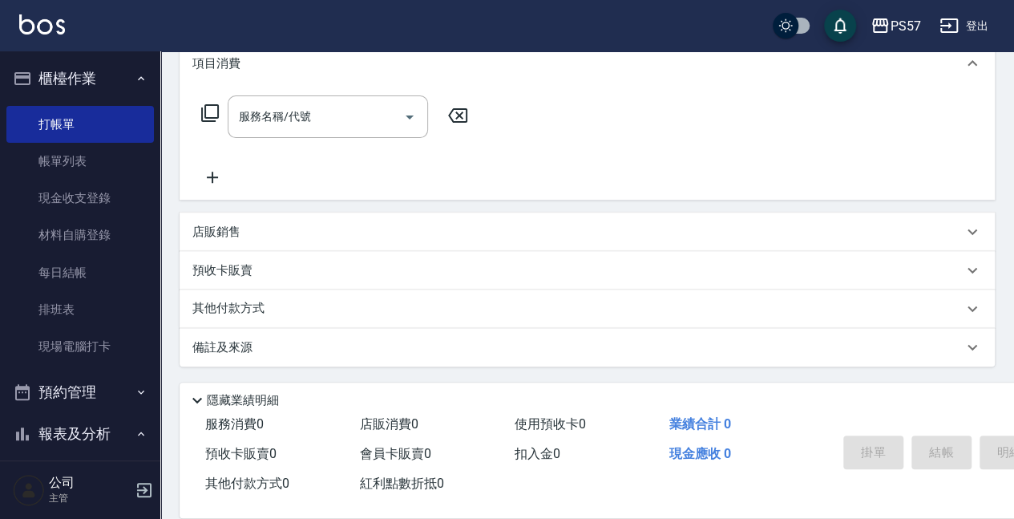
click at [212, 226] on p "店販銷售" at bounding box center [216, 232] width 48 height 17
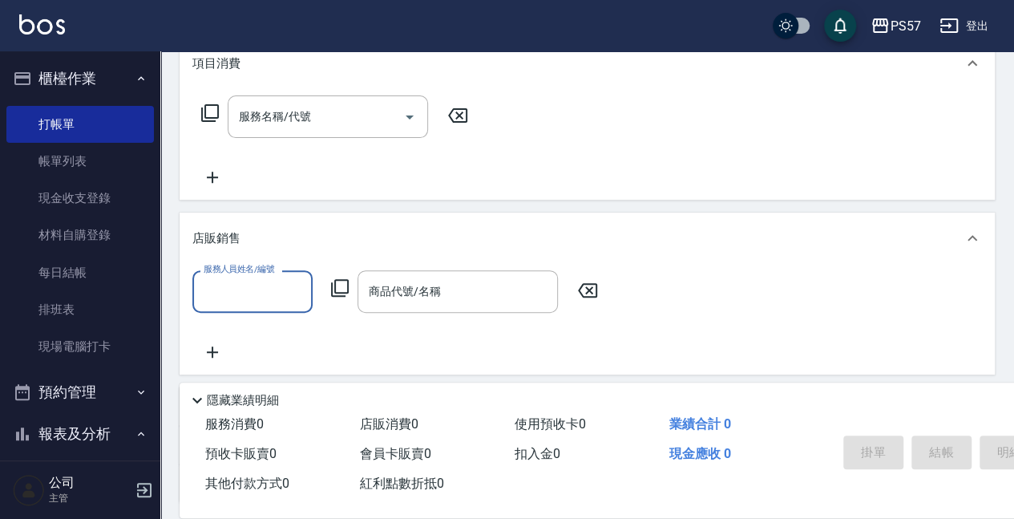
scroll to position [0, 0]
type input "[PERSON_NAME]-2"
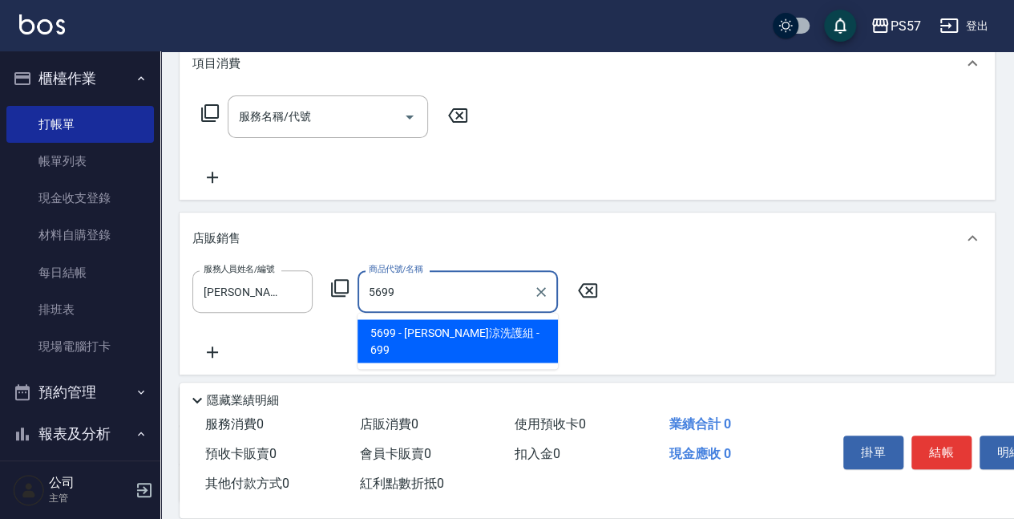
type input "[PERSON_NAME]涼洗護組"
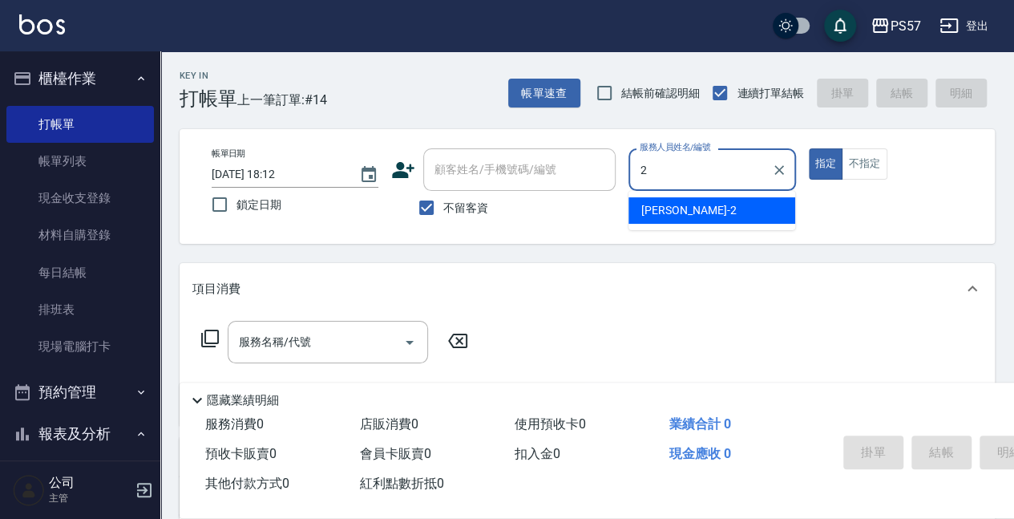
type input "[PERSON_NAME]-2"
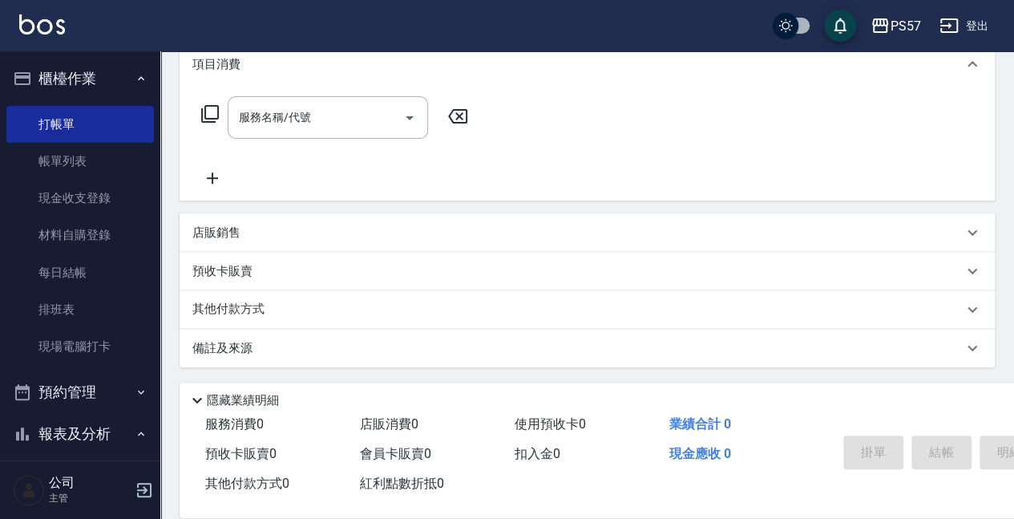
scroll to position [225, 0]
click at [225, 239] on p "店販銷售" at bounding box center [216, 232] width 48 height 17
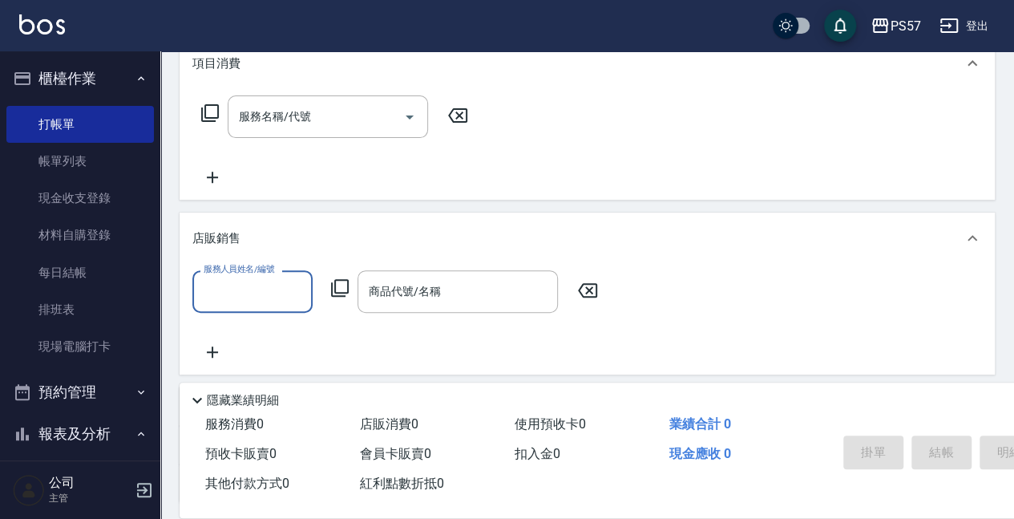
scroll to position [0, 0]
type input "[PERSON_NAME]-2"
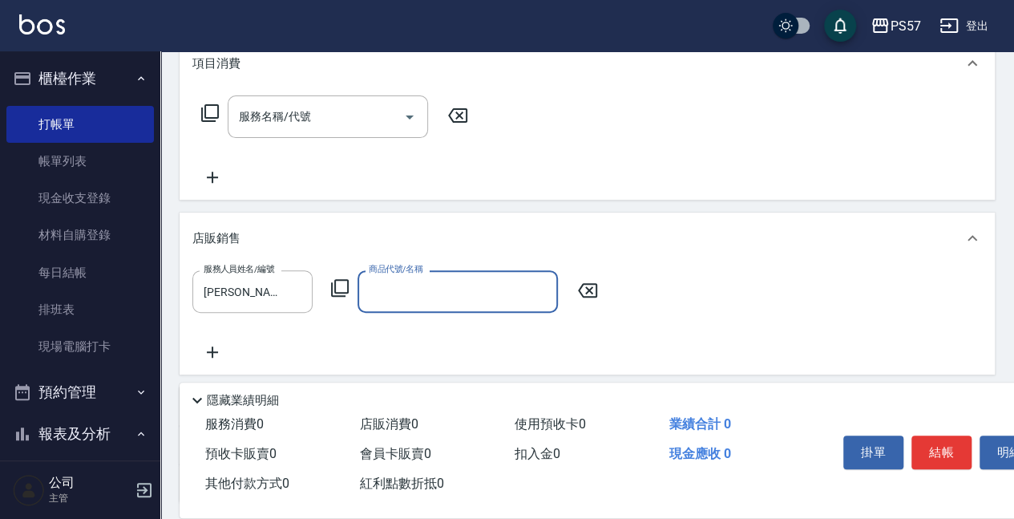
click at [434, 293] on input "商品代號/名稱" at bounding box center [458, 291] width 186 height 28
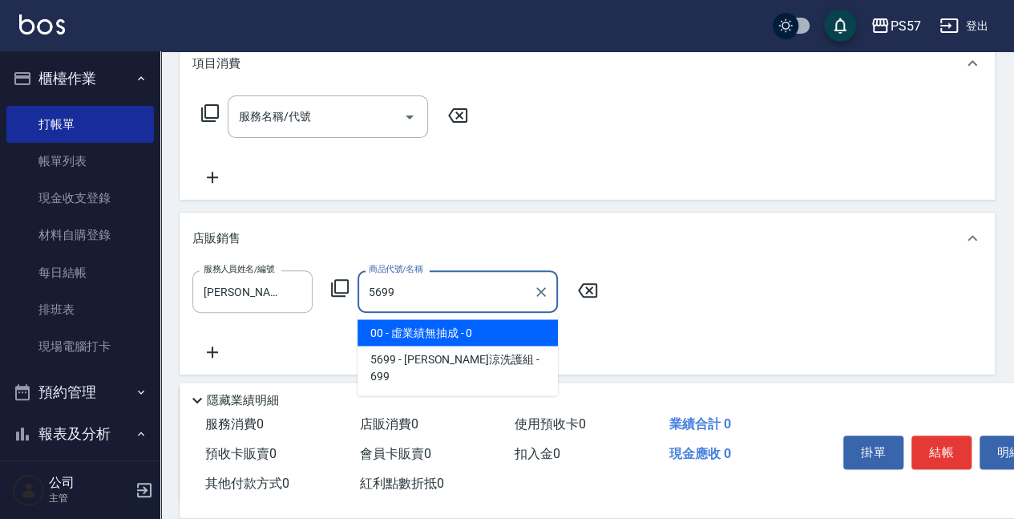
type input "[PERSON_NAME]涼洗護組"
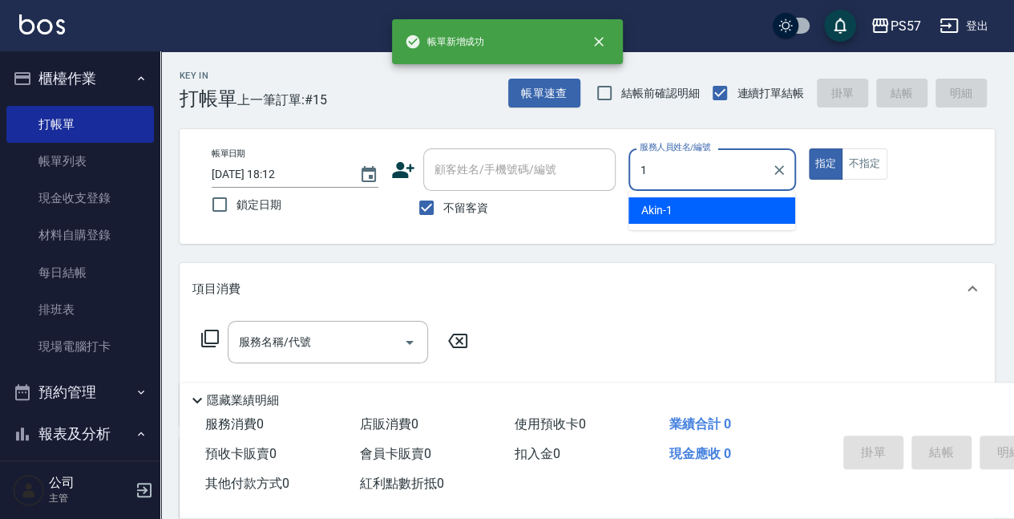
type input "Akin-1"
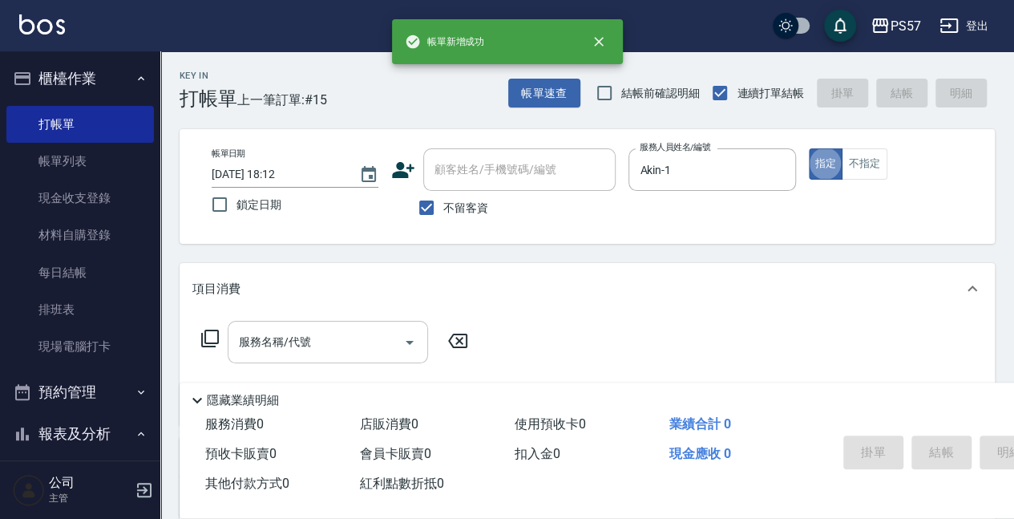
click at [293, 334] on input "服務名稱/代號" at bounding box center [316, 342] width 162 height 28
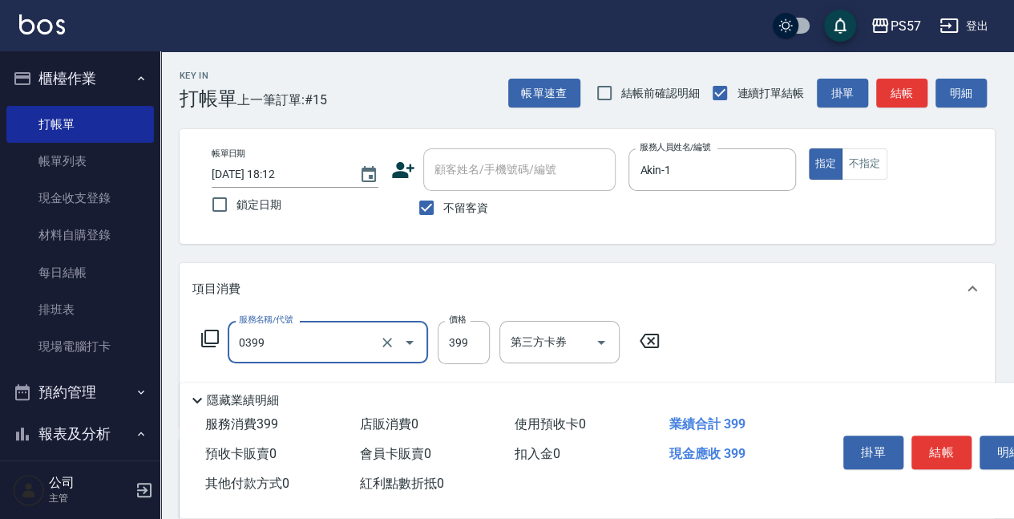
type input "SPA399(0399)"
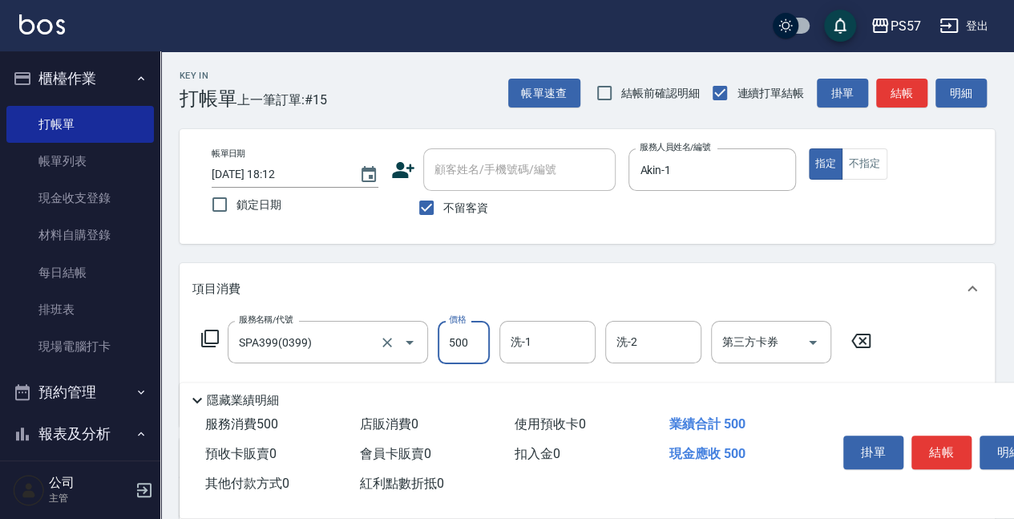
type input "500"
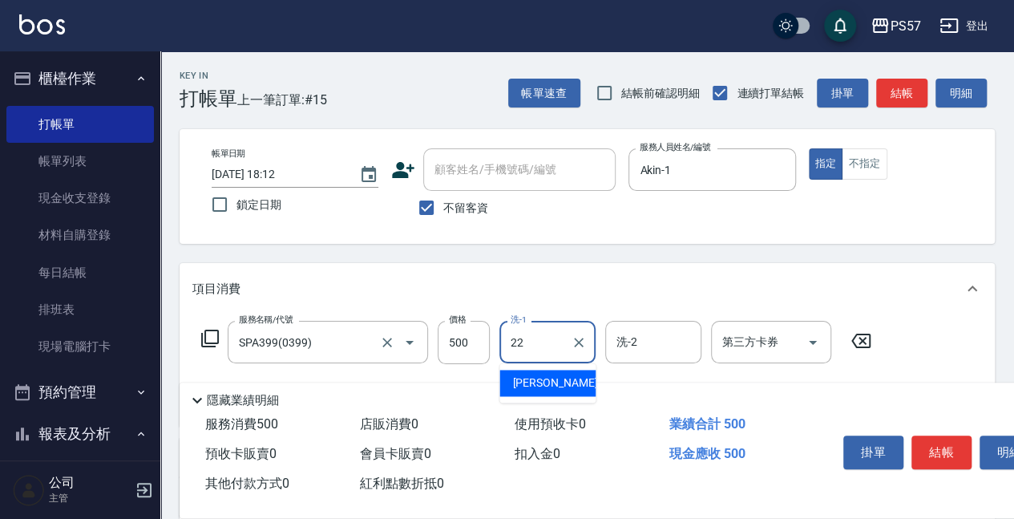
type input "[PERSON_NAME]-22"
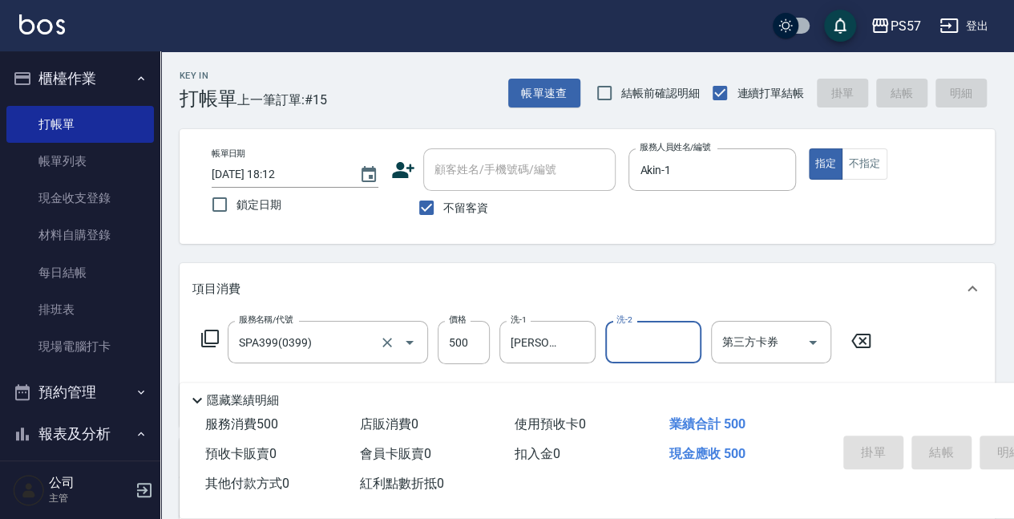
type input "m"
type input "[DATE] 18:13"
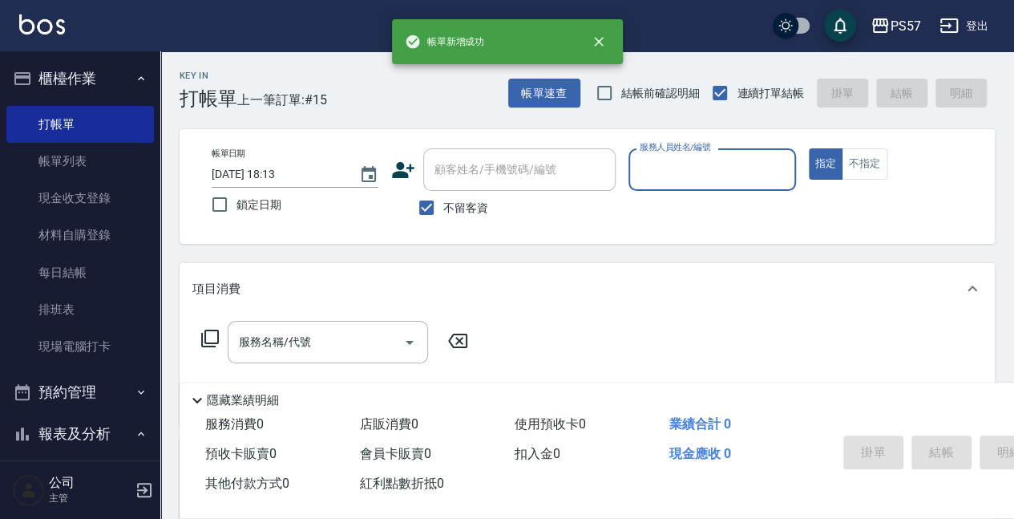
click at [809, 148] on button "指定" at bounding box center [826, 163] width 34 height 31
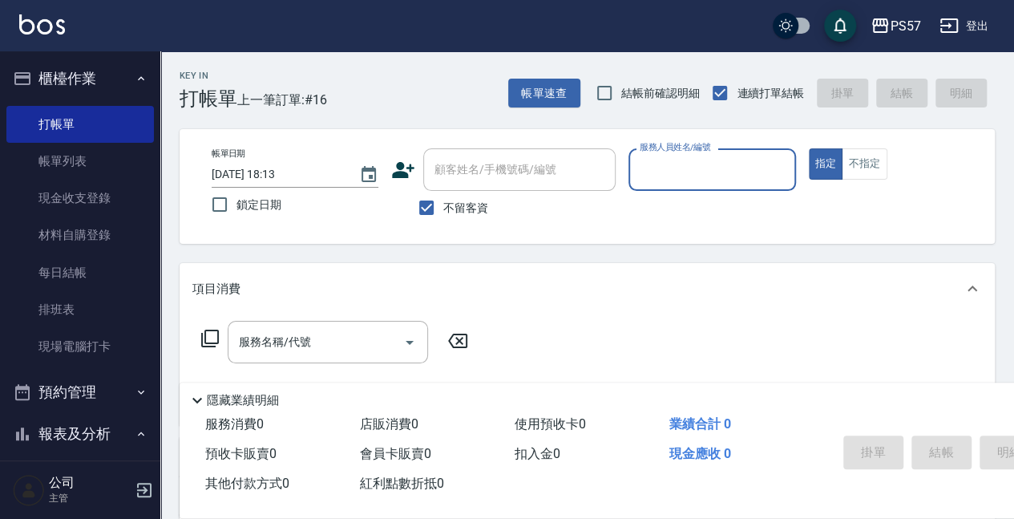
click at [648, 167] on input "服務人員姓名/編號" at bounding box center [712, 170] width 152 height 28
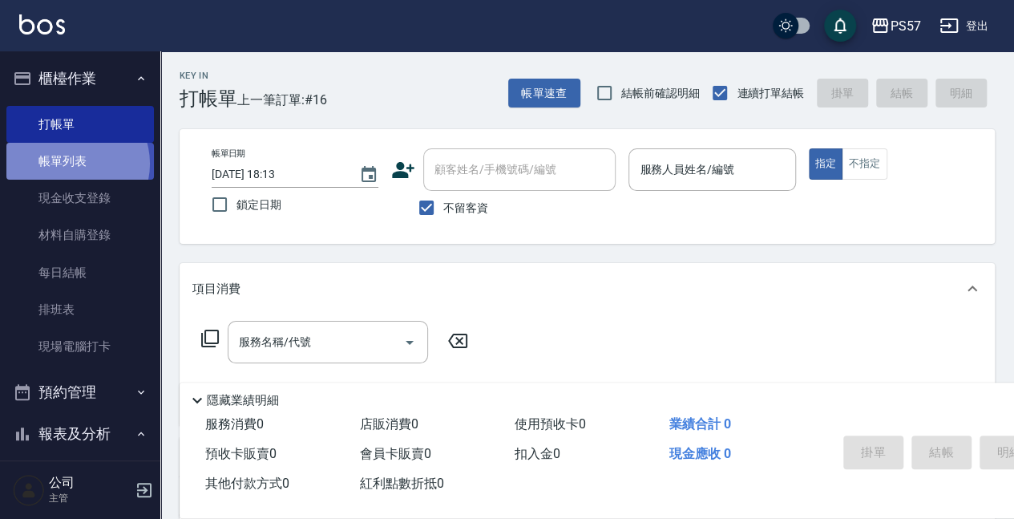
click at [71, 164] on link "帳單列表" at bounding box center [80, 161] width 148 height 37
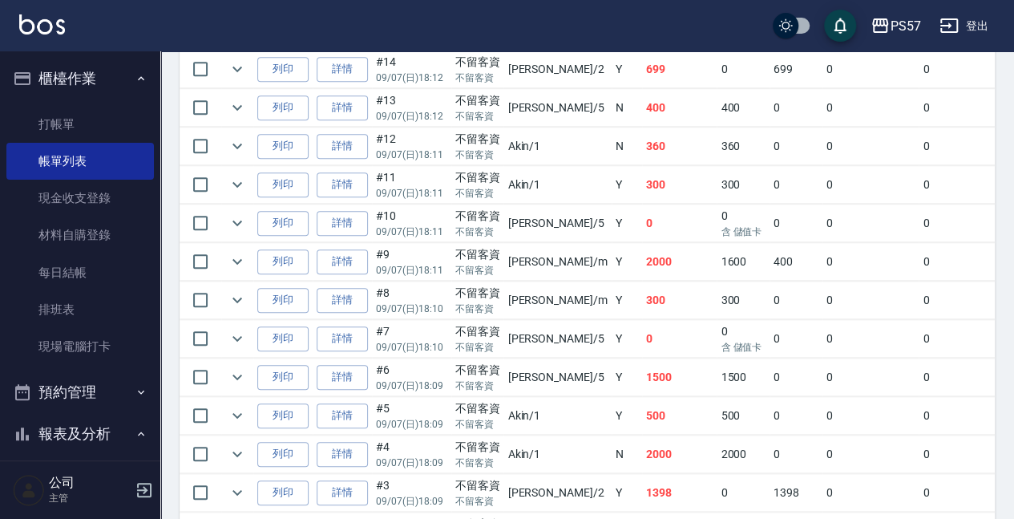
scroll to position [692, 0]
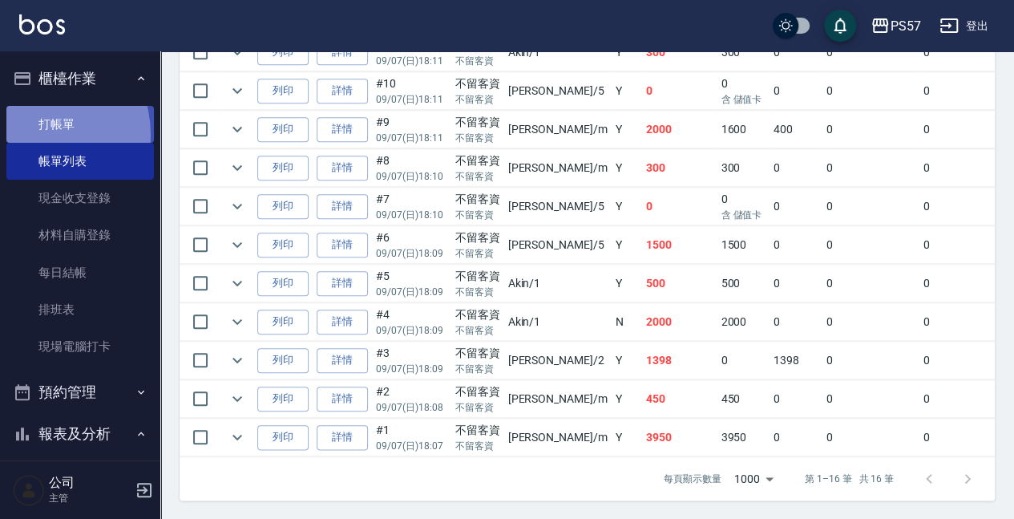
click at [34, 134] on link "打帳單" at bounding box center [80, 124] width 148 height 37
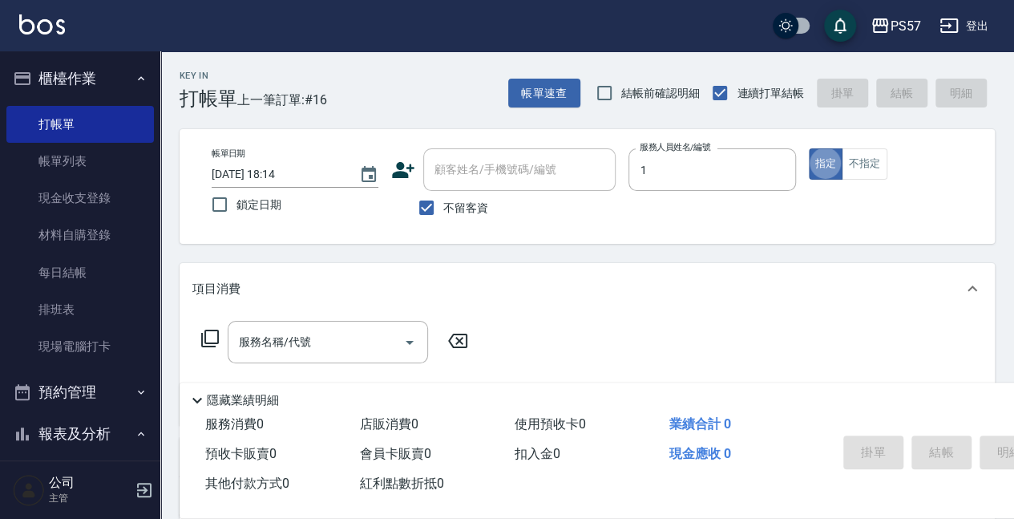
type input "Akin-1"
type button "true"
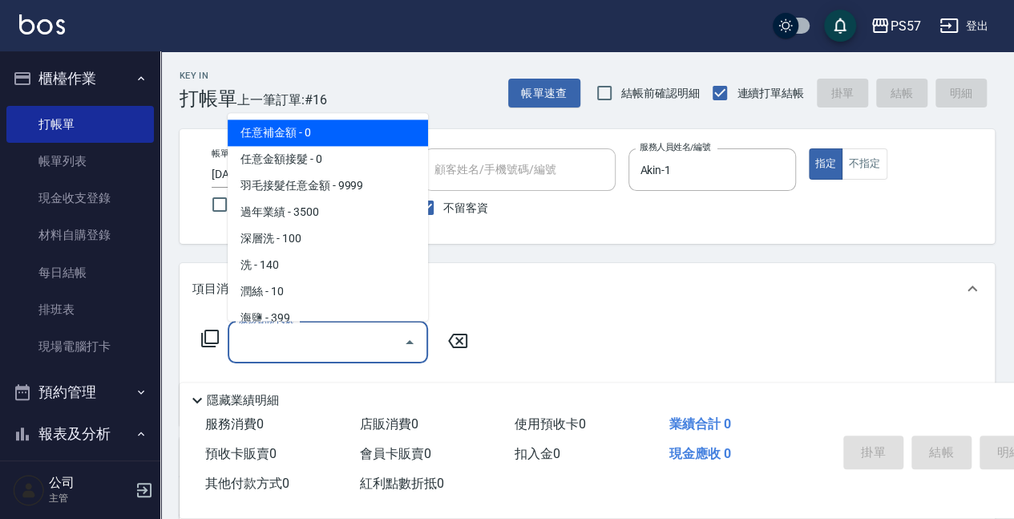
click at [281, 334] on input "服務名稱/代號" at bounding box center [316, 342] width 162 height 28
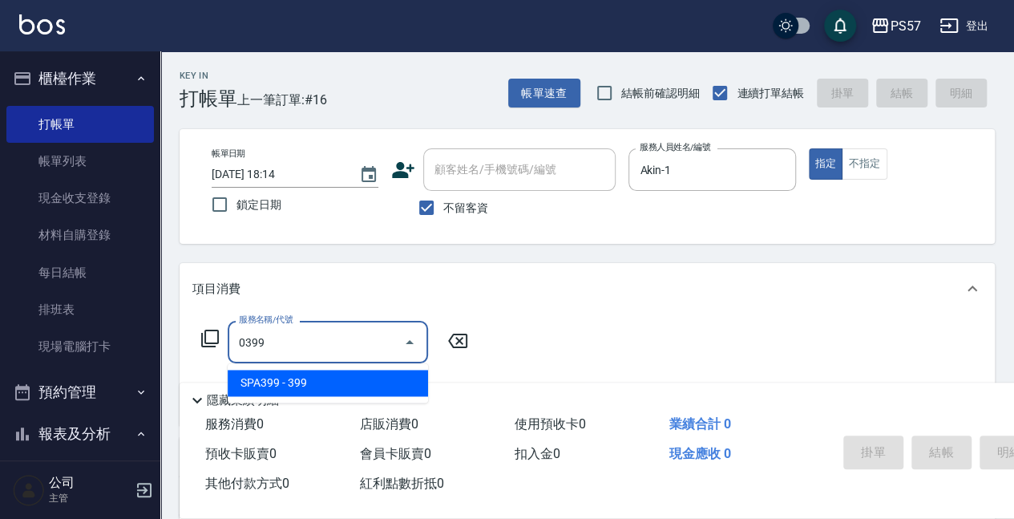
type input "SPA399(0399)"
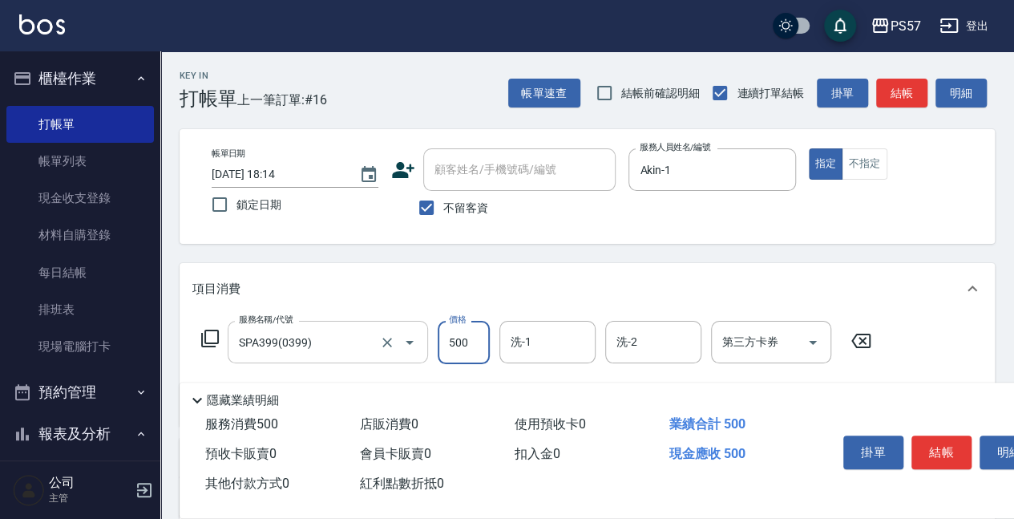
type input "500"
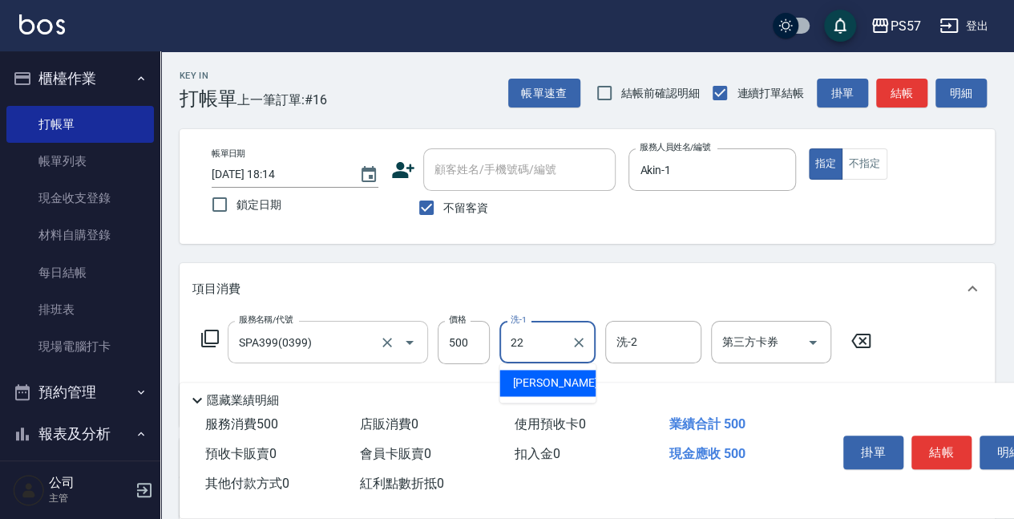
type input "[PERSON_NAME]-22"
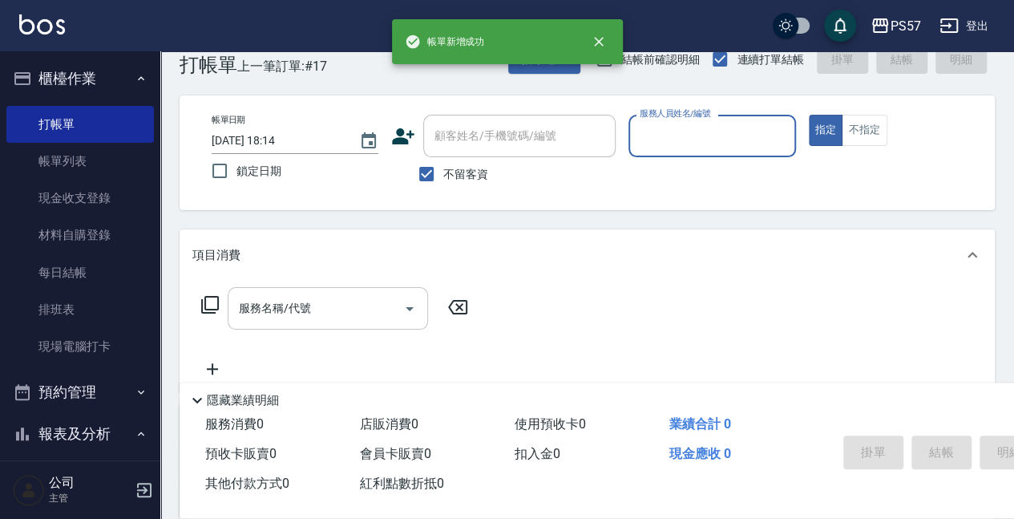
scroll to position [53, 0]
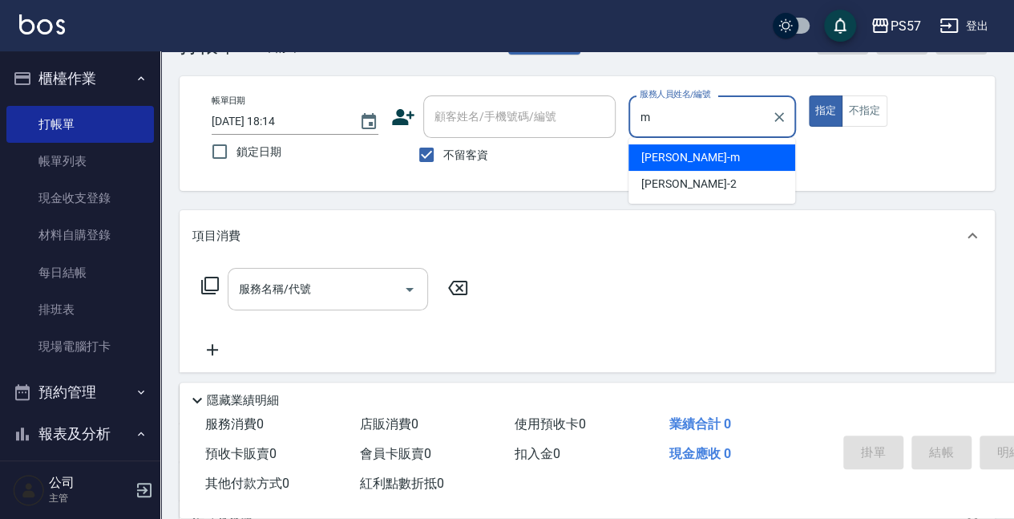
type input "[PERSON_NAME]-m"
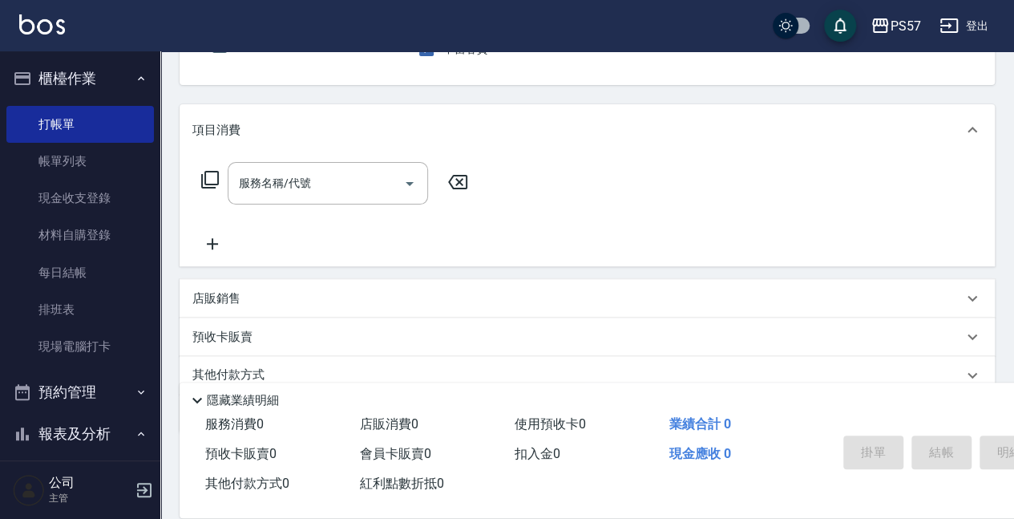
scroll to position [160, 0]
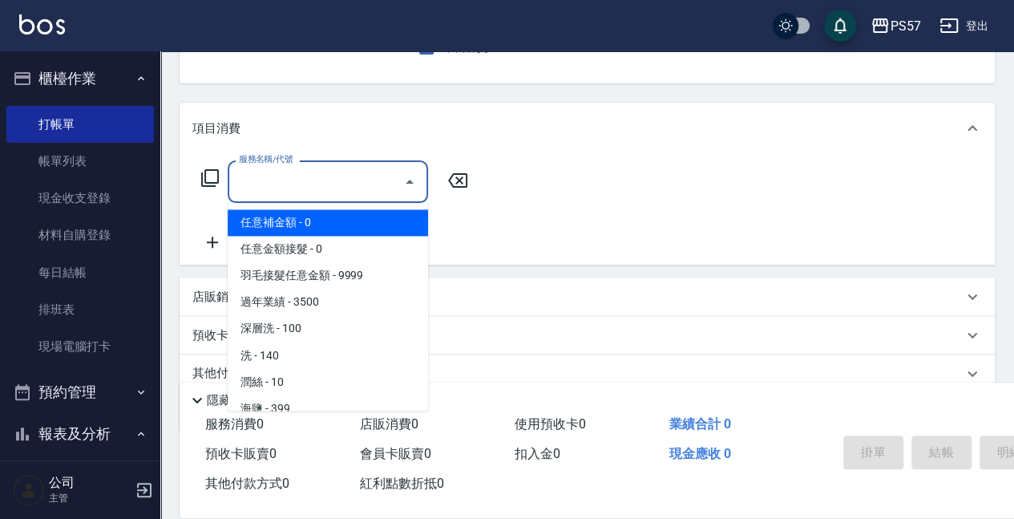
click at [258, 192] on input "服務名稱/代號" at bounding box center [316, 182] width 162 height 28
type input "."
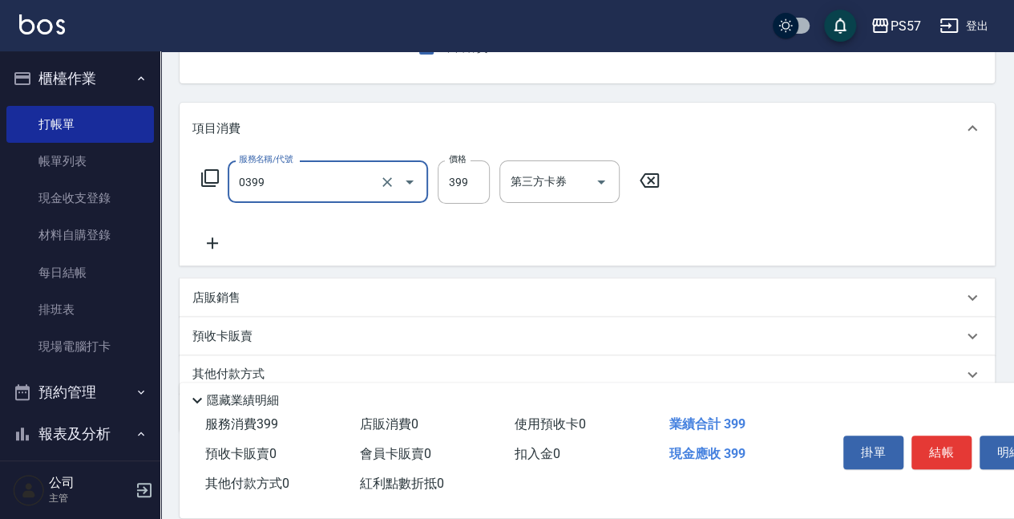
type input "SPA399(0399)"
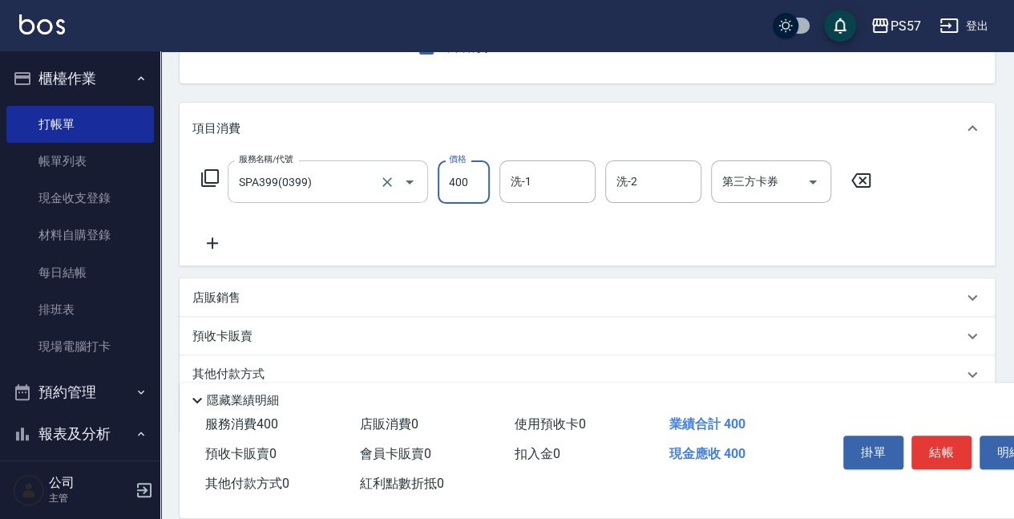
type input "400"
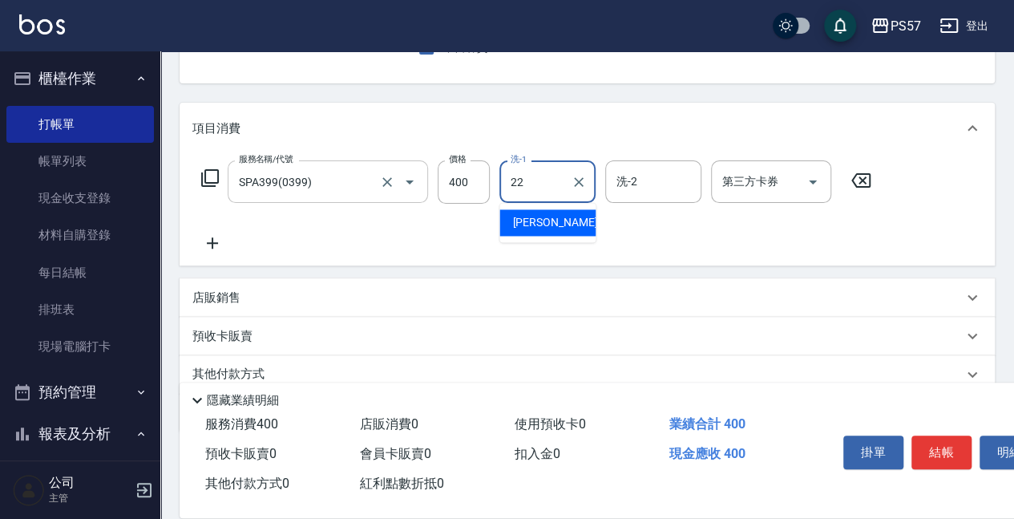
type input "[PERSON_NAME]-22"
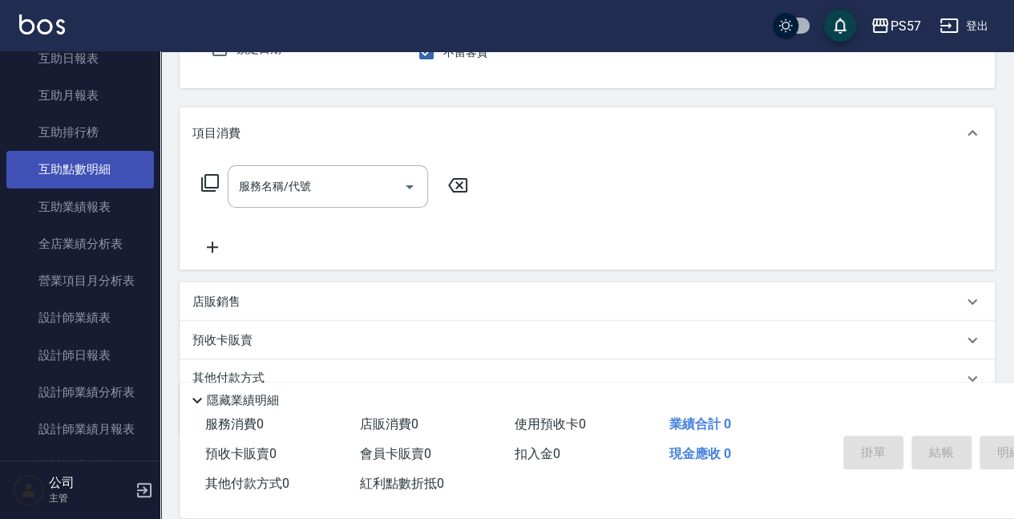
scroll to position [588, 0]
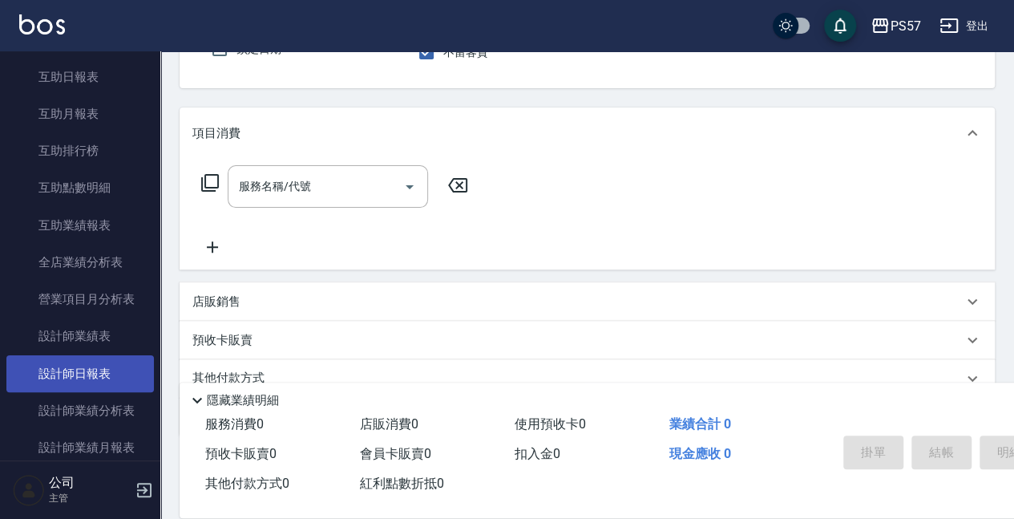
click at [45, 358] on link "設計師日報表" at bounding box center [80, 373] width 148 height 37
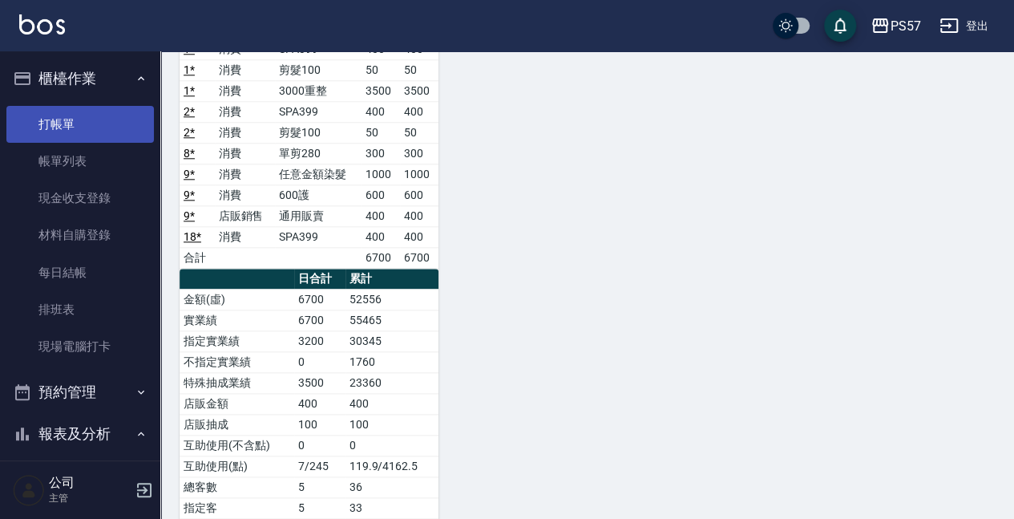
click at [62, 119] on link "打帳單" at bounding box center [80, 124] width 148 height 37
